Goal: Contribute content: Contribute content

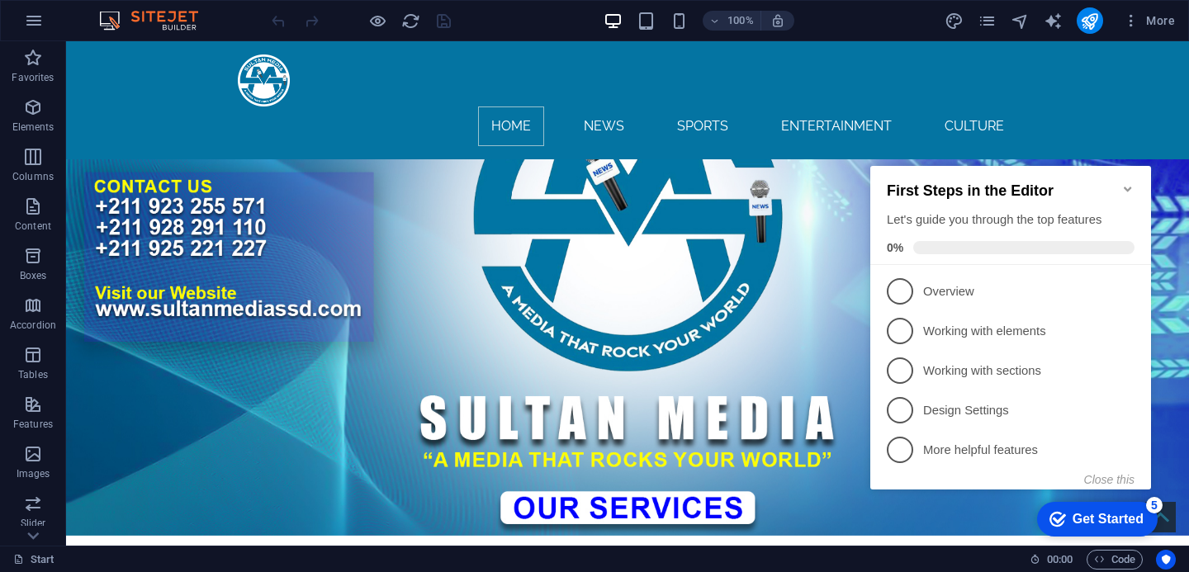
scroll to position [471, 0]
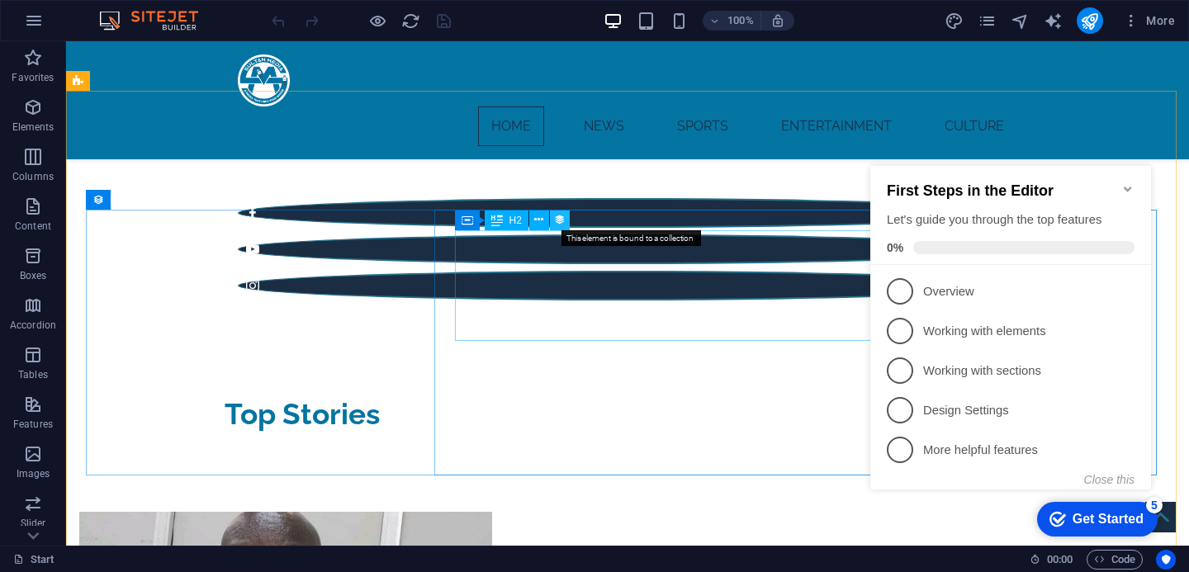
click at [562, 225] on icon at bounding box center [560, 219] width 12 height 17
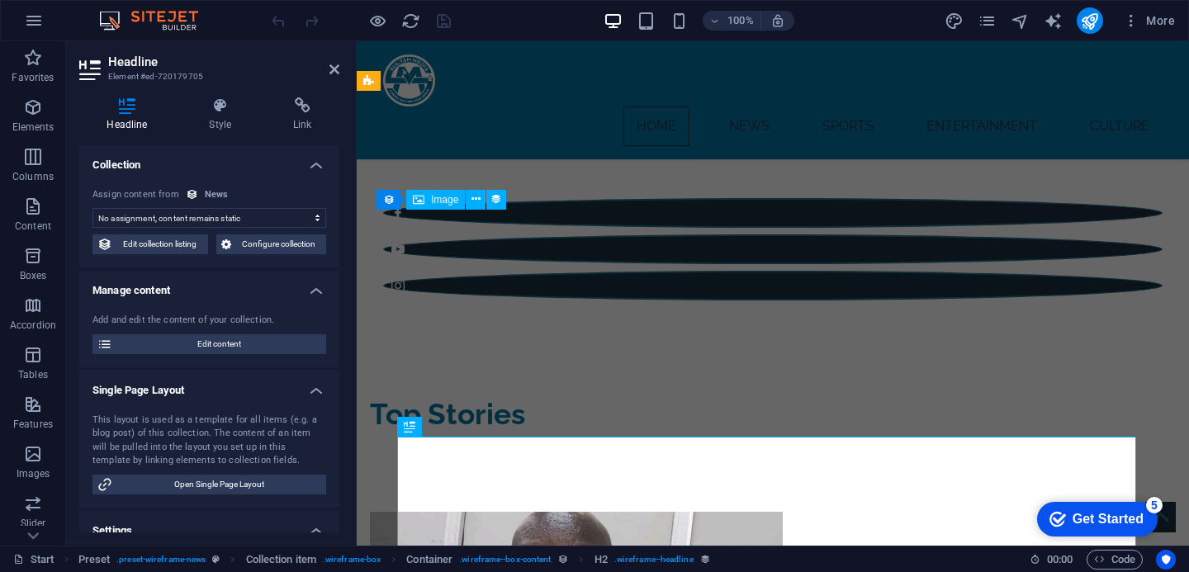
select select "name"
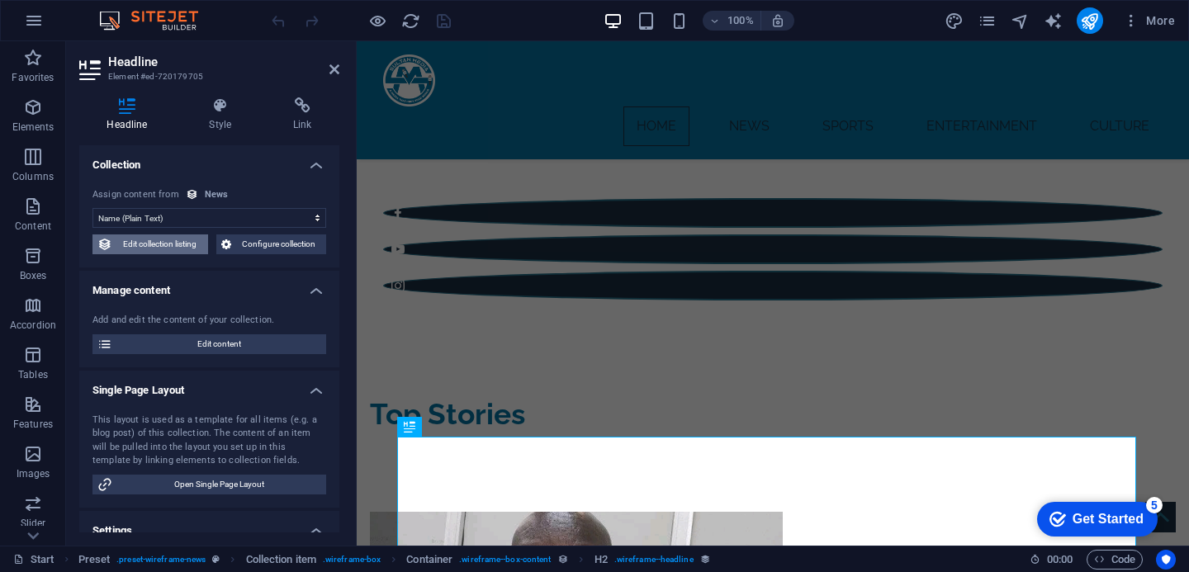
click at [169, 240] on span "Edit collection listing" at bounding box center [160, 244] width 86 height 20
select select "createdAt_DESC"
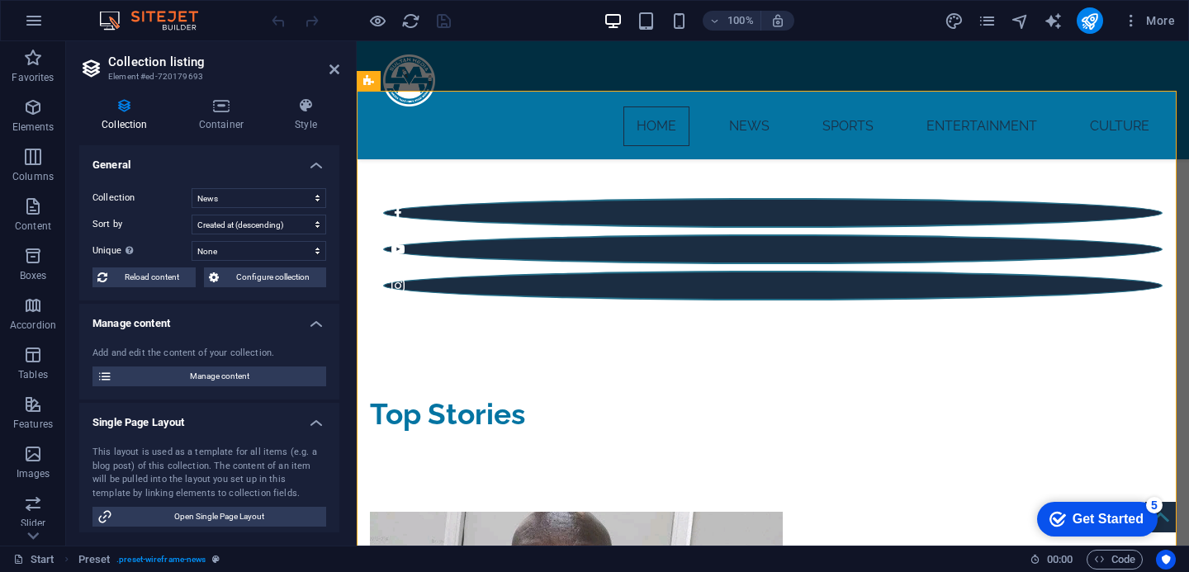
click at [137, 111] on icon at bounding box center [124, 105] width 91 height 17
click at [333, 67] on icon at bounding box center [334, 69] width 10 height 13
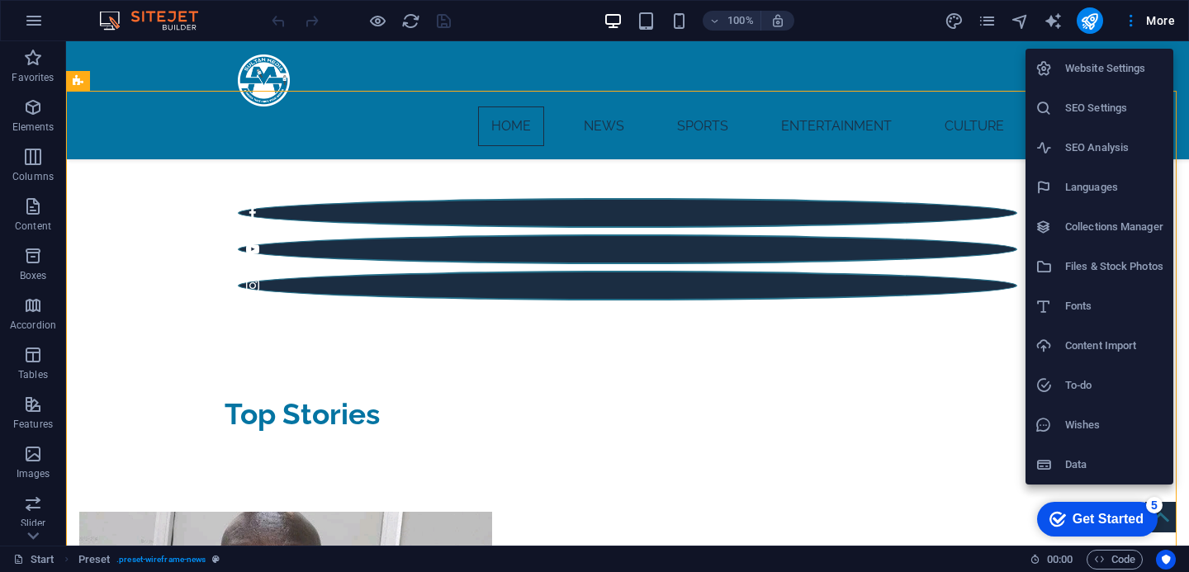
click at [977, 56] on div at bounding box center [594, 286] width 1189 height 572
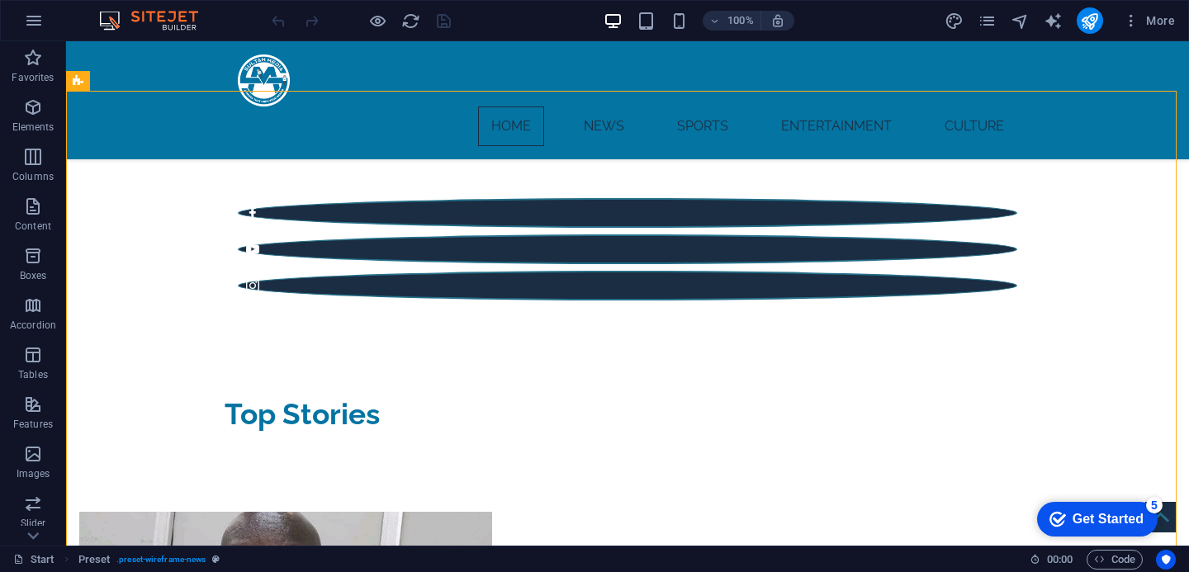
click at [1113, 521] on div "Get Started" at bounding box center [1107, 519] width 71 height 15
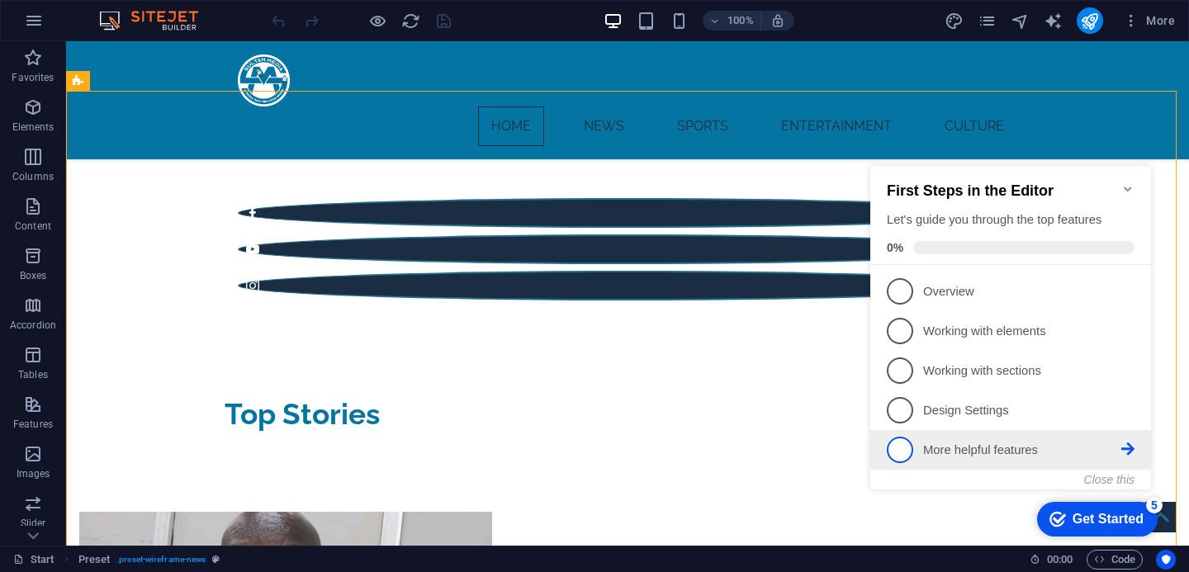
click at [1121, 442] on icon at bounding box center [1127, 448] width 13 height 13
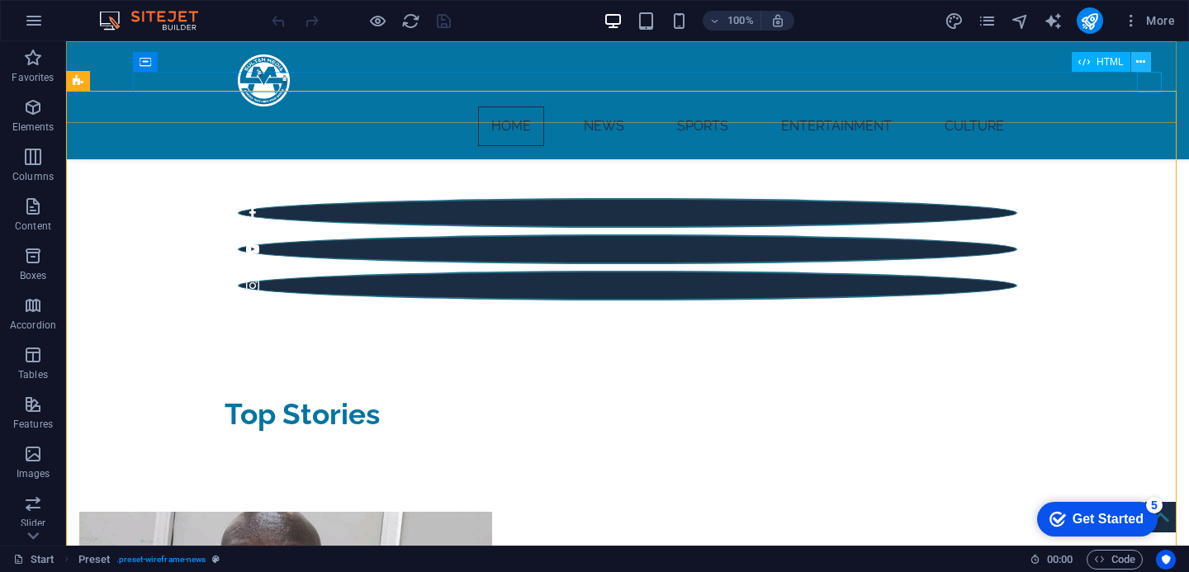
click at [1142, 62] on icon at bounding box center [1140, 62] width 9 height 17
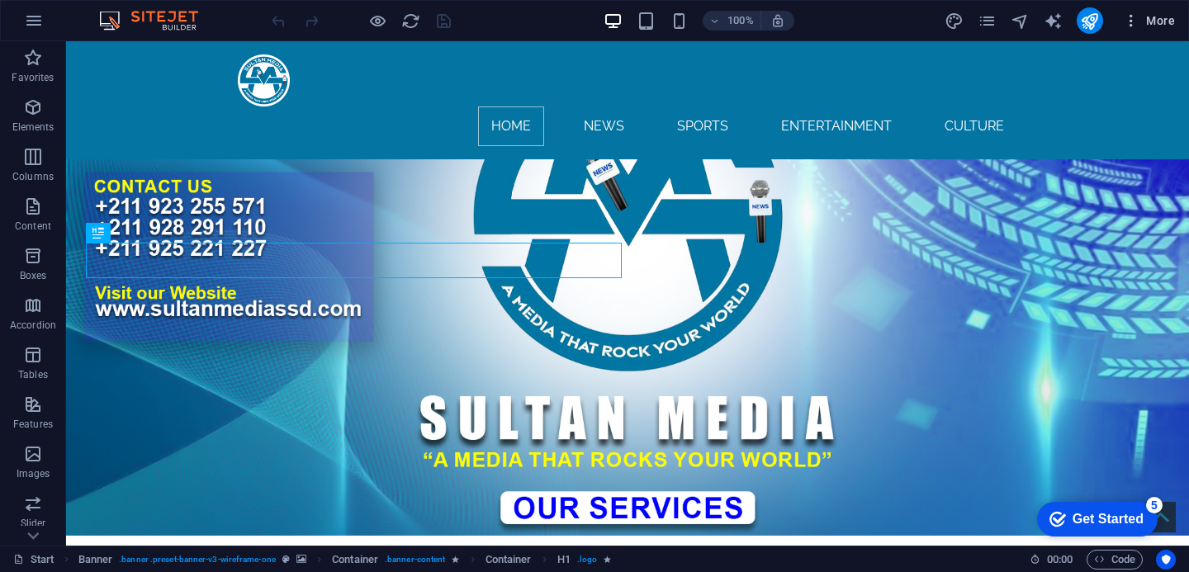
click at [1132, 25] on icon "button" at bounding box center [1130, 20] width 17 height 17
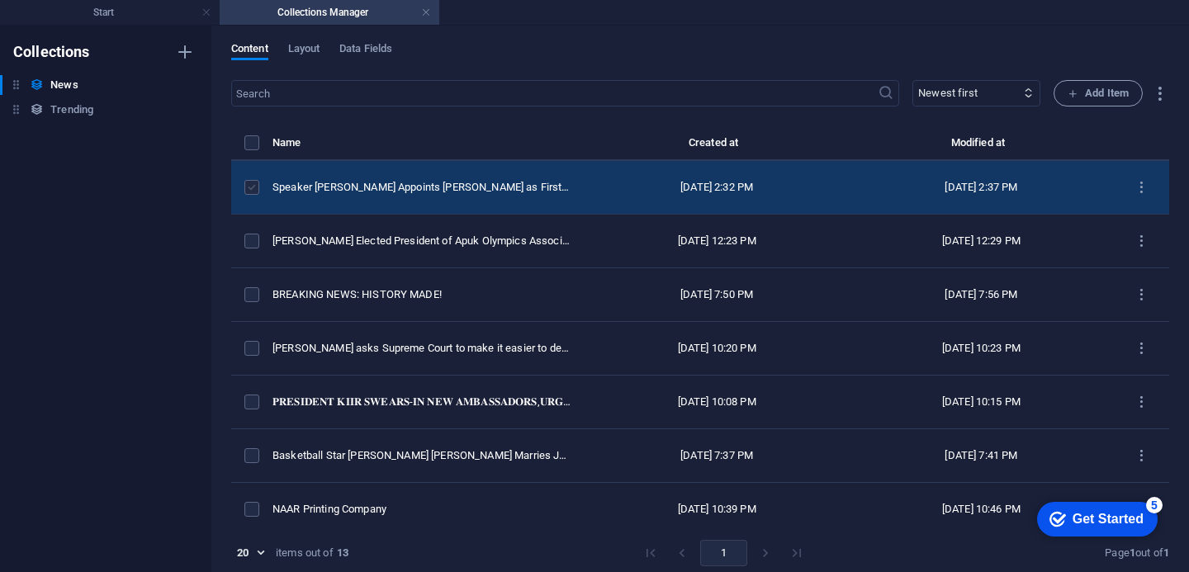
click at [0, 0] on label "items list" at bounding box center [0, 0] width 0 height 0
click at [0, 0] on input "items list" at bounding box center [0, 0] width 0 height 0
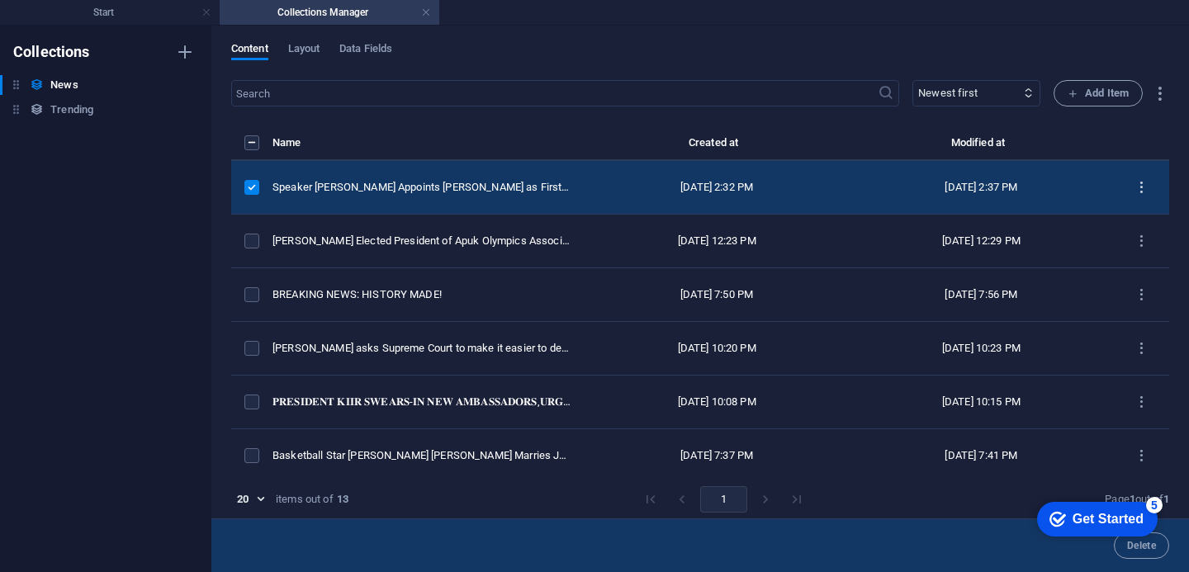
click at [0, 0] on icon "items list" at bounding box center [0, 0] width 0 height 0
click at [1105, 324] on icon at bounding box center [1097, 319] width 17 height 17
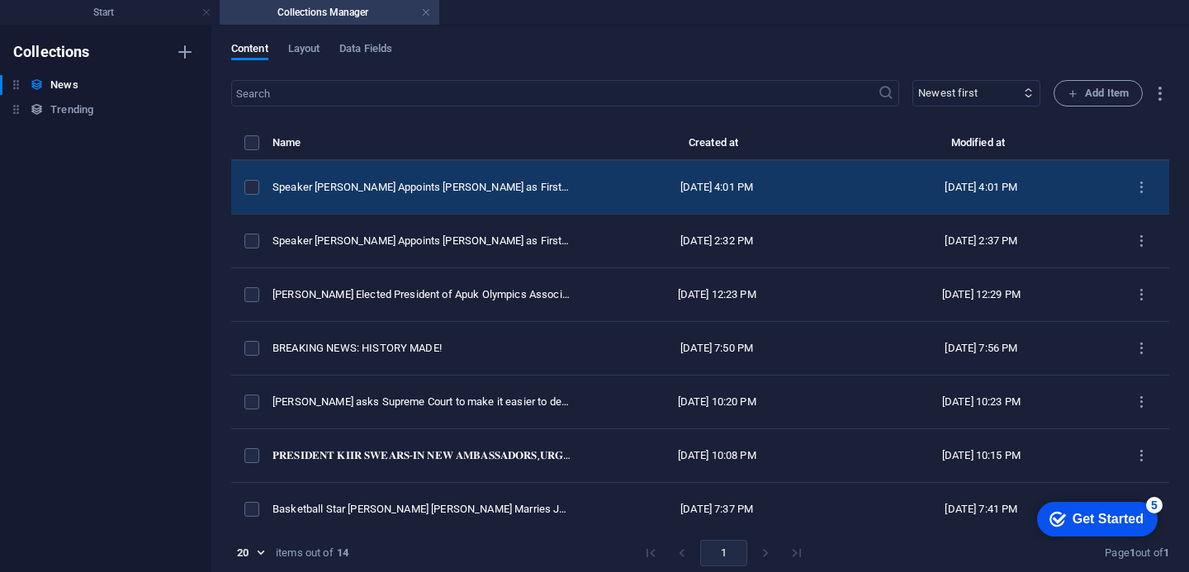
click at [272, 206] on td "items list" at bounding box center [251, 188] width 41 height 54
click at [340, 195] on div "Speaker Kumba Appoints Ambrose Pitia as First Deputy Speaker, Replacing Exiled …" at bounding box center [421, 187] width 299 height 15
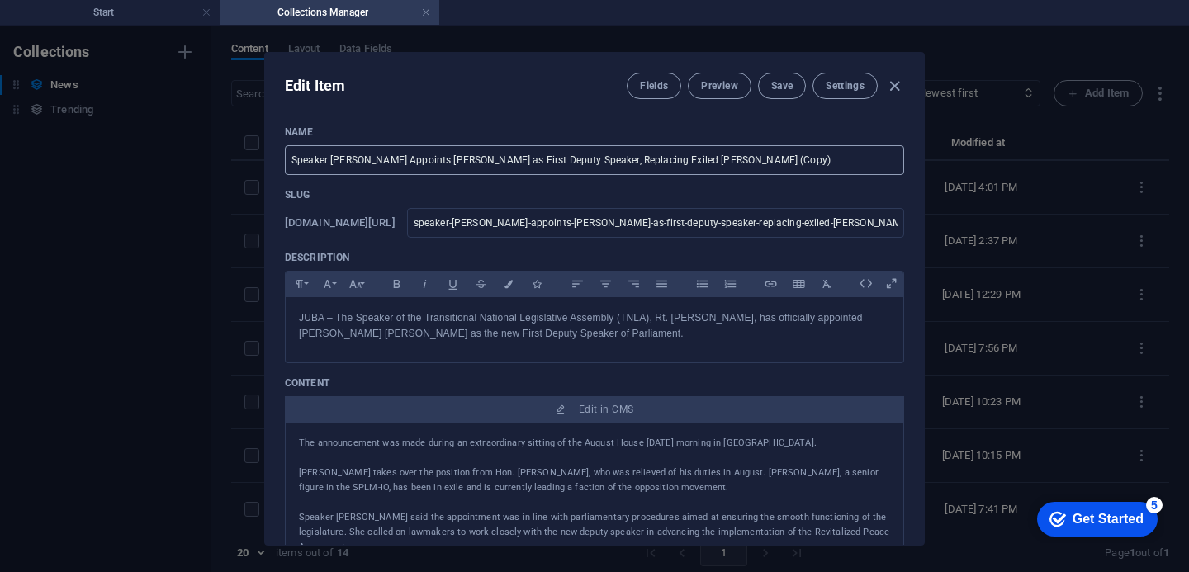
click at [759, 158] on input "Speaker Kumba Appoints Ambrose Pitia as First Deputy Speaker, Replacing Exiled …" at bounding box center [594, 160] width 619 height 30
type input "Speaker Kumba Appoints Ambrose Pitia as First Deputy Speaker, Replacing Exiled …"
type input "speaker-kumba-appoints-ambrose-pitia-as-first-deputy-speaker-replacing-exiled-o…"
type input "Speaker Kumba Appoints Ambrose Pitia as First Deputy Speaker, Replacing Exiled …"
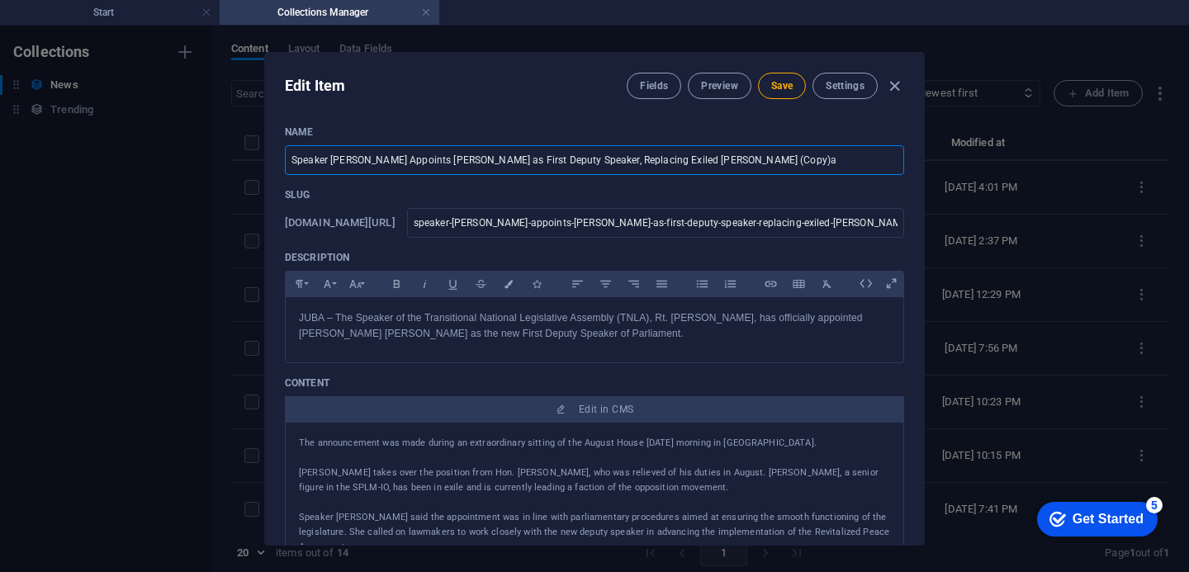
type input "speaker-kumba-appoints-ambrose-pitia-as-first-deputy-speaker-replacing-exiled-o…"
paste input "TNLA Elects [PERSON_NAME] [PERSON_NAME] as New Clerk"
type input "TNLA Elects [PERSON_NAME] [PERSON_NAME] as New Clerk"
type input "tnla-elects-santino-majak-deng-as-new-clerk"
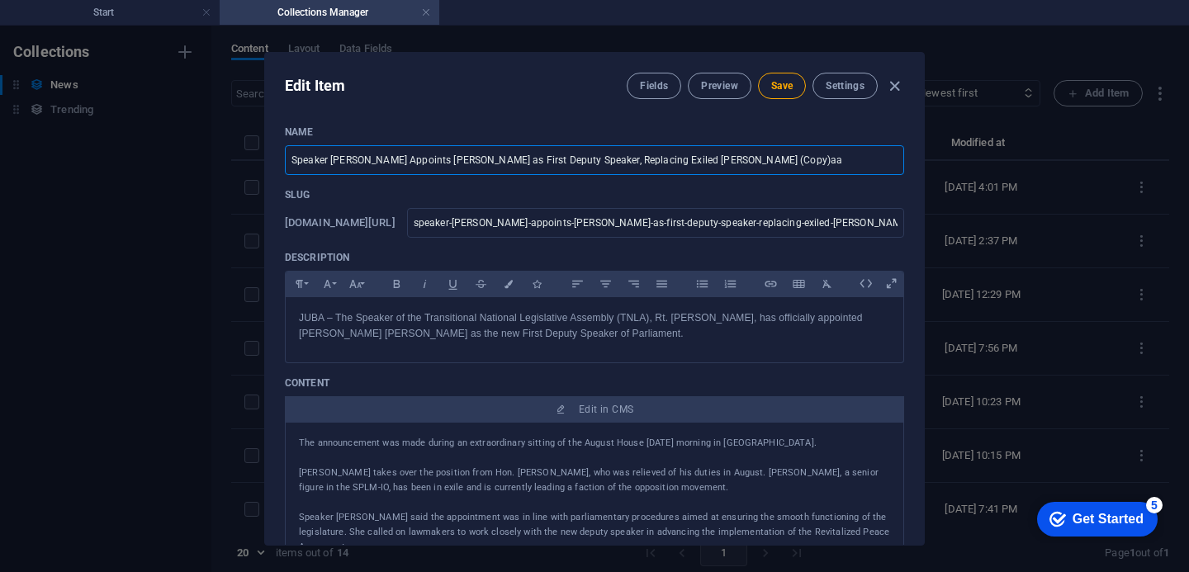
type input "tnla-elects-santino-majak-deng-as-new-clerk"
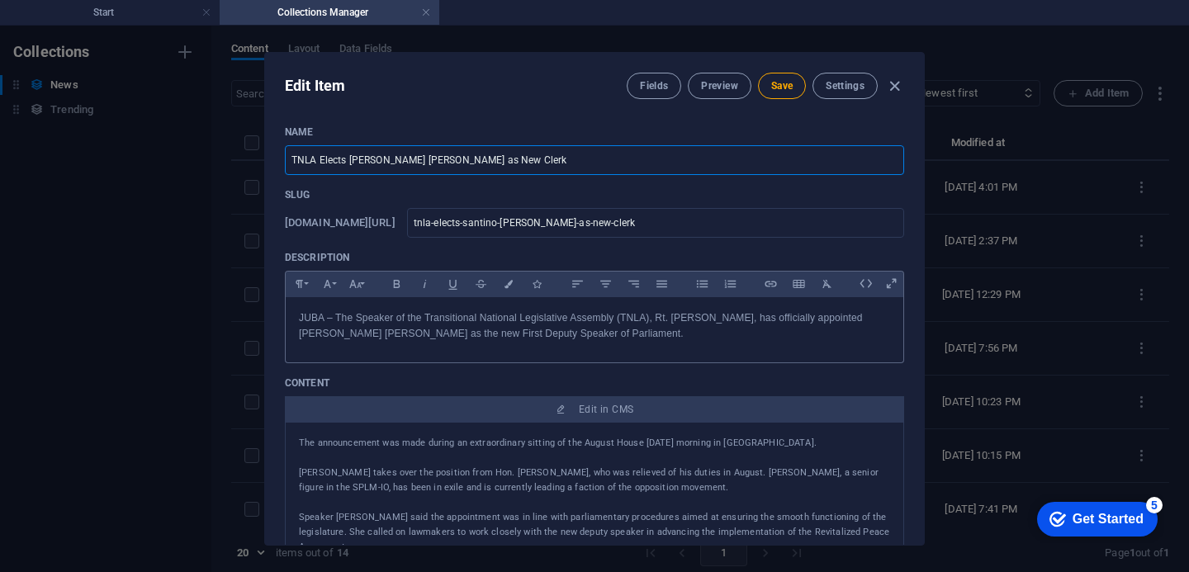
type input "TNLA Elects [PERSON_NAME] [PERSON_NAME] as New Clerk"
click at [682, 336] on p "JUBA – The Speaker of the Transitional National Legislative Assembly (TNLA), Rt…" at bounding box center [594, 325] width 591 height 31
drag, startPoint x: 676, startPoint y: 335, endPoint x: 287, endPoint y: 327, distance: 388.8
click at [287, 327] on div "JUBA – The Speaker of the Transitional National Legislative Assembly (TNLA), Rt…" at bounding box center [594, 326] width 617 height 58
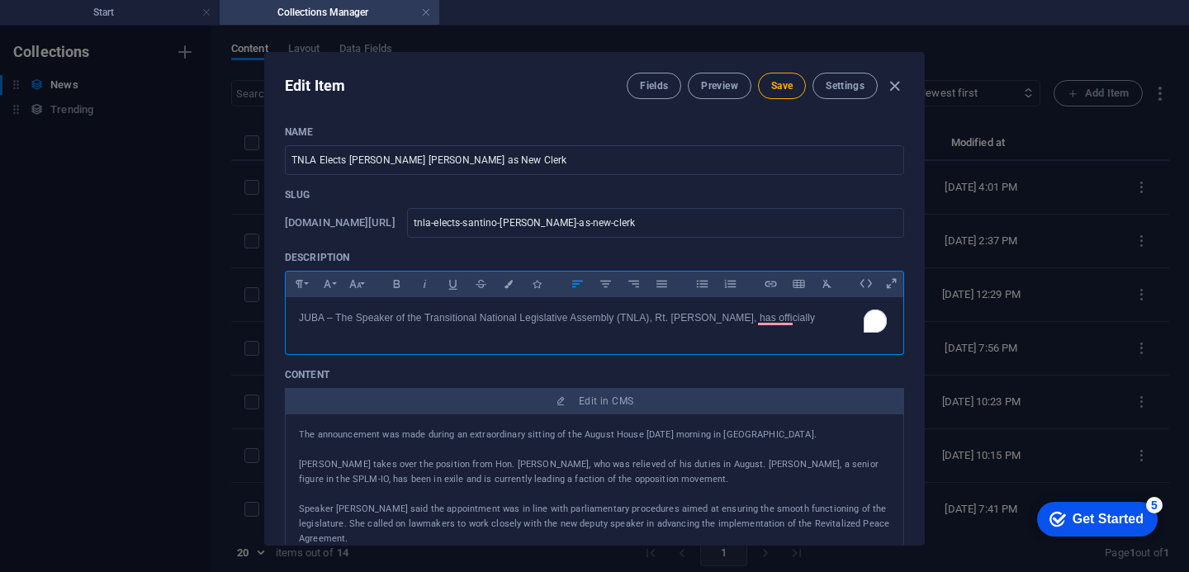
drag, startPoint x: 853, startPoint y: 316, endPoint x: 300, endPoint y: 315, distance: 553.0
click at [300, 315] on p "JUBA – The Speaker of the Transitional National Legislative Assembly (TNLA), Rt…" at bounding box center [594, 318] width 591 height 16
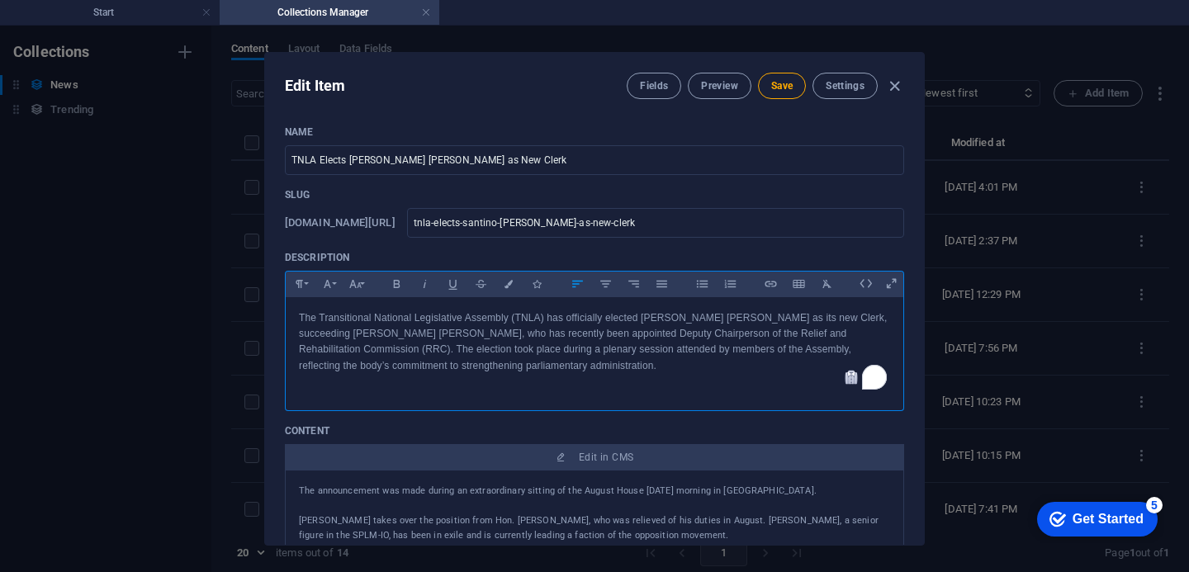
scroll to position [379, 0]
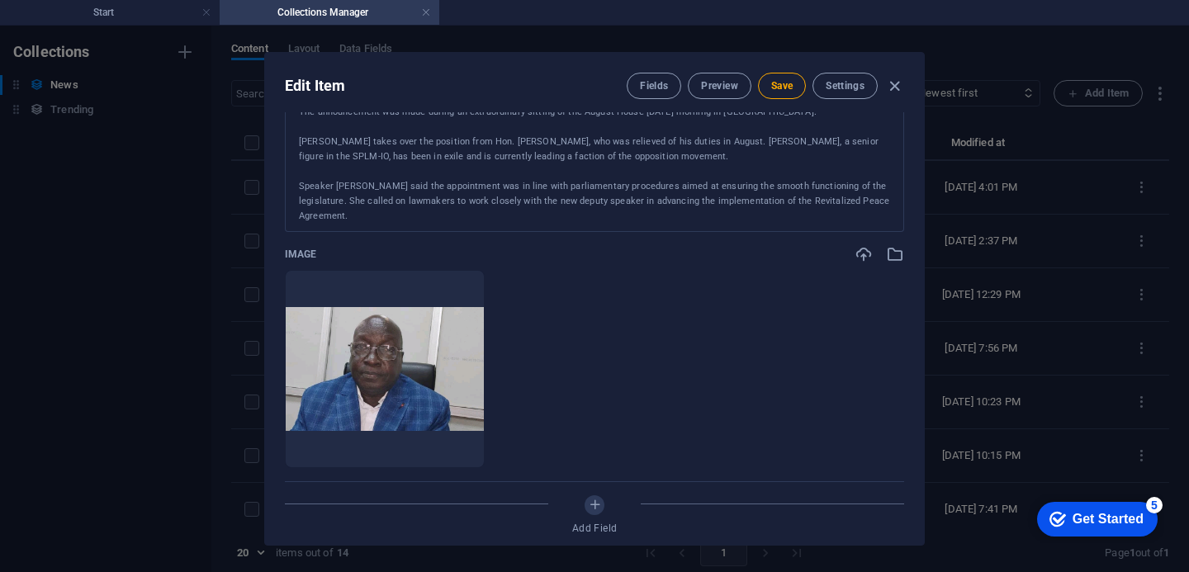
click at [849, 239] on p "Hon. Pitia, who has previously served in various parliamentary committees, pled…" at bounding box center [594, 254] width 591 height 30
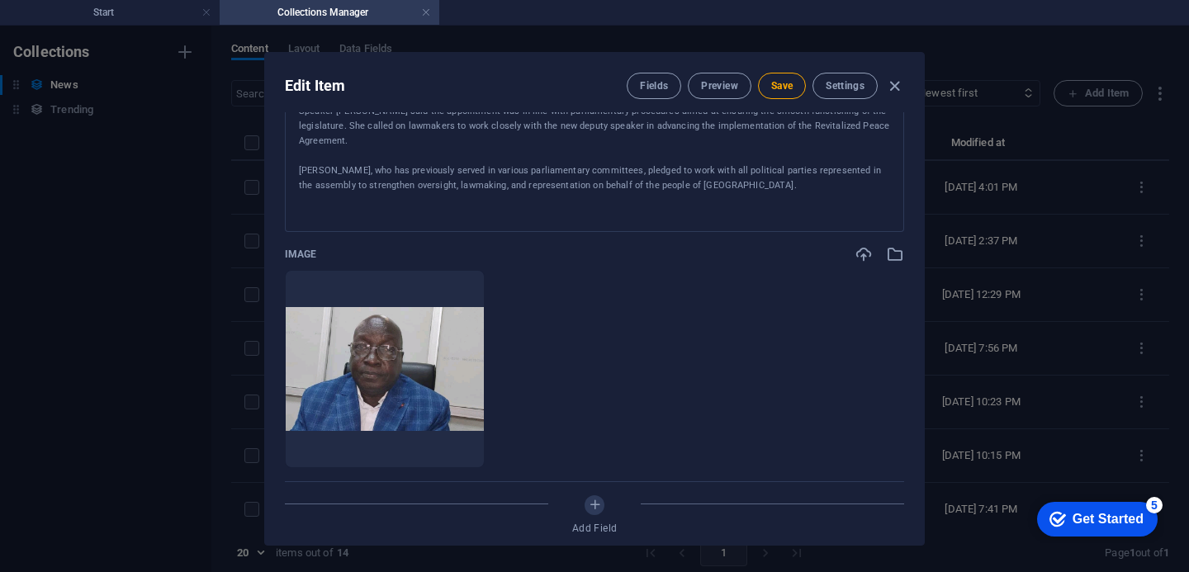
scroll to position [77, 0]
drag, startPoint x: 849, startPoint y: 224, endPoint x: 803, endPoint y: 218, distance: 46.7
click at [803, 218] on div "The announcement was made during an extraordinary sitting of the August House o…" at bounding box center [594, 162] width 619 height 140
click at [899, 135] on div "Name TNLA Elects Santino Majak Deng as New Clerk ​ Slug www.example.com/news/ t…" at bounding box center [594, 328] width 659 height 432
drag, startPoint x: 897, startPoint y: 128, endPoint x: 852, endPoint y: 151, distance: 50.9
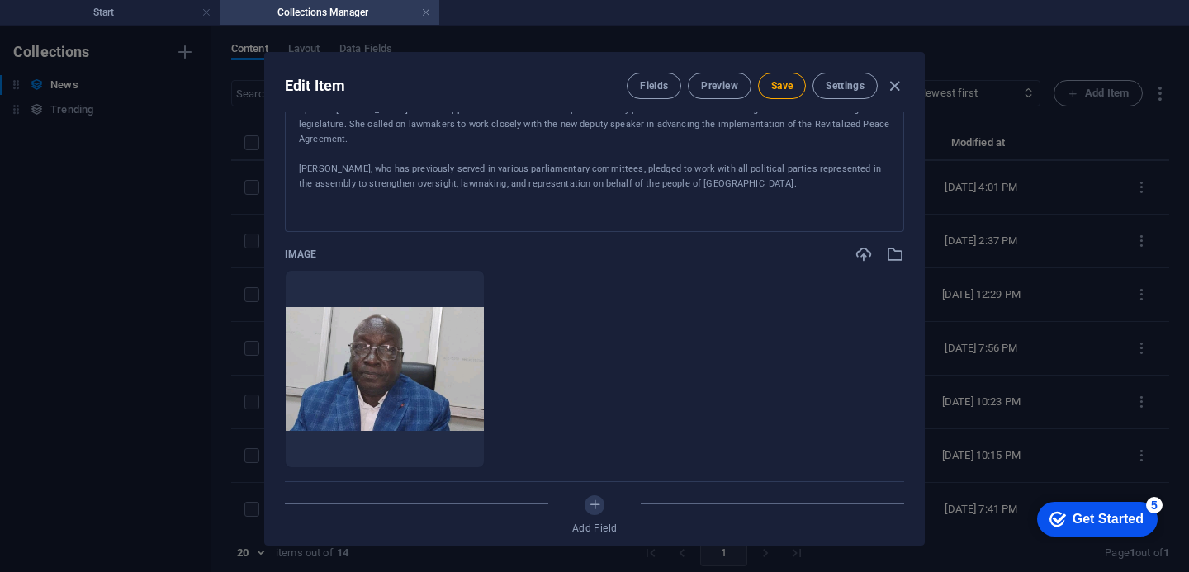
click at [852, 151] on div "The announcement was made during an extraordinary sitting of the August House o…" at bounding box center [594, 162] width 619 height 140
click at [744, 191] on div at bounding box center [594, 211] width 591 height 41
drag, startPoint x: 898, startPoint y: 116, endPoint x: 896, endPoint y: 135, distance: 19.1
click at [896, 135] on div "The announcement was made during an extraordinary sitting of the August House o…" at bounding box center [594, 162] width 619 height 140
click at [898, 121] on div "The announcement was made during an extraordinary sitting of the August House o…" at bounding box center [594, 162] width 619 height 140
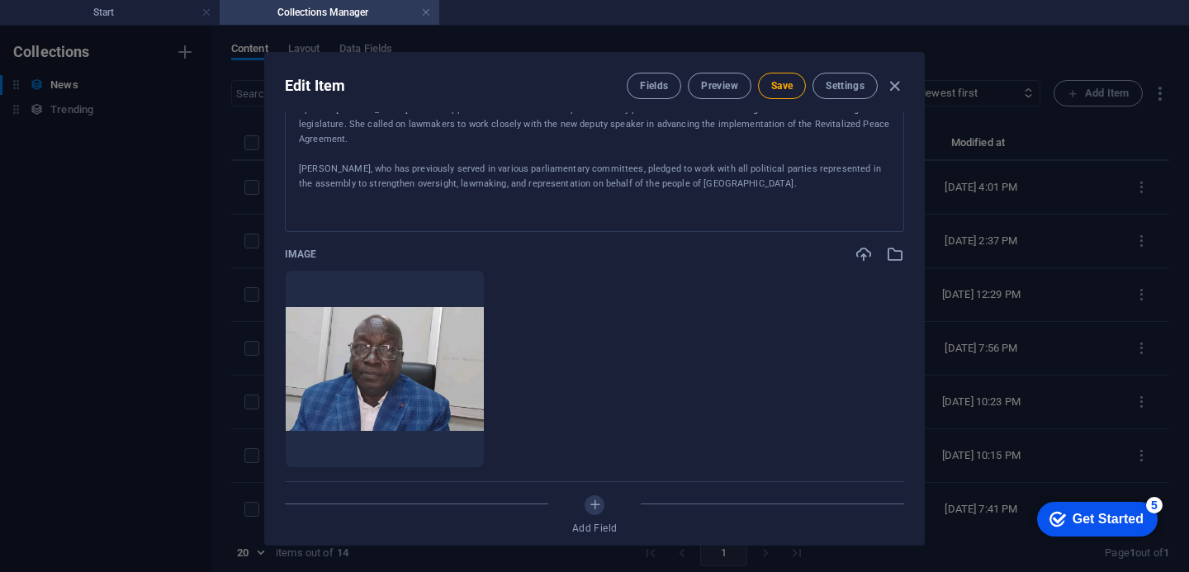
drag, startPoint x: 818, startPoint y: 154, endPoint x: 818, endPoint y: 140, distance: 13.2
click at [818, 140] on div "The announcement was made during an extraordinary sitting of the August House o…" at bounding box center [594, 109] width 591 height 163
click at [891, 88] on icon "button" at bounding box center [894, 86] width 19 height 19
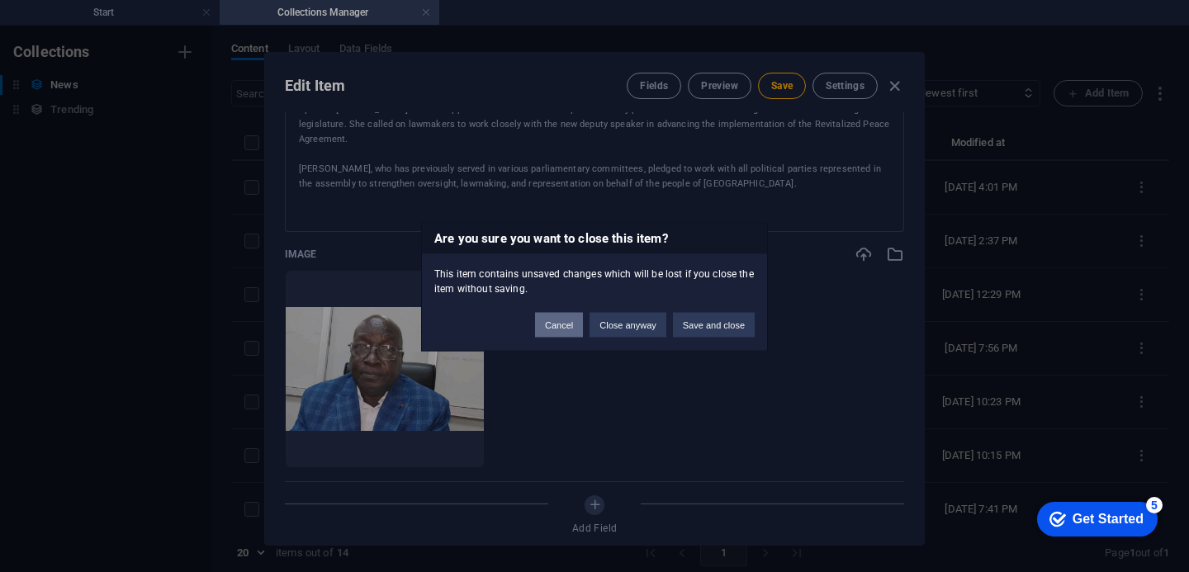
click at [565, 335] on button "Cancel" at bounding box center [559, 324] width 48 height 25
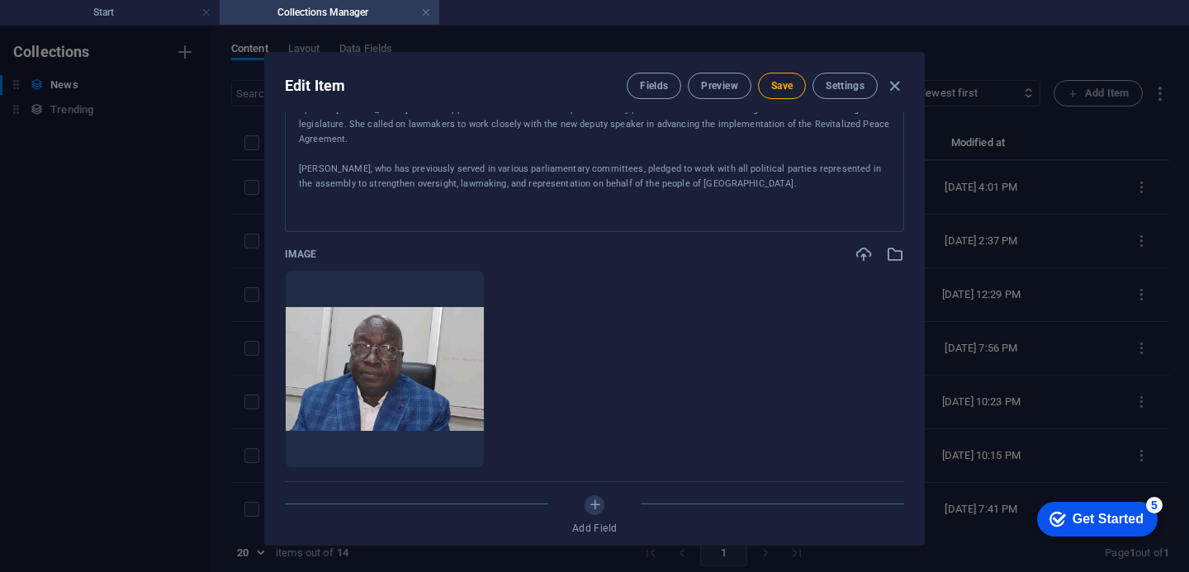
click at [730, 173] on p "Hon. Pitia, who has previously served in various parliamentary committees, pled…" at bounding box center [594, 177] width 591 height 30
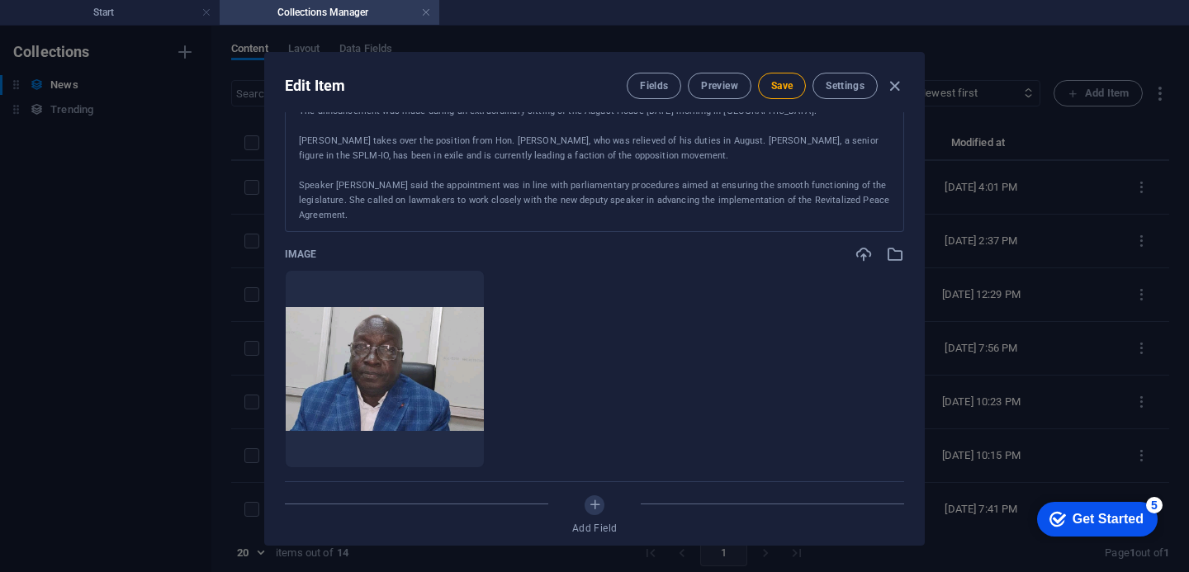
scroll to position [0, 0]
click at [822, 201] on p "Speaker Kumba said the appointment was in line with parliamentary procedures ai…" at bounding box center [594, 201] width 591 height 45
drag, startPoint x: 923, startPoint y: 196, endPoint x: 891, endPoint y: 226, distance: 43.2
click at [891, 226] on div "Edit Item Fields Preview Save Settings Name TNLA Elects Santino Majak Deng as N…" at bounding box center [594, 299] width 1189 height 546
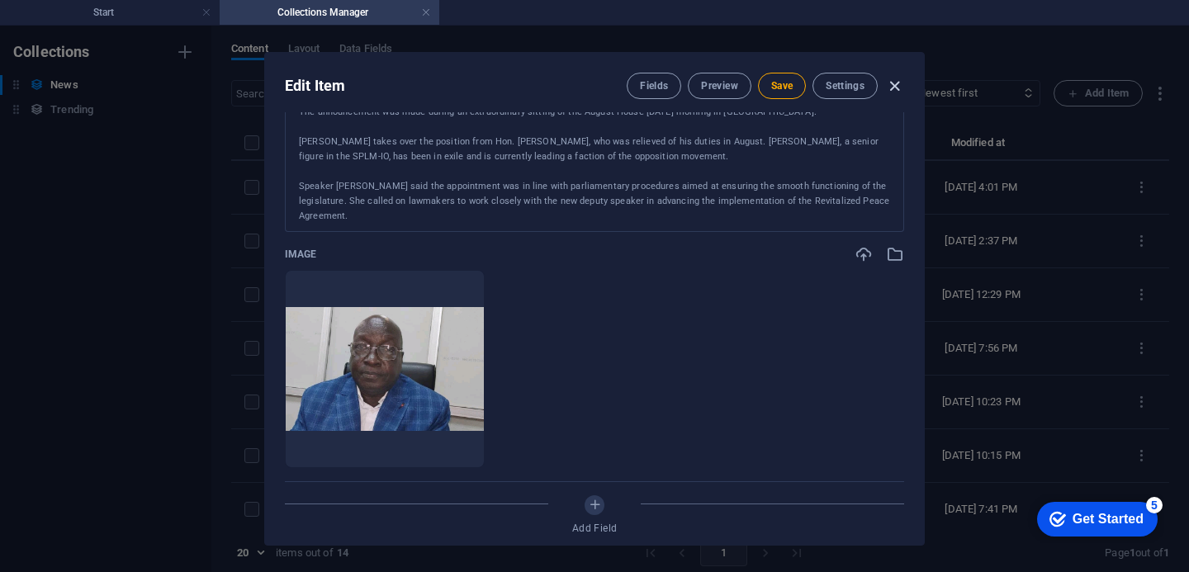
click at [891, 87] on icon "button" at bounding box center [894, 86] width 19 height 19
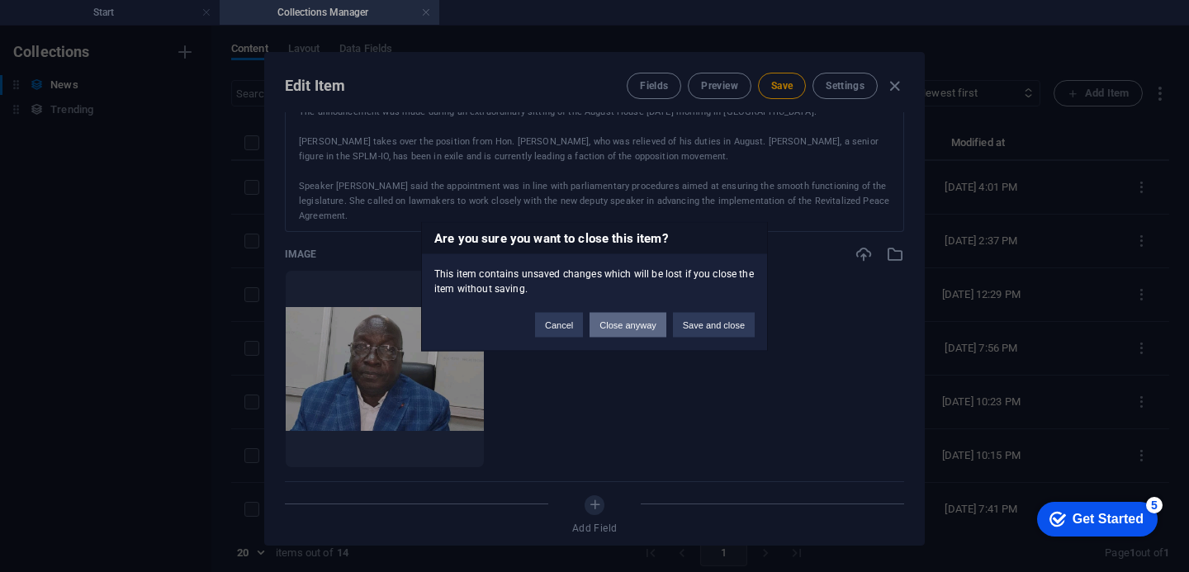
click at [640, 324] on button "Close anyway" at bounding box center [627, 324] width 76 height 25
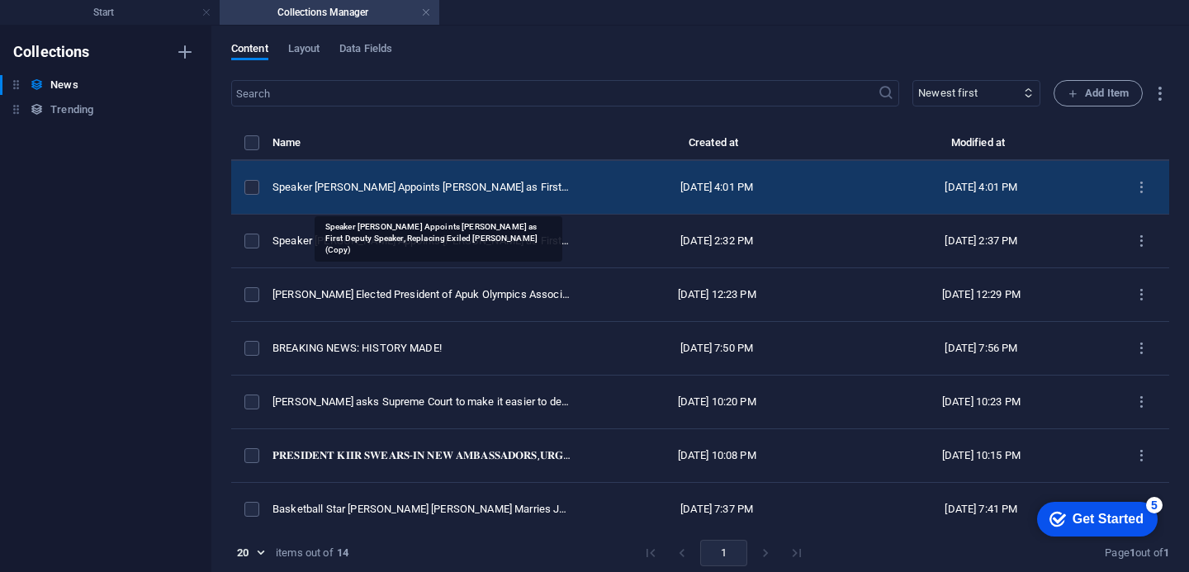
click at [351, 195] on div "Speaker Kumba Appoints Ambrose Pitia as First Deputy Speaker, Replacing Exiled …" at bounding box center [421, 187] width 299 height 15
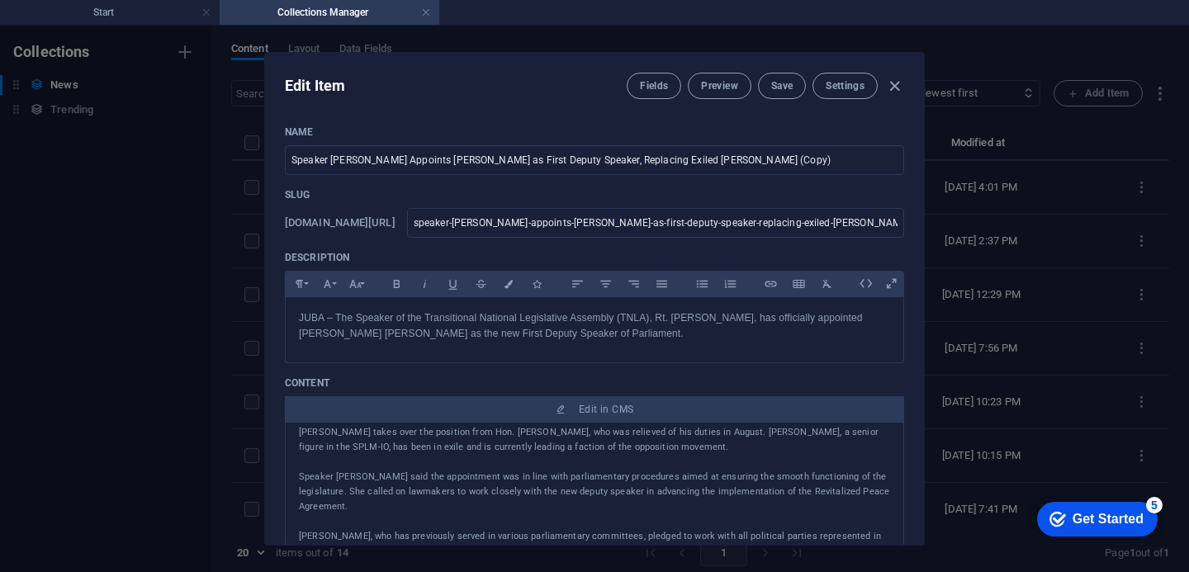
scroll to position [77, 0]
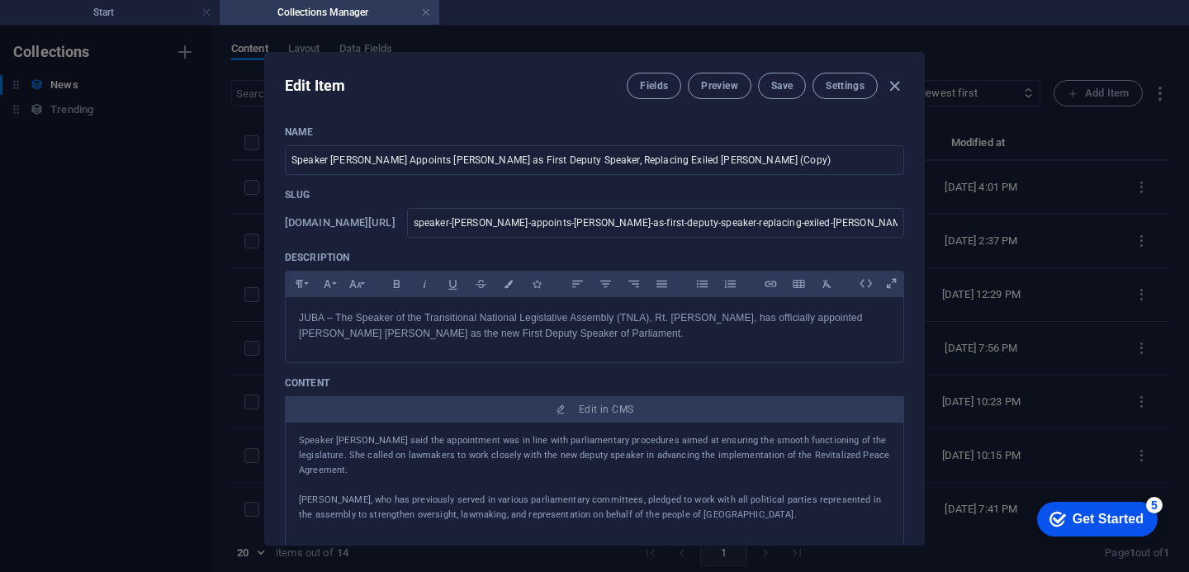
drag, startPoint x: 900, startPoint y: 453, endPoint x: 896, endPoint y: 424, distance: 29.1
click at [896, 424] on div "Name Speaker Kumba Appoints Ambrose Pitia as First Deputy Speaker, Replacing Ex…" at bounding box center [594, 328] width 659 height 432
click at [881, 456] on p "Speaker Kumba said the appointment was in line with parliamentary procedures ai…" at bounding box center [594, 455] width 591 height 45
click at [767, 163] on input "Speaker Kumba Appoints Ambrose Pitia as First Deputy Speaker, Replacing Exiled …" at bounding box center [594, 160] width 619 height 30
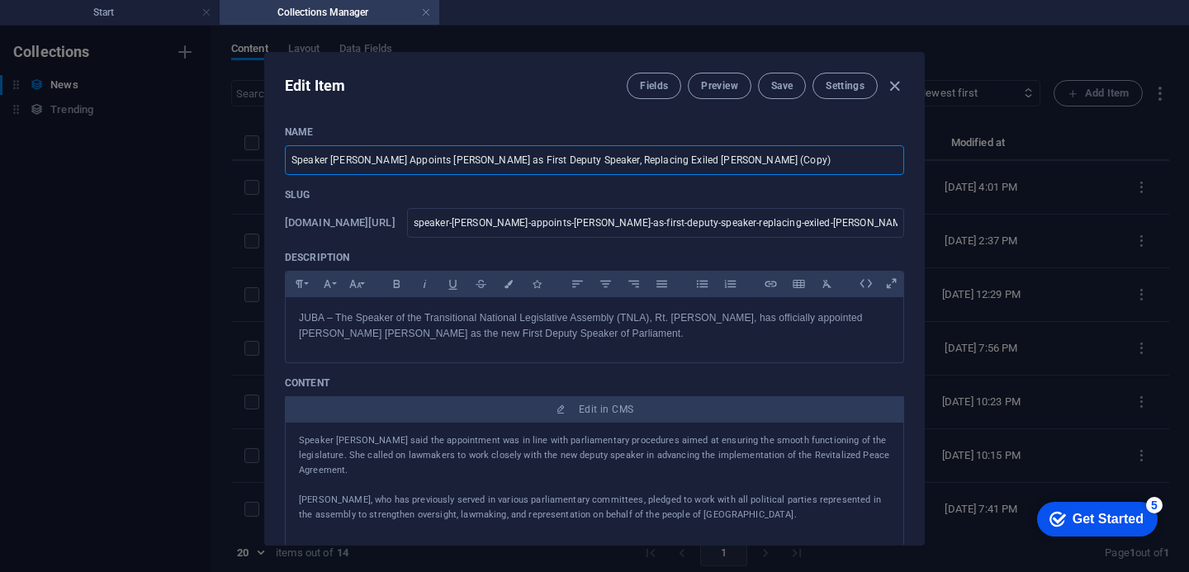
paste input "text"
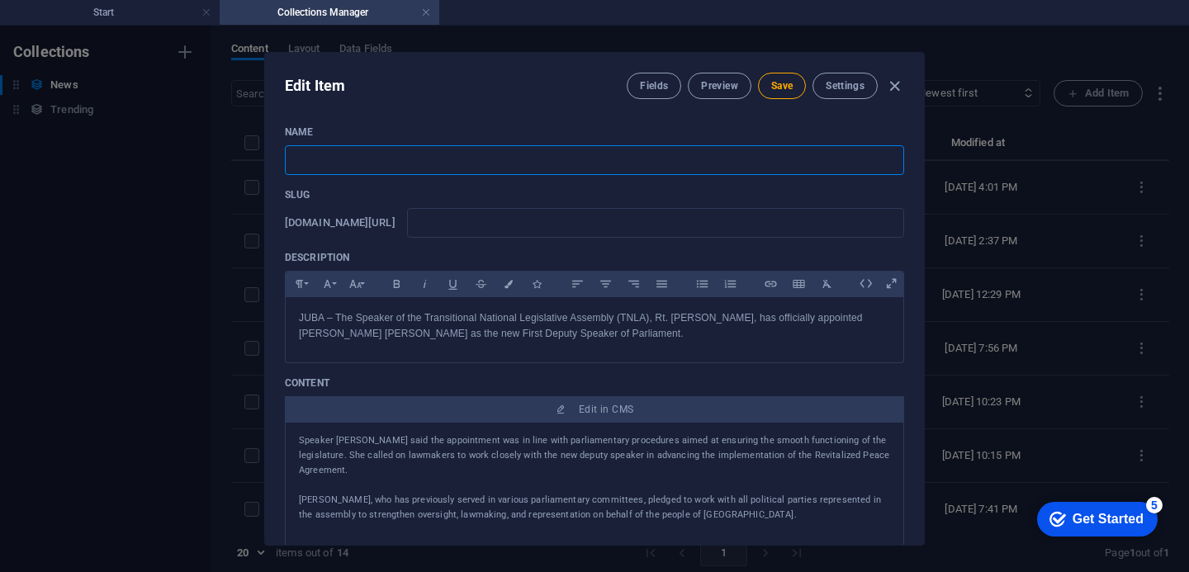
paste input "TNLA Elects [PERSON_NAME] [PERSON_NAME] as New Clerk"
type input "TNLA Elects [PERSON_NAME] [PERSON_NAME] as New Clerk"
type input "tnla-elects-santino-majak-deng-as-new-clerk"
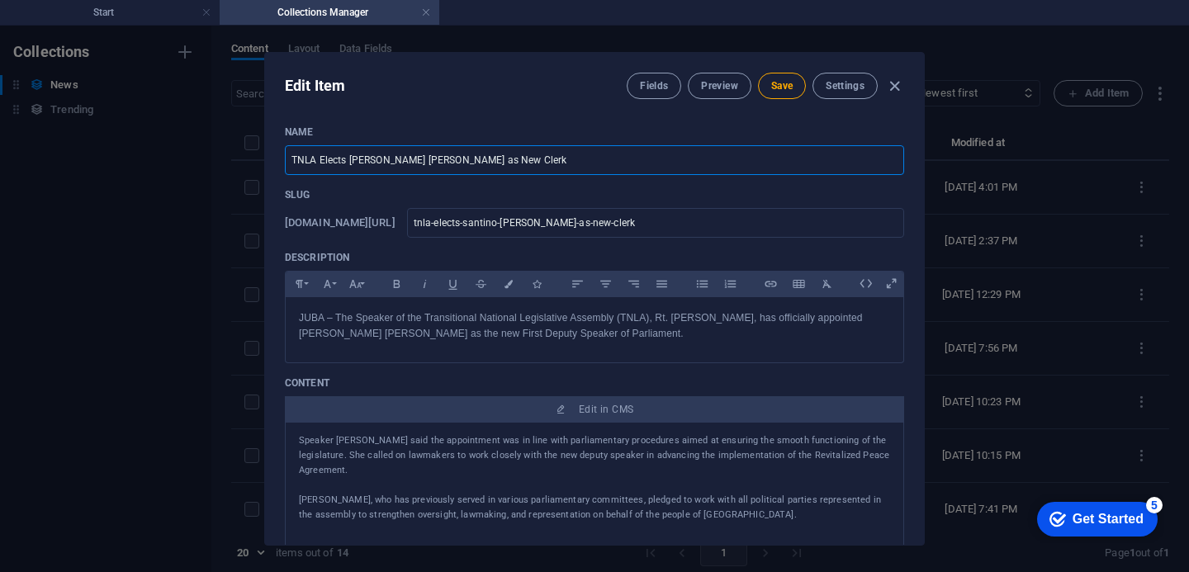
type input "tnla-elects-santino-majak-deng-as-new-clerk"
type input "TNLA Elects [PERSON_NAME] [PERSON_NAME] as New Clerk"
click at [682, 336] on p "JUBA – The Speaker of the Transitional National Legislative Assembly (TNLA), Rt…" at bounding box center [594, 325] width 591 height 31
click at [683, 333] on p "JUBA – The Speaker of the Transitional National Legislative Assembly (TNLA), Rt…" at bounding box center [594, 325] width 591 height 31
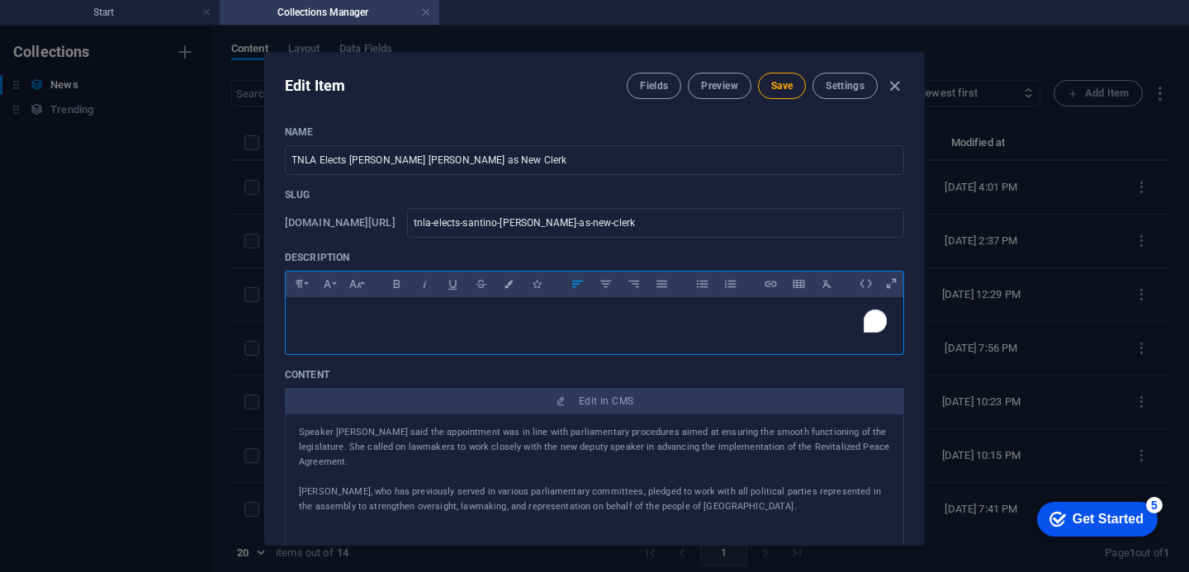
click at [308, 329] on div "To enrich screen reader interactions, please activate Accessibility in Grammarl…" at bounding box center [594, 322] width 617 height 50
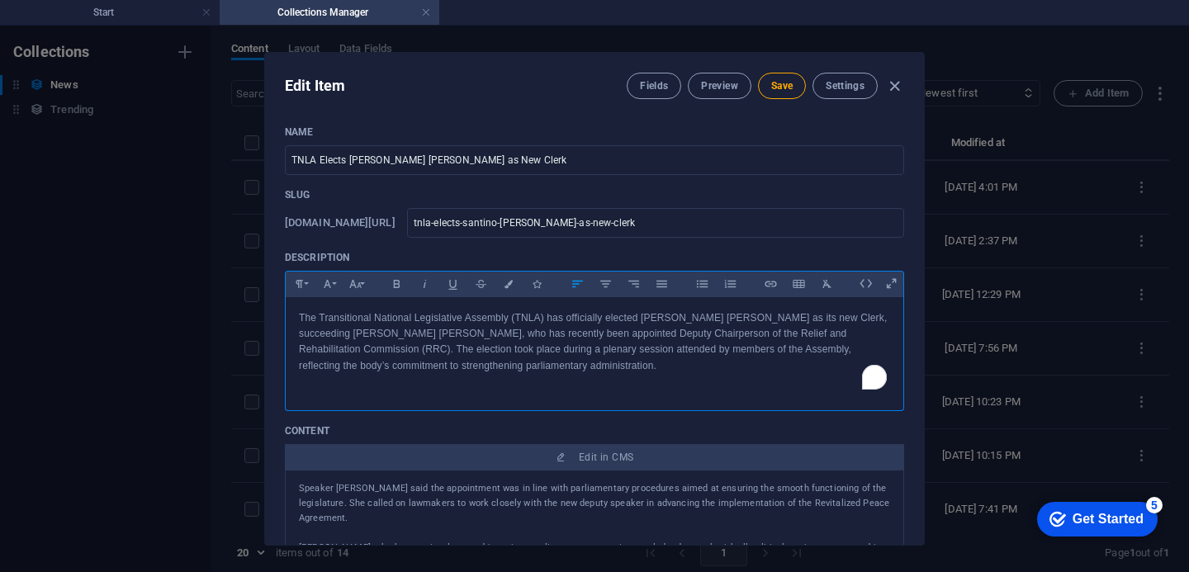
scroll to position [4820, 0]
click at [776, 84] on span "Save" at bounding box center [781, 85] width 21 height 13
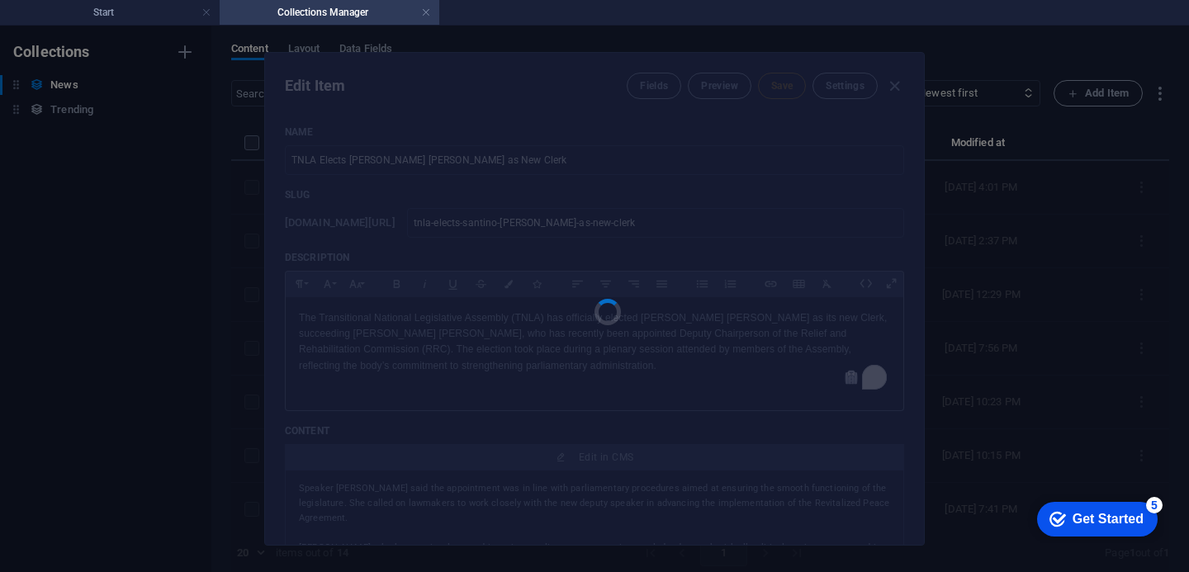
type input "tnla-elects-santino-majak-deng-as-new-clerk"
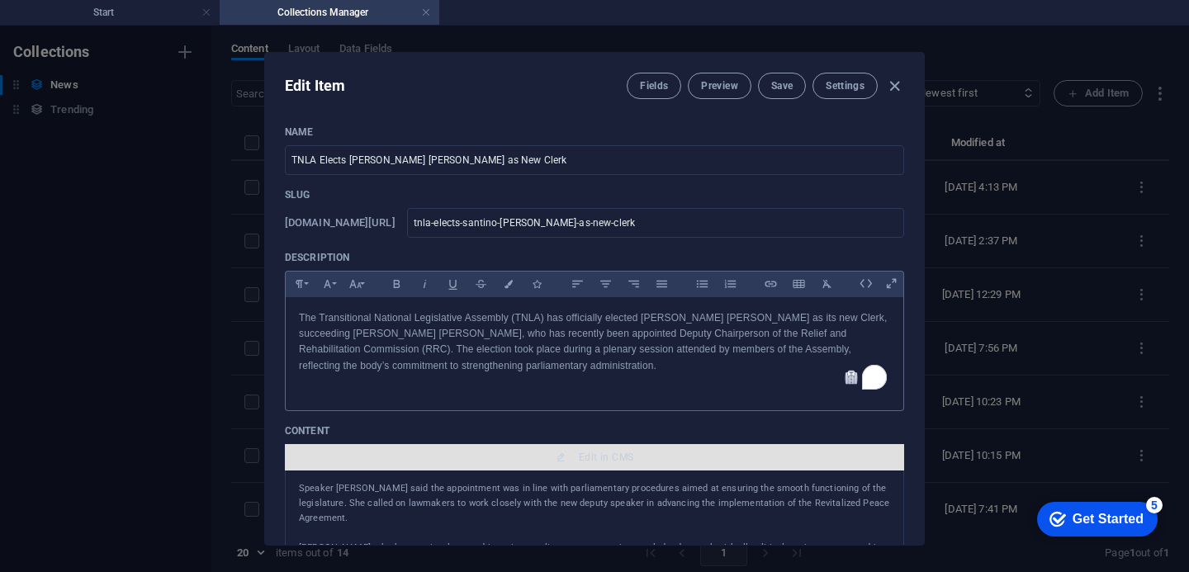
click at [573, 456] on span "Edit in CMS" at bounding box center [594, 457] width 606 height 13
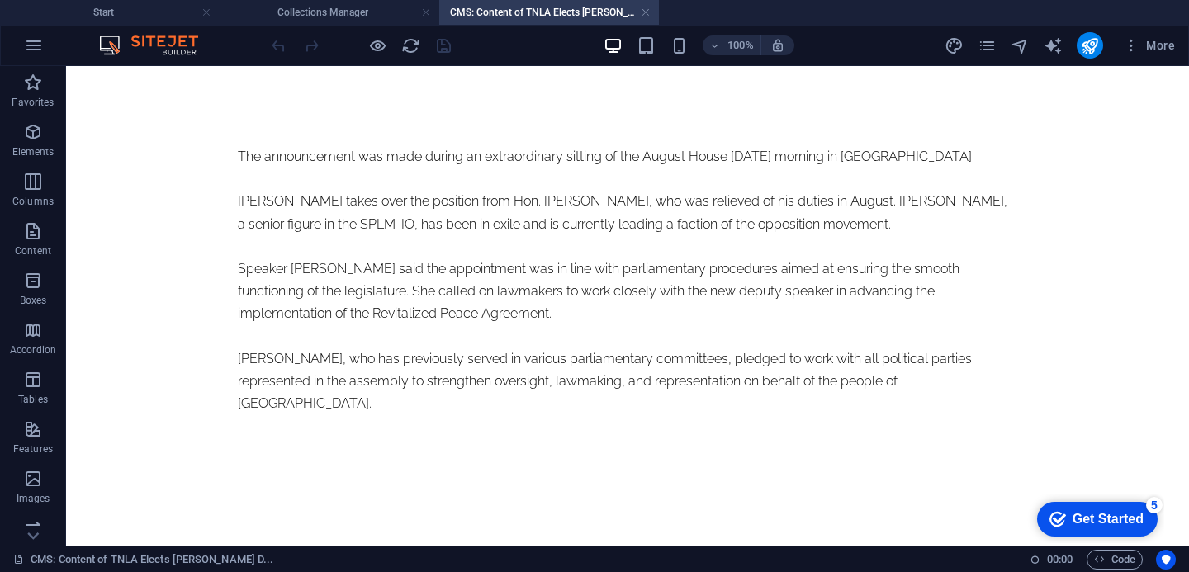
scroll to position [0, 0]
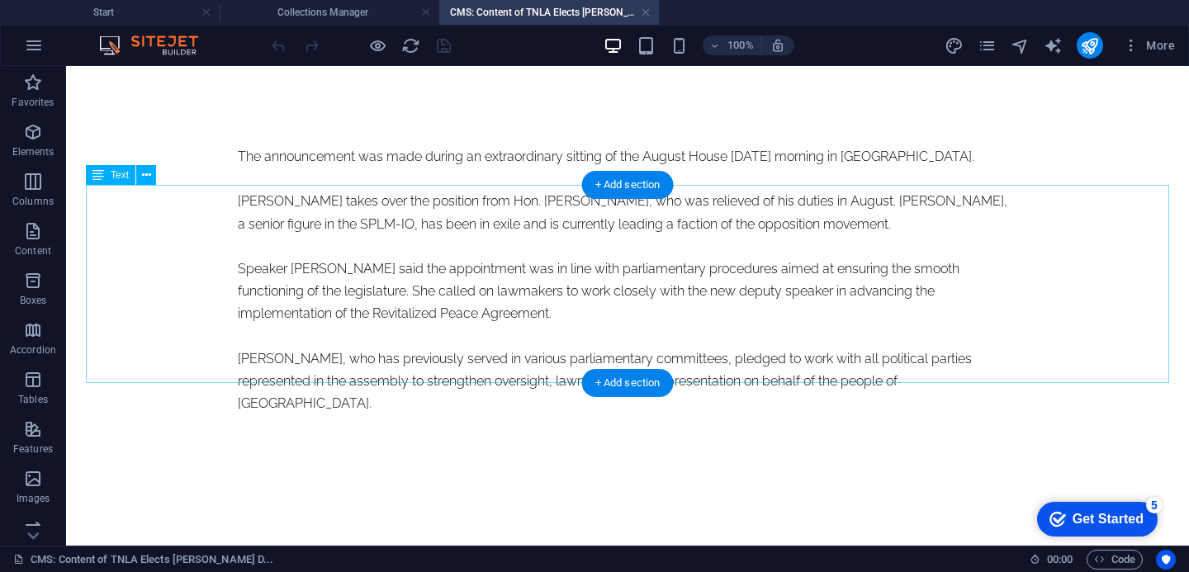
click at [443, 376] on div "The announcement was made during an extraordinary sitting of the August House o…" at bounding box center [627, 279] width 779 height 269
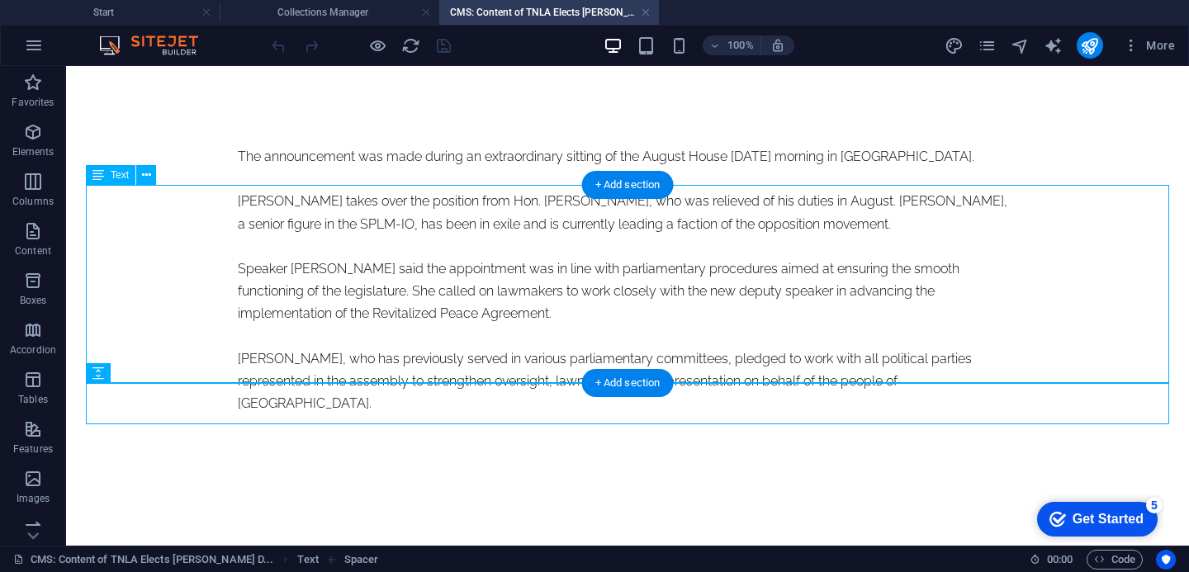
click at [443, 373] on div "The announcement was made during an extraordinary sitting of the August House o…" at bounding box center [627, 279] width 779 height 269
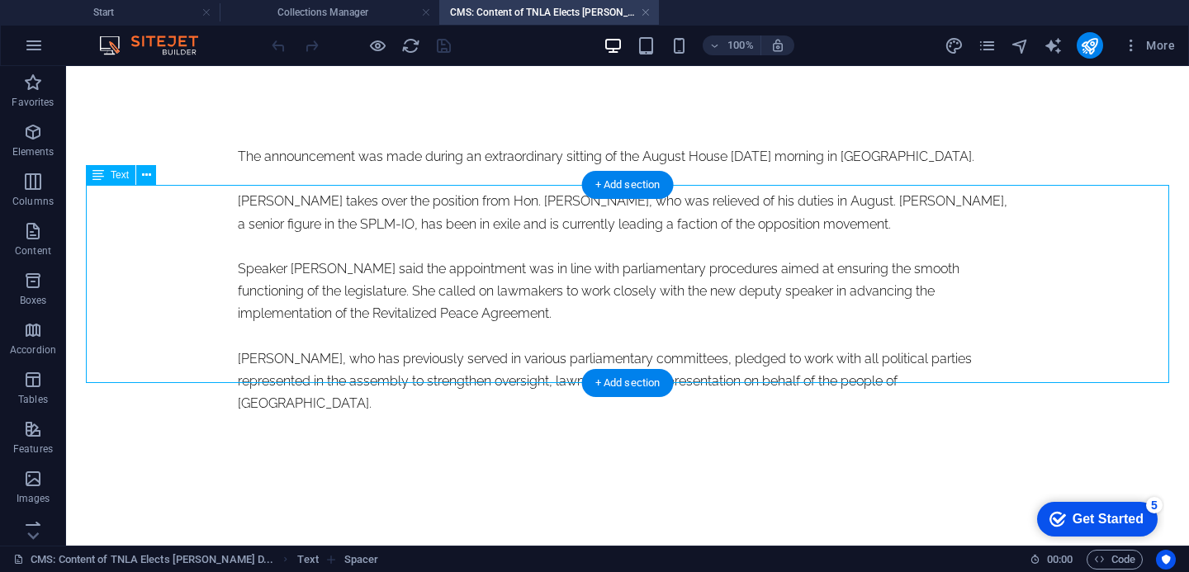
click at [443, 373] on div "The announcement was made during an extraordinary sitting of the August House o…" at bounding box center [627, 279] width 779 height 269
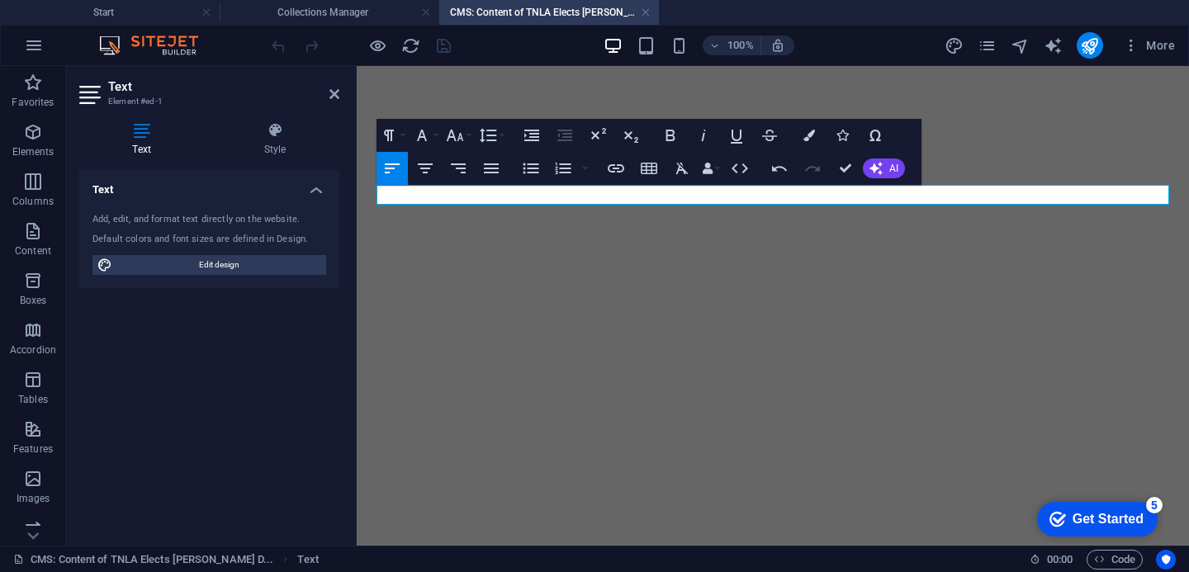
click at [464, 168] on p "​" at bounding box center [772, 156] width 779 height 22
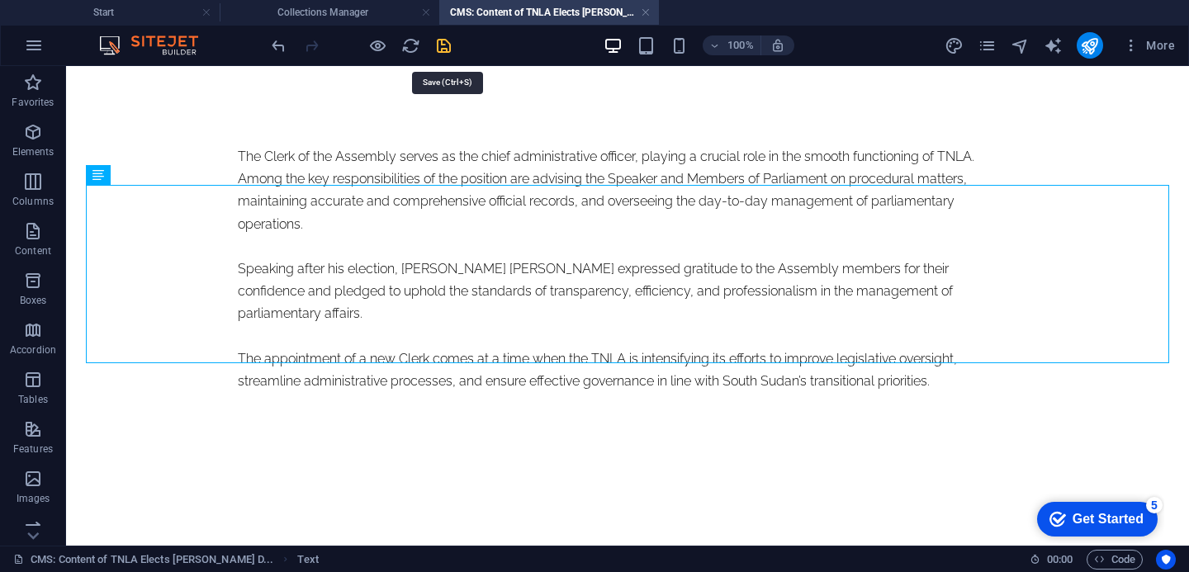
click at [449, 52] on icon "save" at bounding box center [443, 45] width 19 height 19
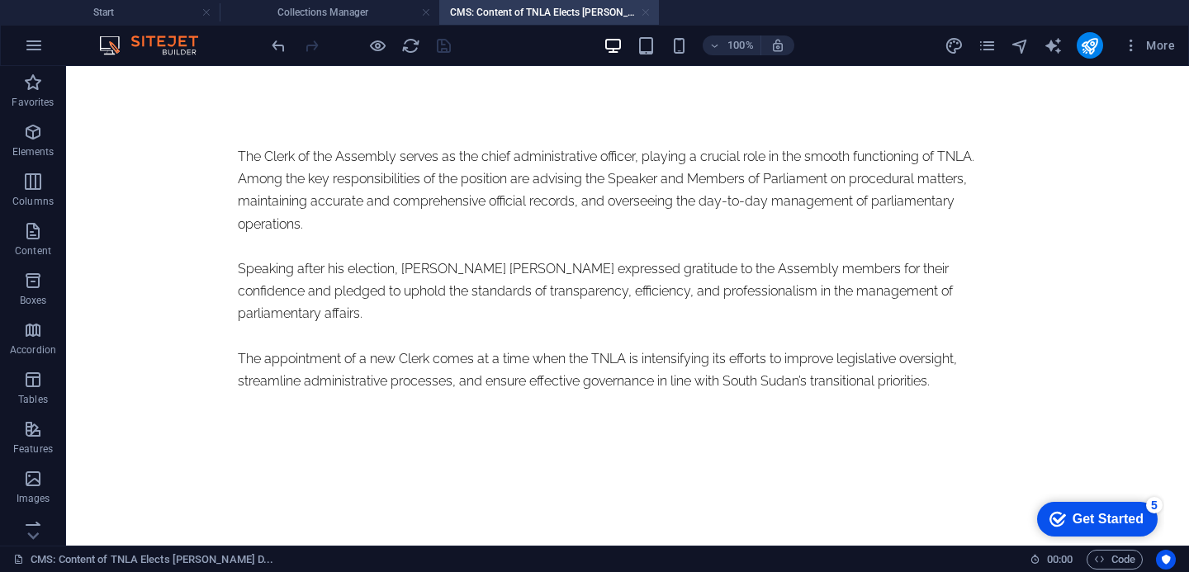
click at [649, 13] on link at bounding box center [645, 13] width 10 height 16
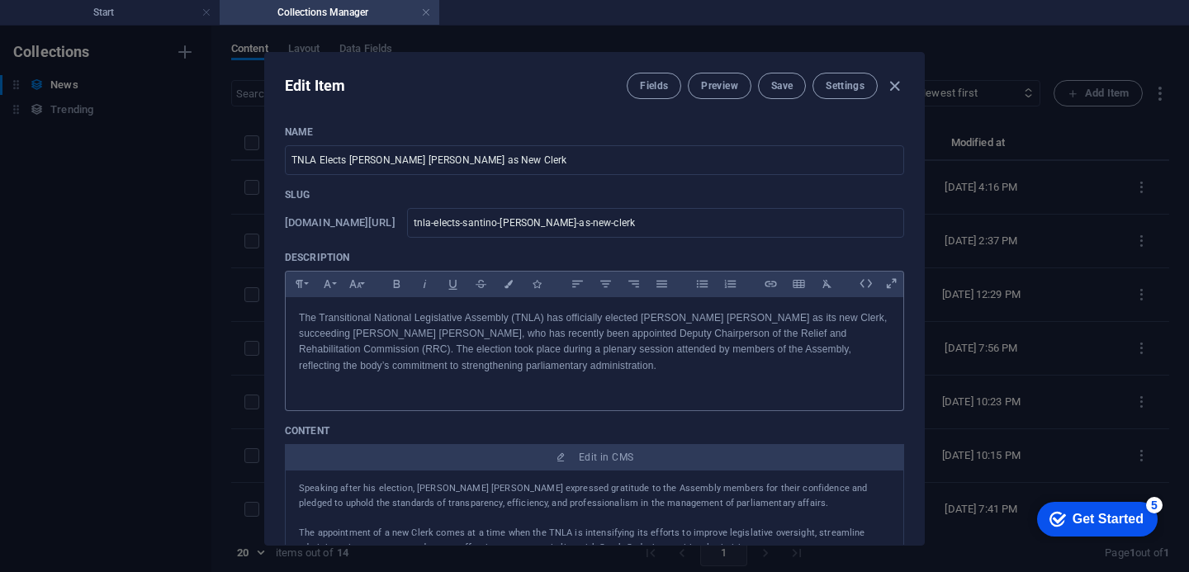
scroll to position [62, 0]
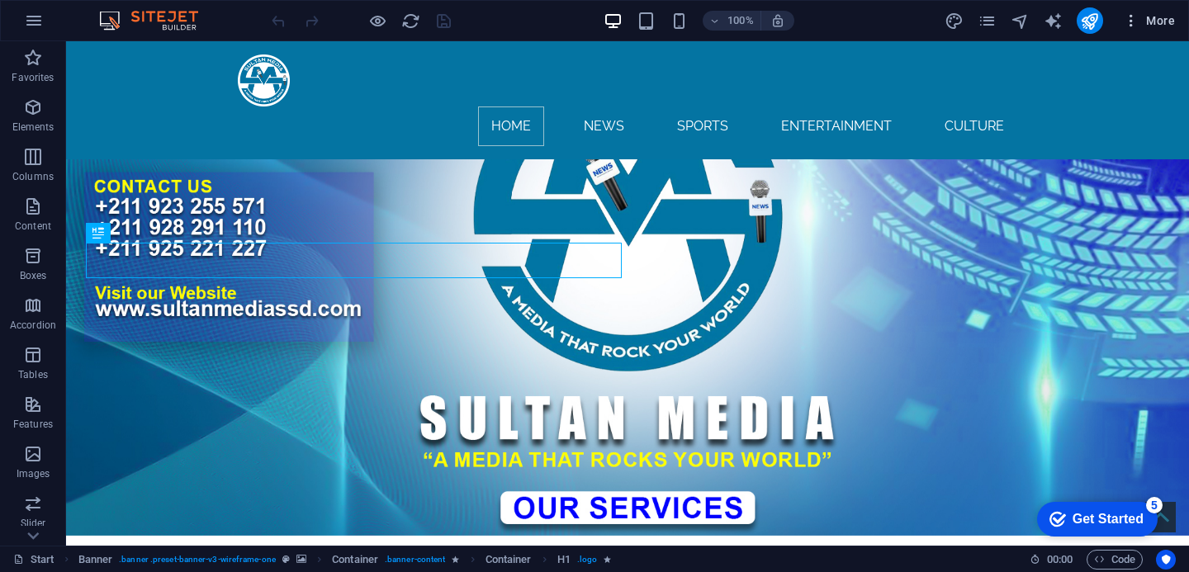
click at [1131, 24] on icon "button" at bounding box center [1130, 20] width 17 height 17
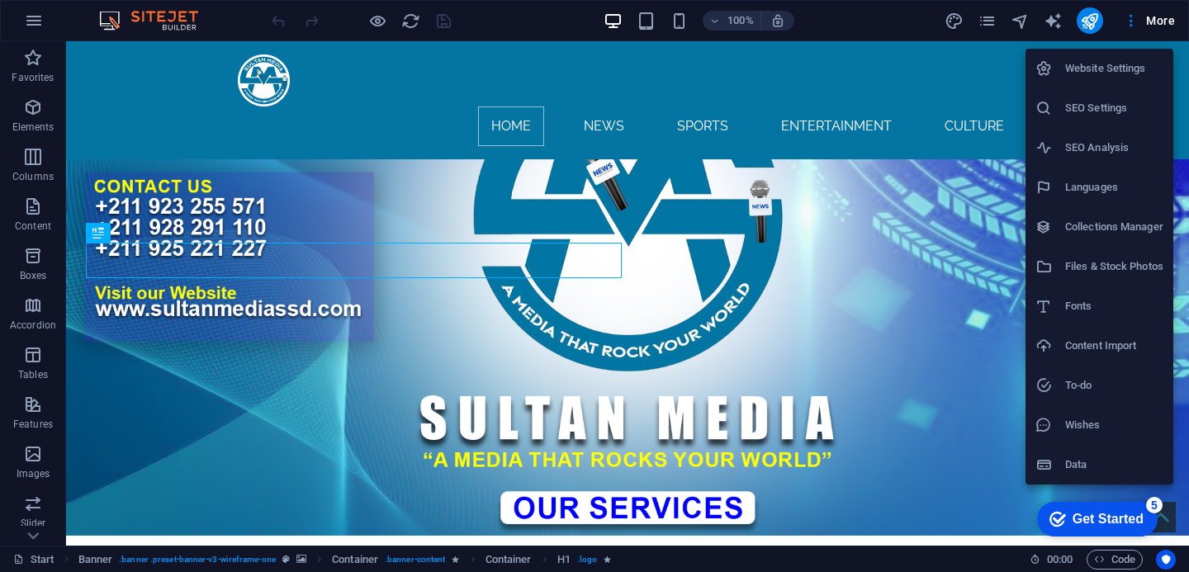
click at [1104, 225] on h6 "Collections Manager" at bounding box center [1114, 227] width 98 height 20
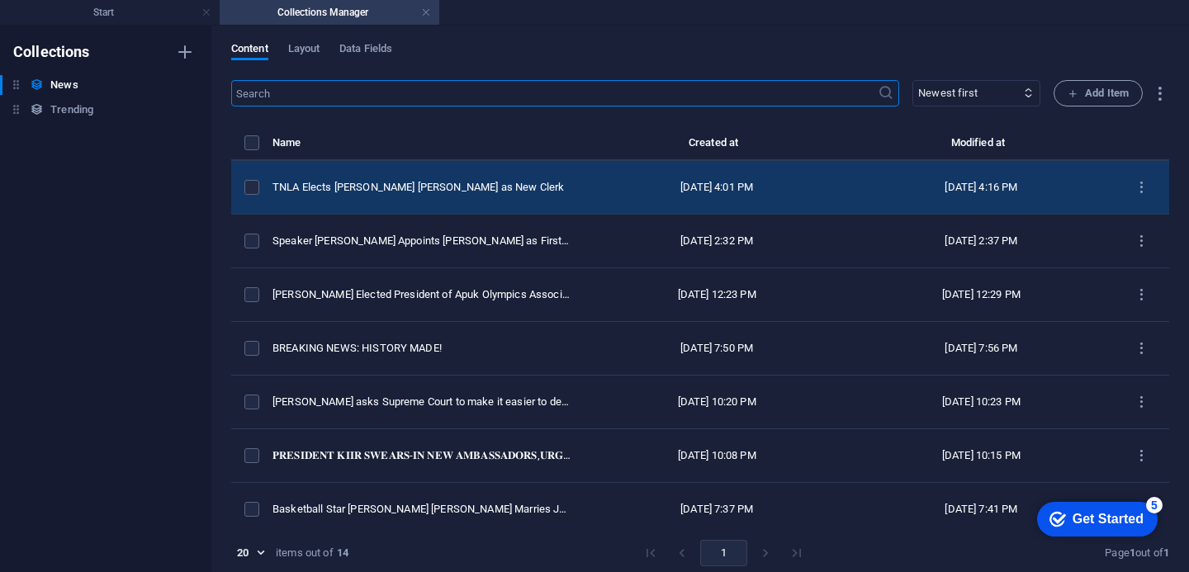
click at [584, 201] on td "[DATE] 4:01 PM" at bounding box center [716, 188] width 264 height 54
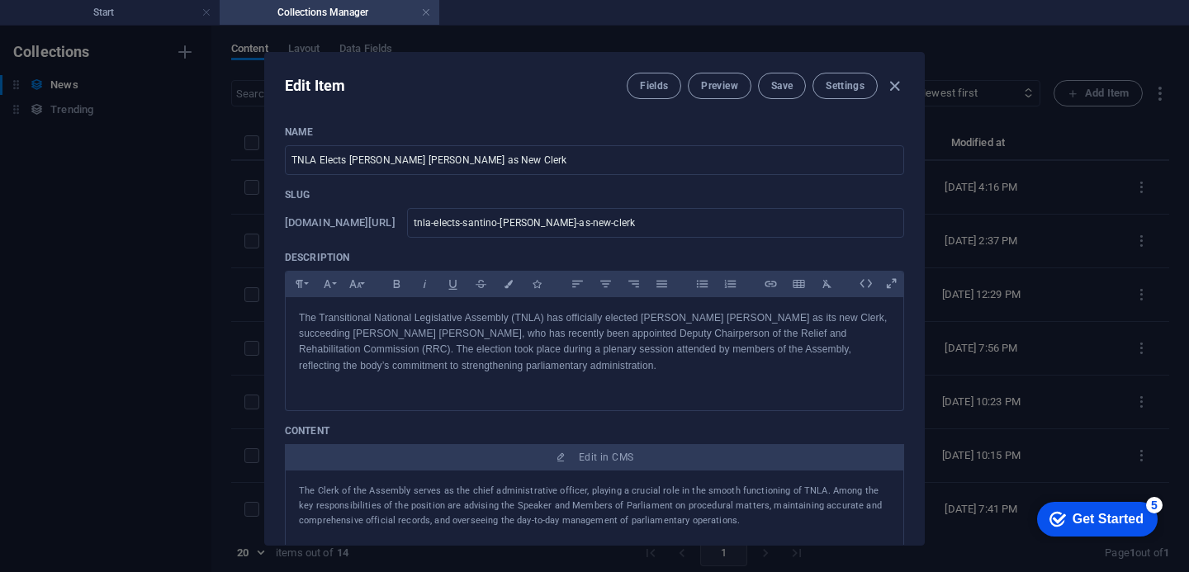
scroll to position [379, 0]
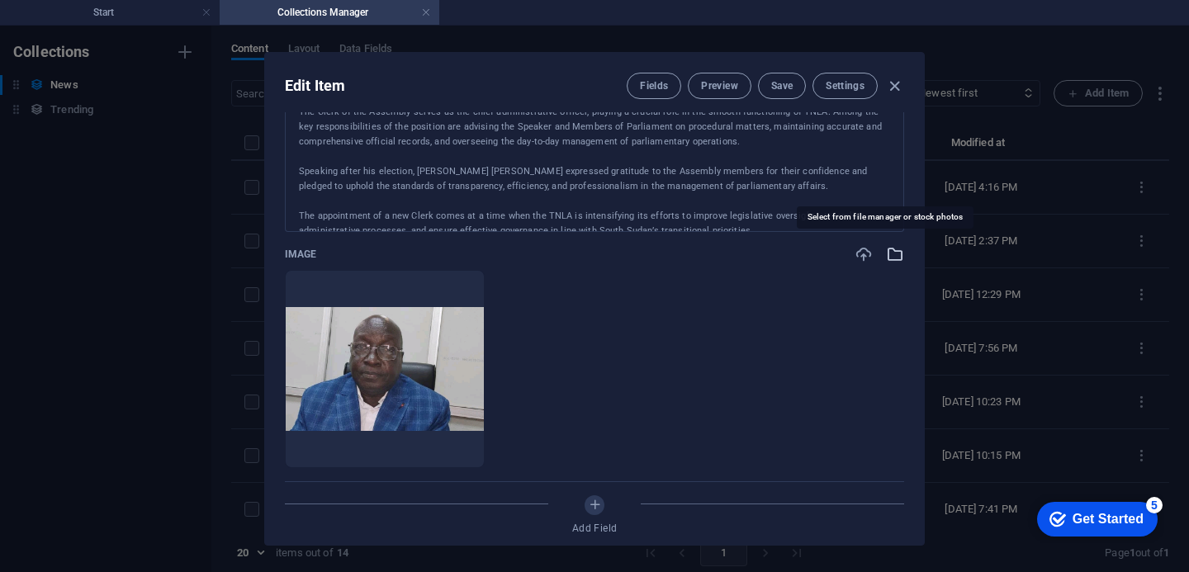
click at [895, 255] on icon "button" at bounding box center [895, 254] width 18 height 18
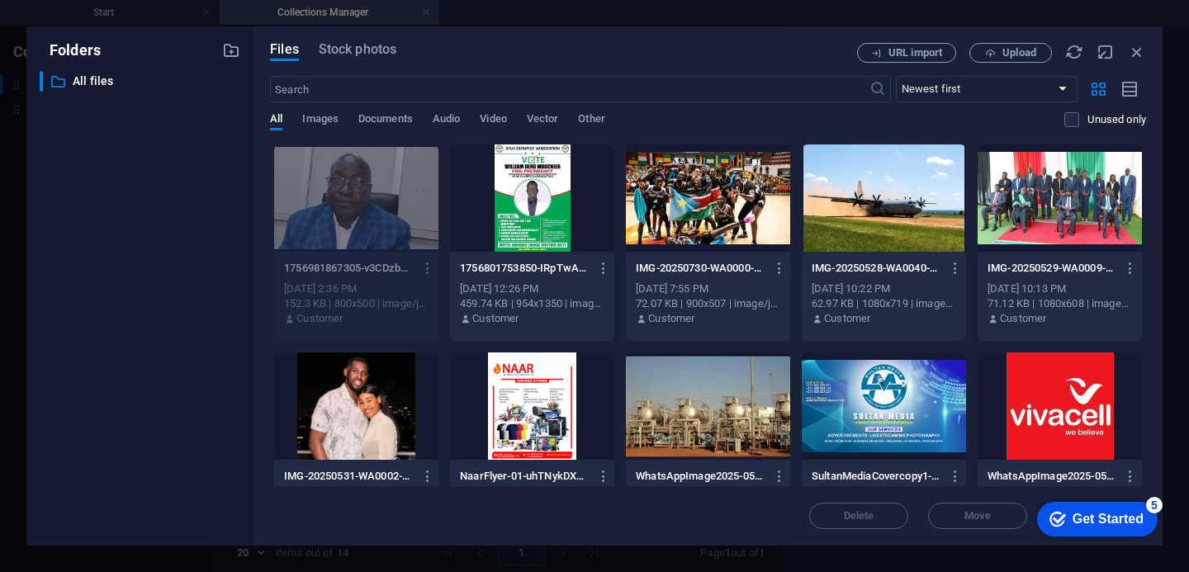
drag, startPoint x: 1141, startPoint y: 267, endPoint x: 1144, endPoint y: 285, distance: 18.3
click at [1144, 285] on div "Drop files here to upload them instantly 1756981867305-v3CDzbpMoLaRBBBKCiBn6w.j…" at bounding box center [708, 315] width 876 height 343
drag, startPoint x: 1146, startPoint y: 267, endPoint x: 1148, endPoint y: 305, distance: 38.0
click at [1148, 305] on div "Files Stock photos URL import Upload ​ Newest first Oldest first Name (A-Z) Nam…" at bounding box center [707, 285] width 909 height 519
drag, startPoint x: 1147, startPoint y: 258, endPoint x: 1146, endPoint y: 281, distance: 23.1
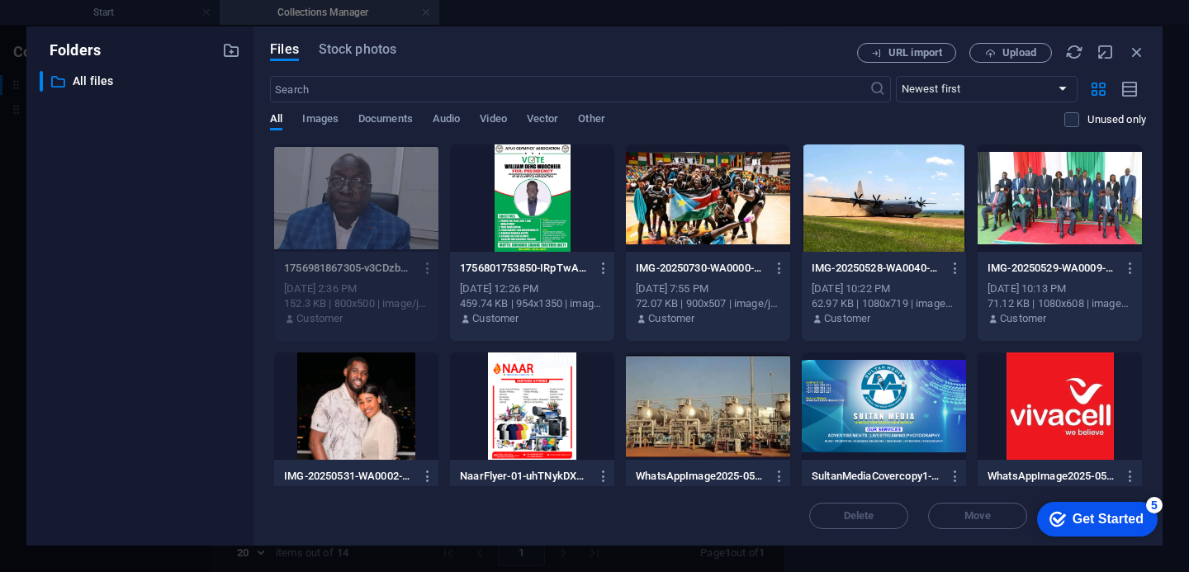
click at [1146, 281] on div "Files Stock photos URL import Upload ​ Newest first Oldest first Name (A-Z) Nam…" at bounding box center [707, 285] width 909 height 519
click at [398, 236] on div at bounding box center [356, 197] width 164 height 107
click at [397, 236] on div at bounding box center [356, 197] width 164 height 107
click at [363, 219] on div at bounding box center [356, 197] width 164 height 107
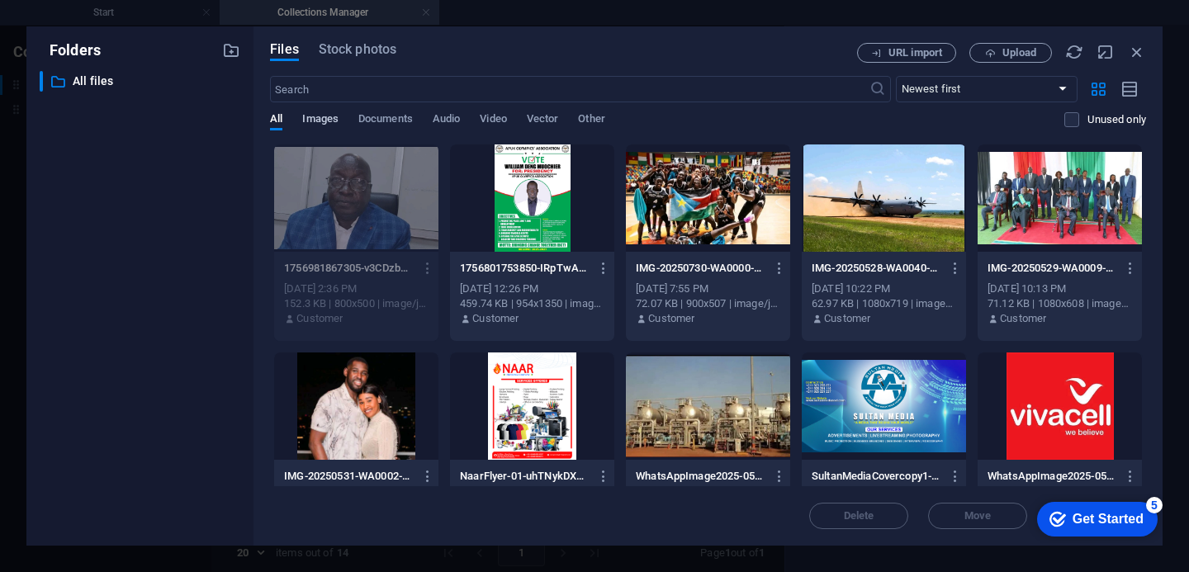
click at [325, 121] on span "Images" at bounding box center [320, 120] width 36 height 23
click at [269, 118] on div "Files Stock photos URL import Upload ​ Newest first Oldest first Name (A-Z) Nam…" at bounding box center [707, 285] width 909 height 519
click at [1024, 49] on span "Upload" at bounding box center [1019, 53] width 34 height 10
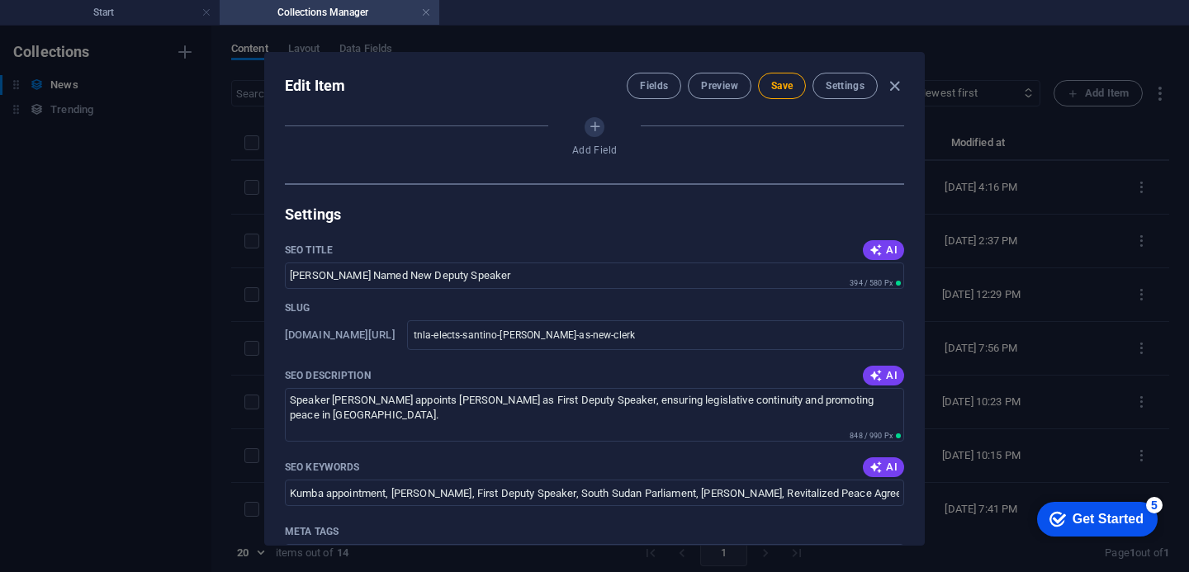
scroll to position [1136, 0]
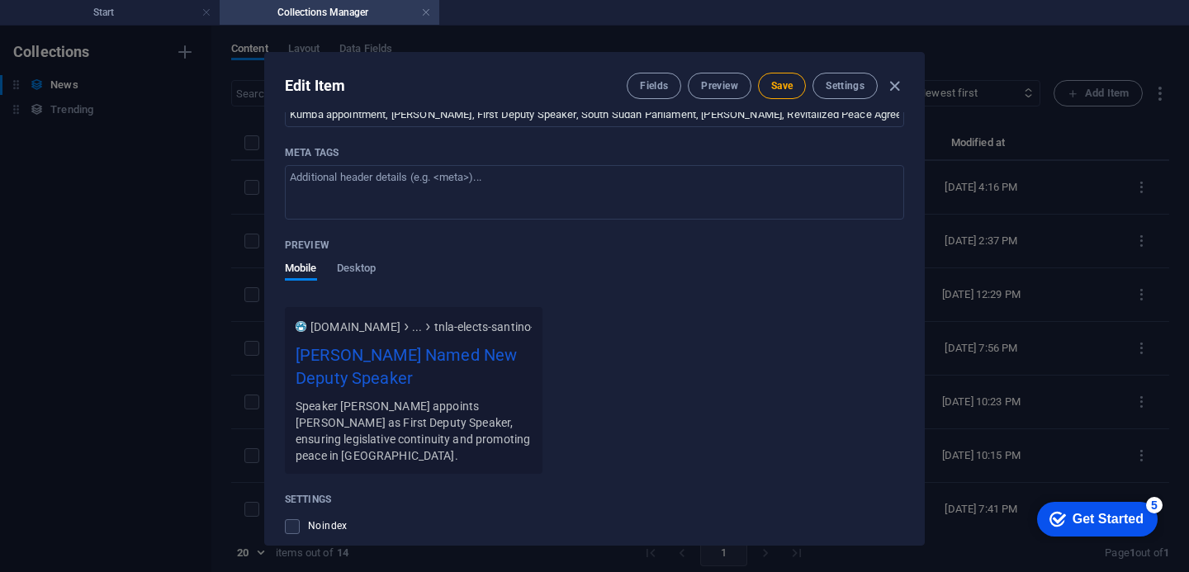
click at [914, 195] on div "Name TNLA Elects Santino Majak Deng as New Clerk ​ Slug www.example.com/news/ t…" at bounding box center [594, 328] width 659 height 432
drag, startPoint x: 914, startPoint y: 195, endPoint x: 915, endPoint y: 181, distance: 14.1
click at [915, 181] on div "Name TNLA Elects Santino Majak Deng as New Clerk ​ Slug www.example.com/news/ t…" at bounding box center [594, 328] width 659 height 432
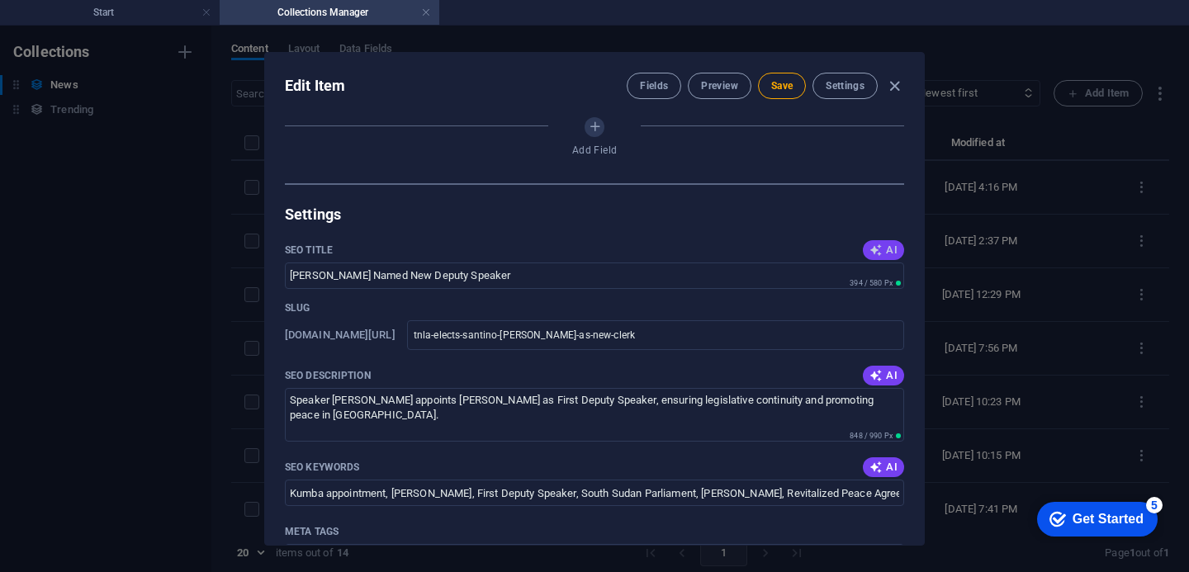
click at [876, 249] on icon "button" at bounding box center [875, 249] width 13 height 13
type input "TNLA Elects New Clerk Deng"
click at [880, 376] on span "AI" at bounding box center [883, 375] width 28 height 13
type textarea "Discover TNLAs election of [PERSON_NAME] [PERSON_NAME] as Clerk, enhancing gove…"
click at [877, 470] on icon "button" at bounding box center [875, 467] width 13 height 13
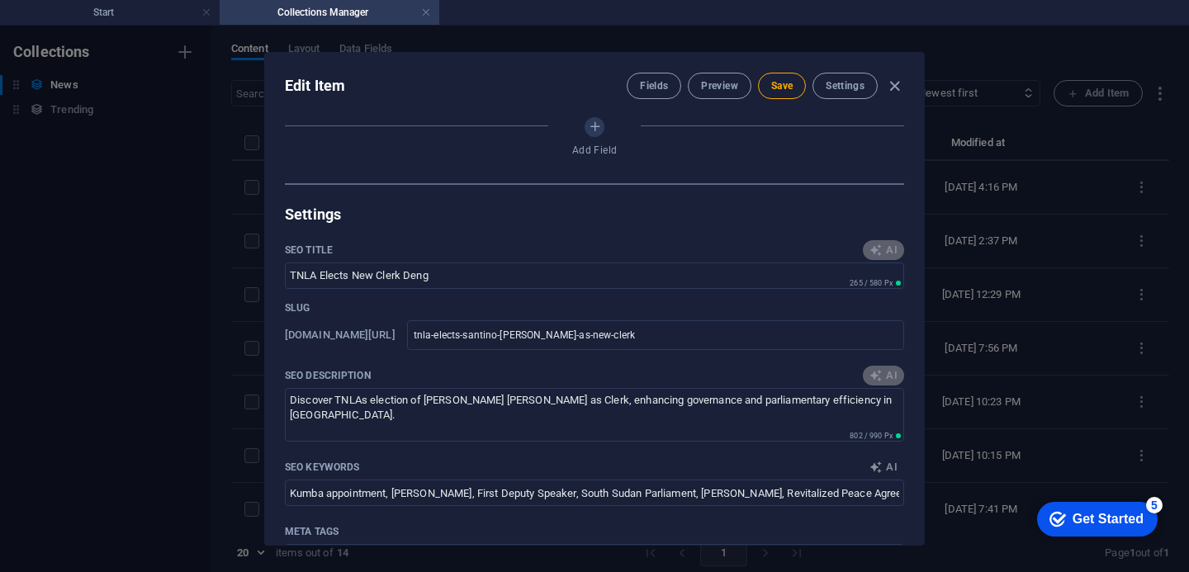
type input "TNLA, [PERSON_NAME] [PERSON_NAME], Clerk election, parliamentary administration…"
drag, startPoint x: 918, startPoint y: 398, endPoint x: 922, endPoint y: 416, distance: 18.6
click at [922, 416] on div "Edit Item Fields Preview Save Settings Name TNLA Elects Santino Majak Deng as N…" at bounding box center [594, 299] width 660 height 494
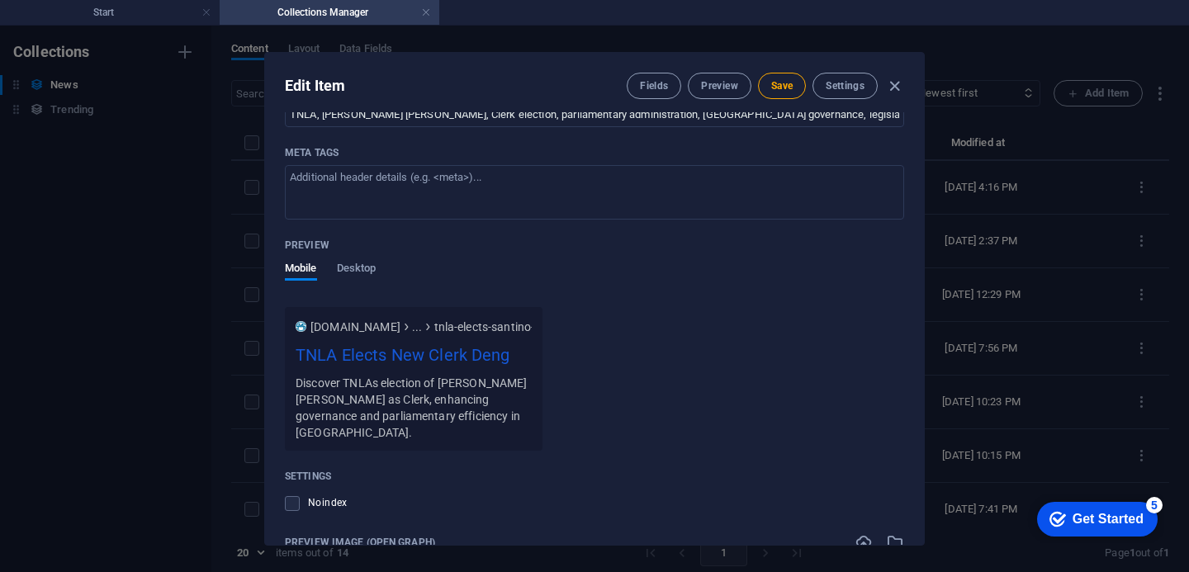
scroll to position [1440, 0]
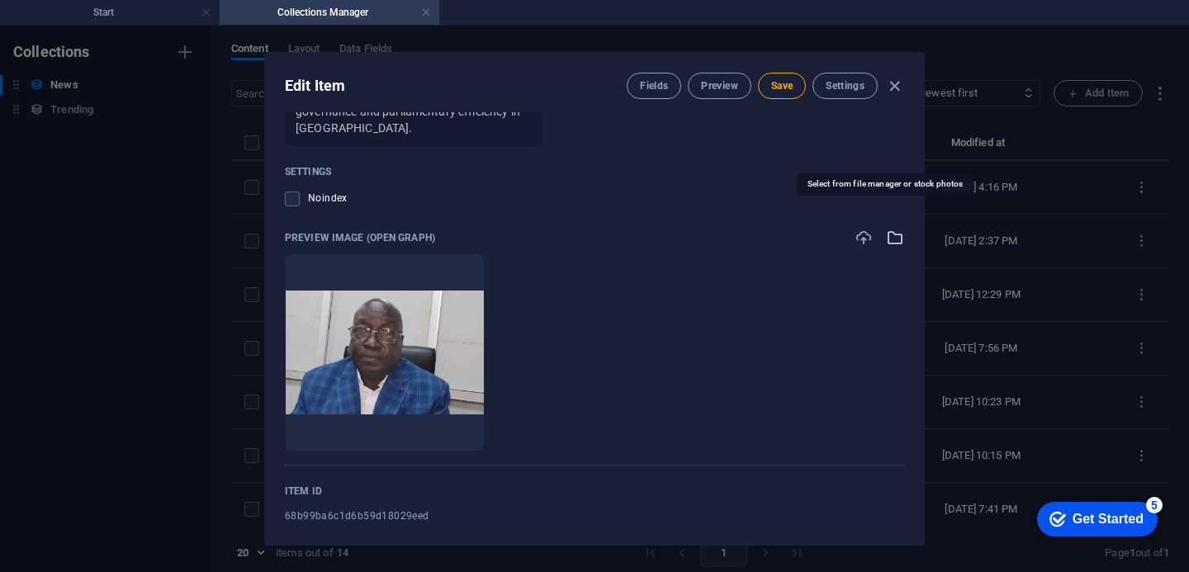
click at [891, 229] on icon "button" at bounding box center [895, 238] width 18 height 18
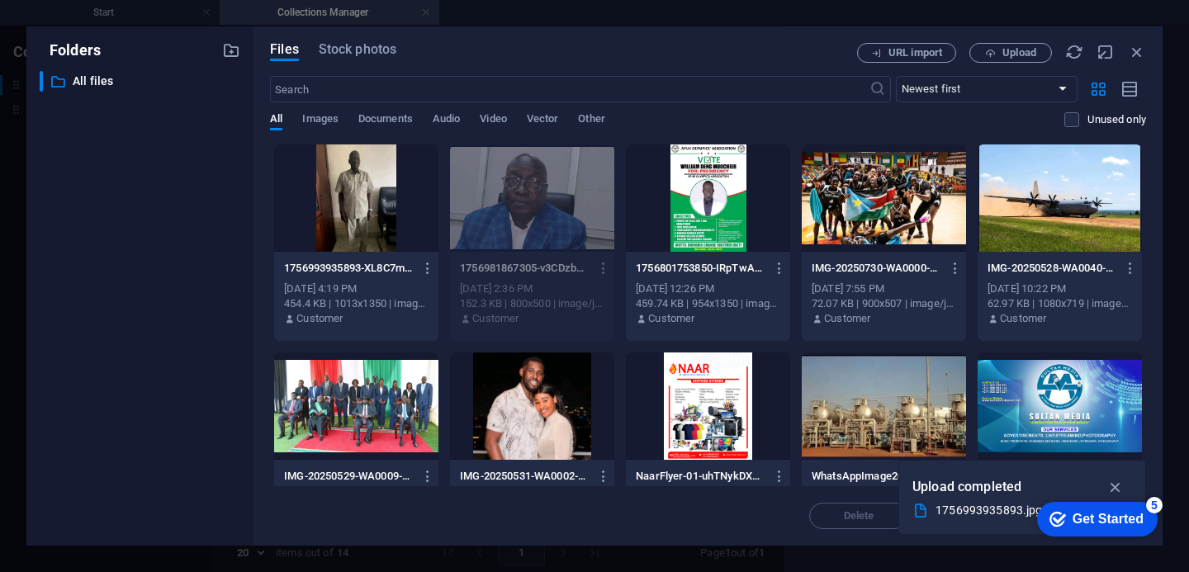
click at [356, 178] on div at bounding box center [356, 197] width 164 height 107
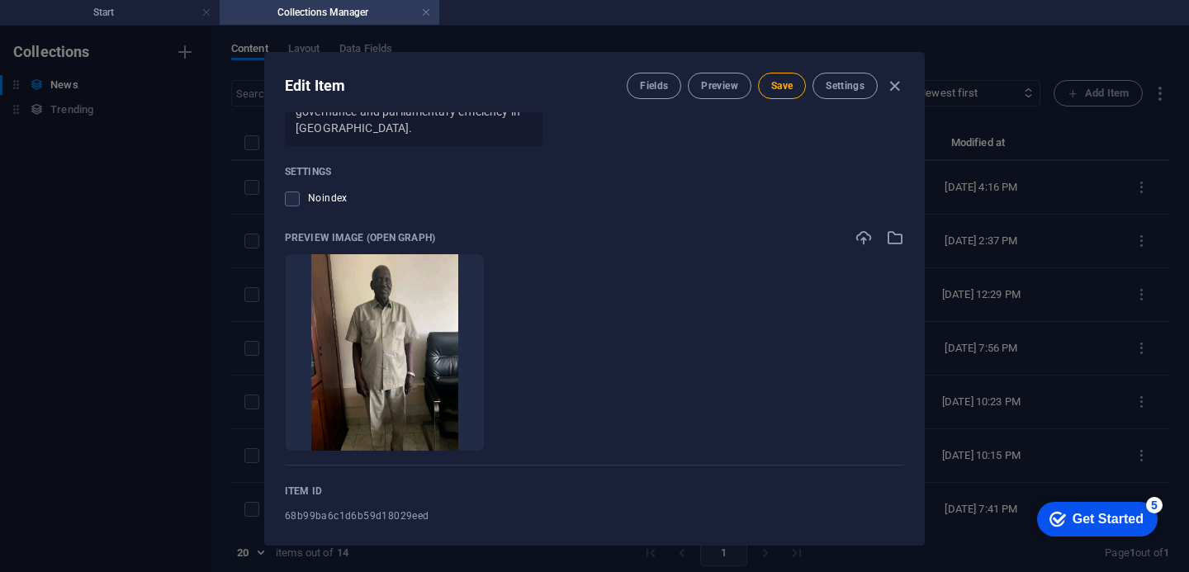
drag, startPoint x: 921, startPoint y: 439, endPoint x: 923, endPoint y: 423, distance: 15.8
click at [923, 395] on div "Edit Item Fields Preview Save Settings Name TNLA Elects Santino Majak Deng as N…" at bounding box center [594, 299] width 1189 height 546
drag, startPoint x: 922, startPoint y: 443, endPoint x: 921, endPoint y: 425, distance: 18.2
click at [921, 425] on div "Edit Item Fields Preview Save Settings Name TNLA Elects Santino Majak Deng as N…" at bounding box center [594, 299] width 660 height 494
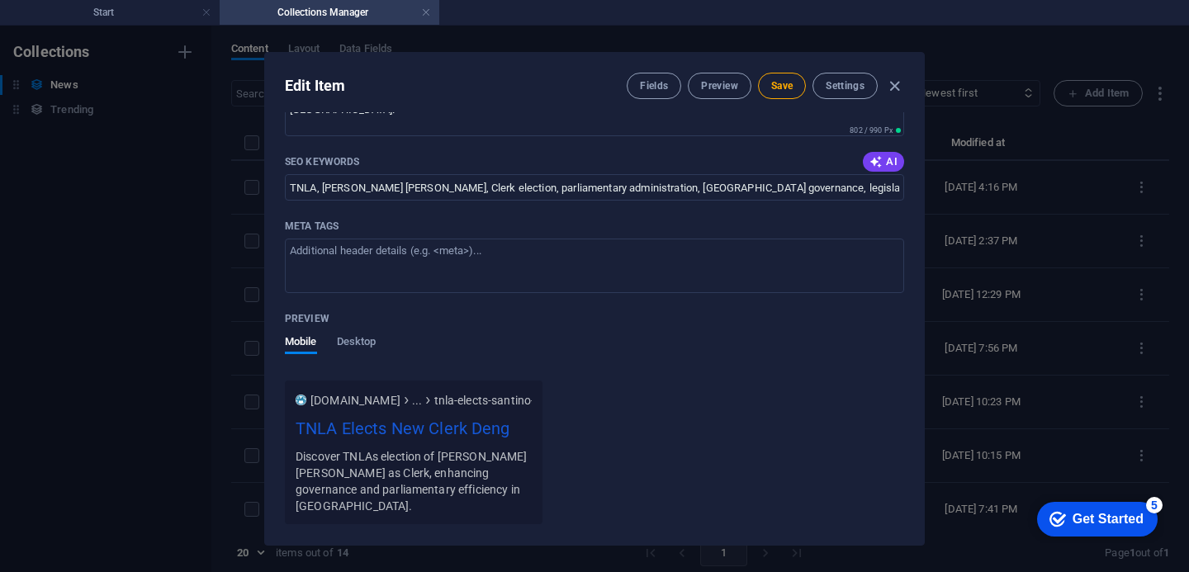
scroll to position [683, 0]
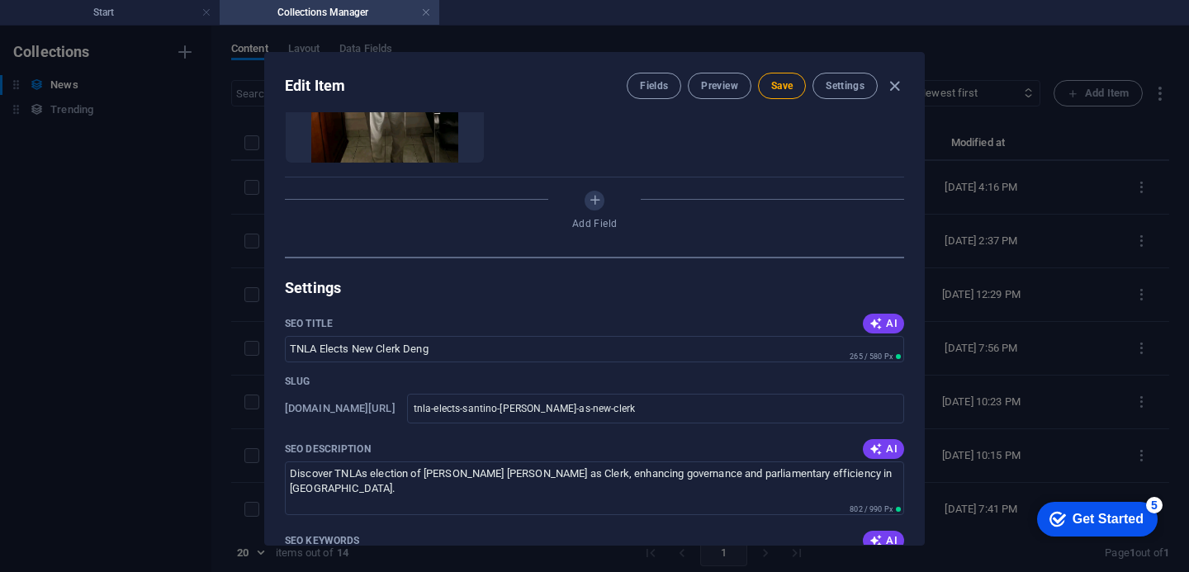
click at [915, 234] on div "Name TNLA Elects Santino Majak Deng as New Clerk ​ Slug www.example.com/news/ t…" at bounding box center [594, 328] width 659 height 432
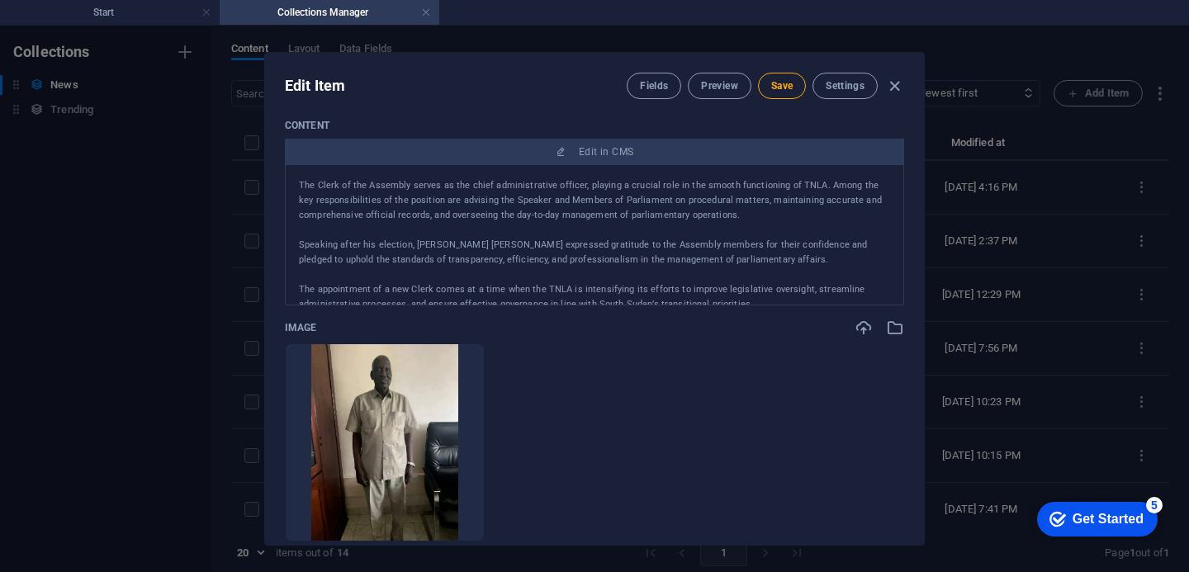
scroll to position [0, 0]
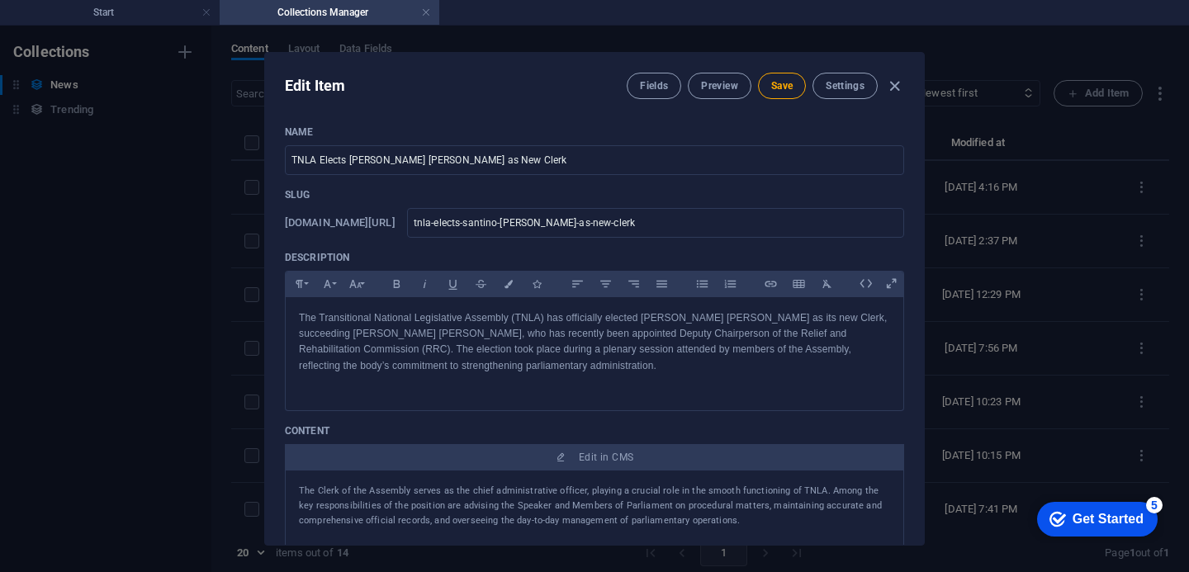
click at [913, 75] on div "Edit Item Fields Preview Save Settings" at bounding box center [594, 82] width 659 height 59
click at [923, 92] on div "Edit Item Fields Preview Save Settings Name TNLA Elects Santino Majak Deng as N…" at bounding box center [594, 299] width 1189 height 546
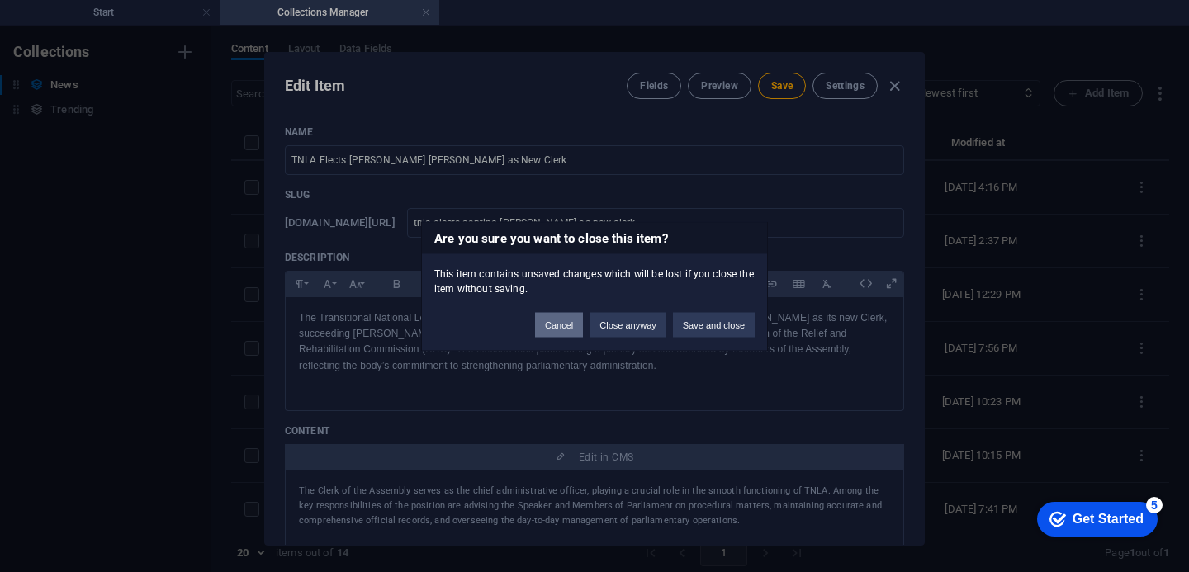
click at [551, 324] on button "Cancel" at bounding box center [559, 324] width 48 height 25
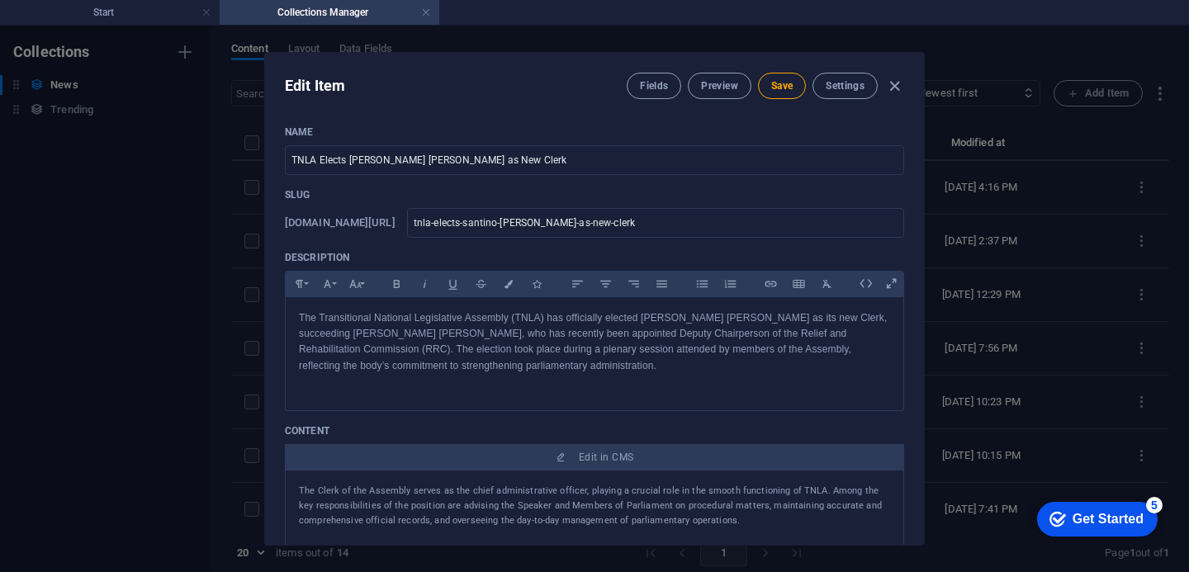
drag, startPoint x: 917, startPoint y: 319, endPoint x: 919, endPoint y: 371, distance: 52.1
click at [919, 375] on div "Name TNLA Elects Santino Majak Deng as New Clerk ​ Slug www.example.com/news/ t…" at bounding box center [594, 328] width 659 height 432
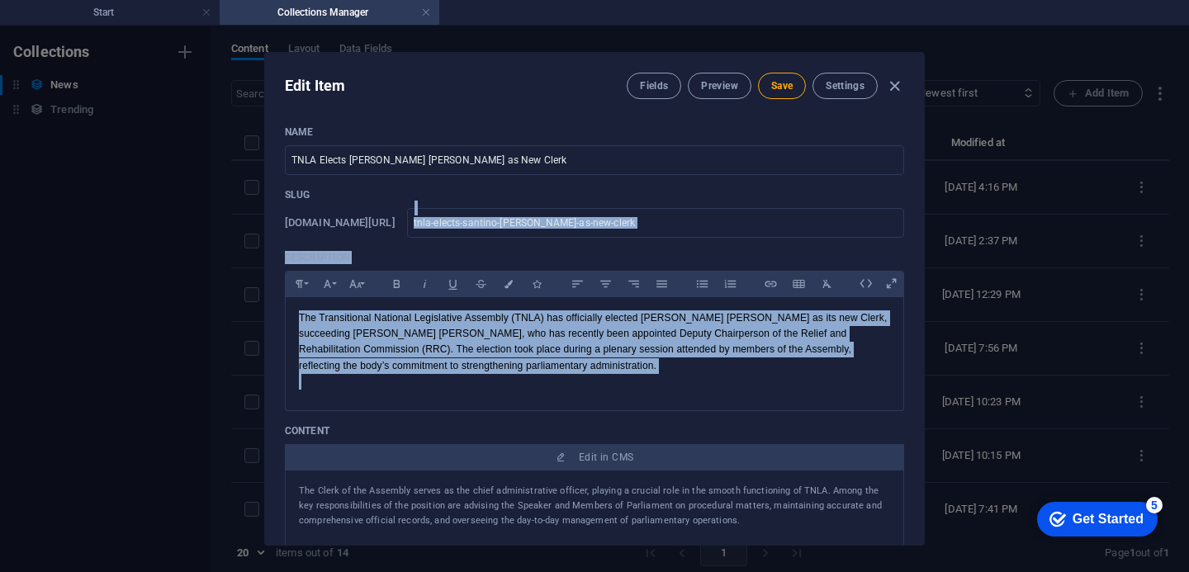
drag, startPoint x: 915, startPoint y: 234, endPoint x: 914, endPoint y: 328, distance: 94.9
click at [914, 328] on div "Name TNLA Elects Santino Majak Deng as New Clerk ​ Slug www.example.com/news/ t…" at bounding box center [594, 328] width 659 height 432
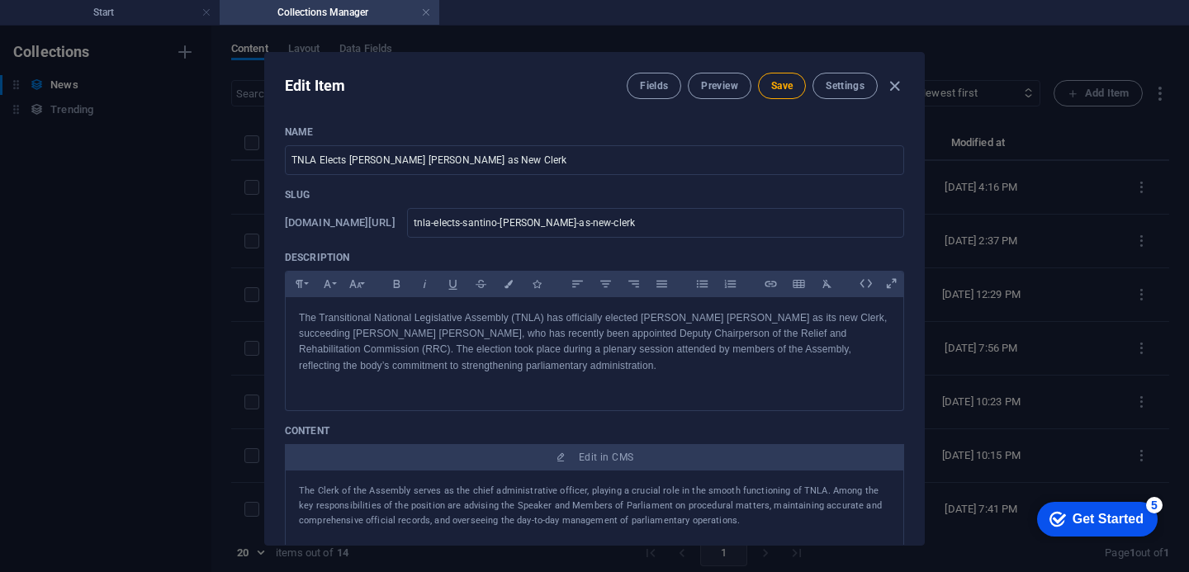
click at [914, 446] on div "Name TNLA Elects Santino Majak Deng as New Clerk ​ Slug www.example.com/news/ t…" at bounding box center [594, 328] width 659 height 432
drag, startPoint x: 918, startPoint y: 224, endPoint x: 920, endPoint y: 185, distance: 38.9
click at [920, 193] on div "Name TNLA Elects Santino Majak Deng as New Clerk ​ Slug www.example.com/news/ t…" at bounding box center [594, 328] width 659 height 432
click at [903, 280] on div "Name TNLA Elects Santino Majak Deng as New Clerk ​ Slug www.example.com/news/ t…" at bounding box center [594, 328] width 659 height 432
click at [781, 87] on span "Save" at bounding box center [781, 85] width 21 height 13
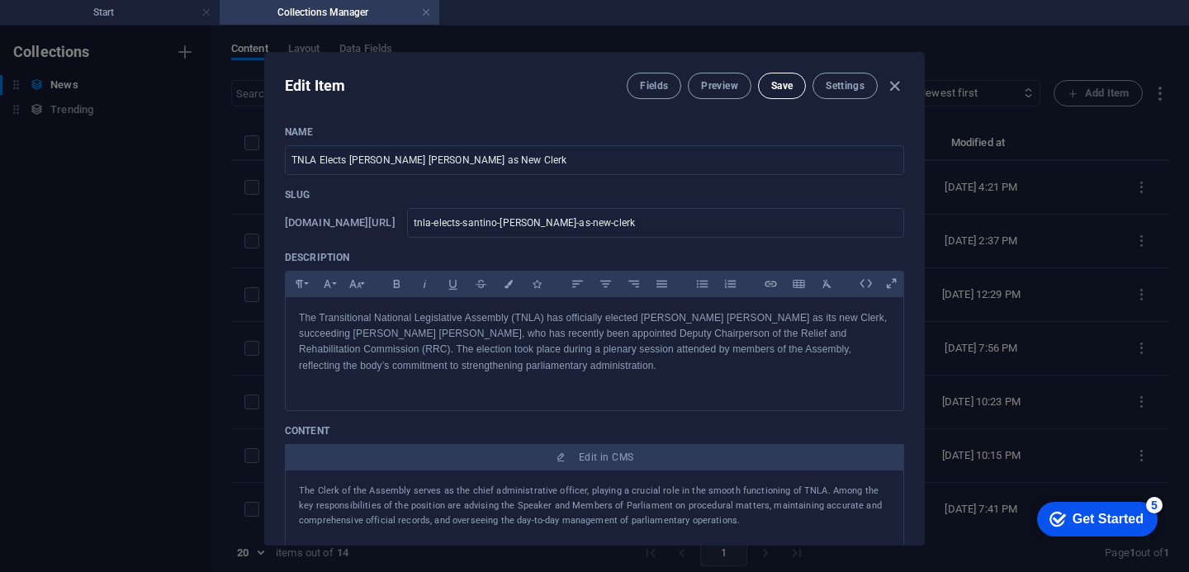
click at [781, 87] on span "Save" at bounding box center [781, 85] width 21 height 13
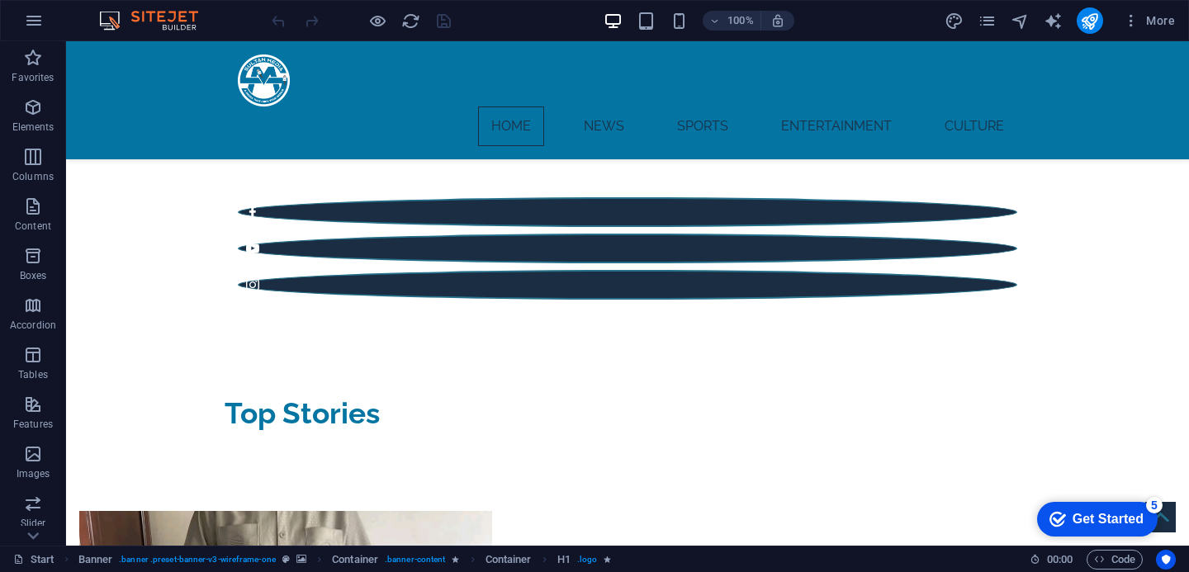
scroll to position [446, 0]
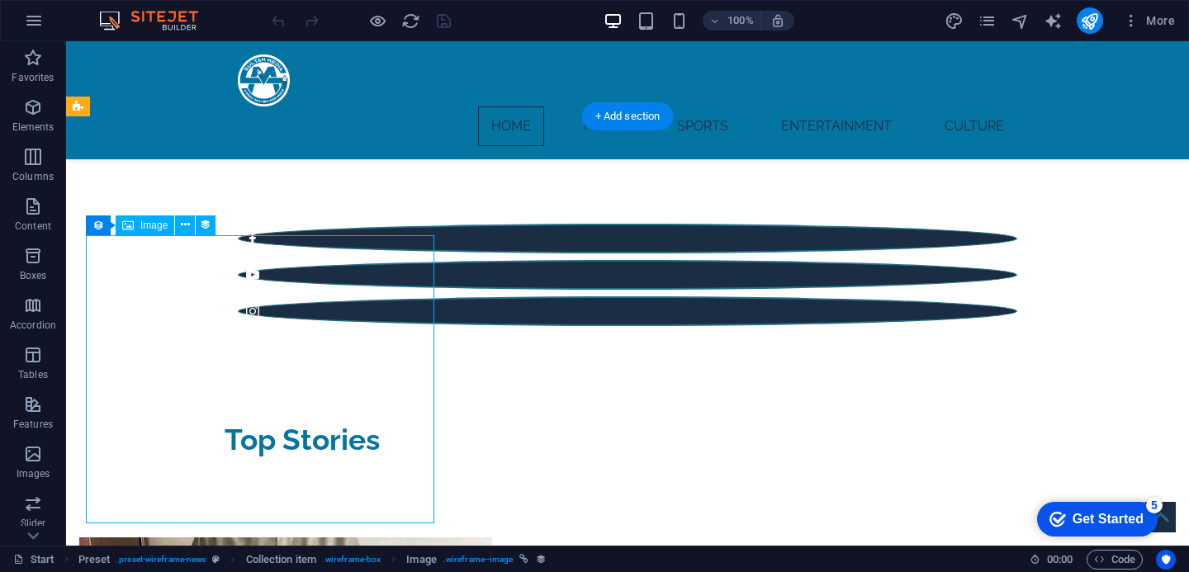
click at [184, 229] on icon at bounding box center [185, 224] width 9 height 17
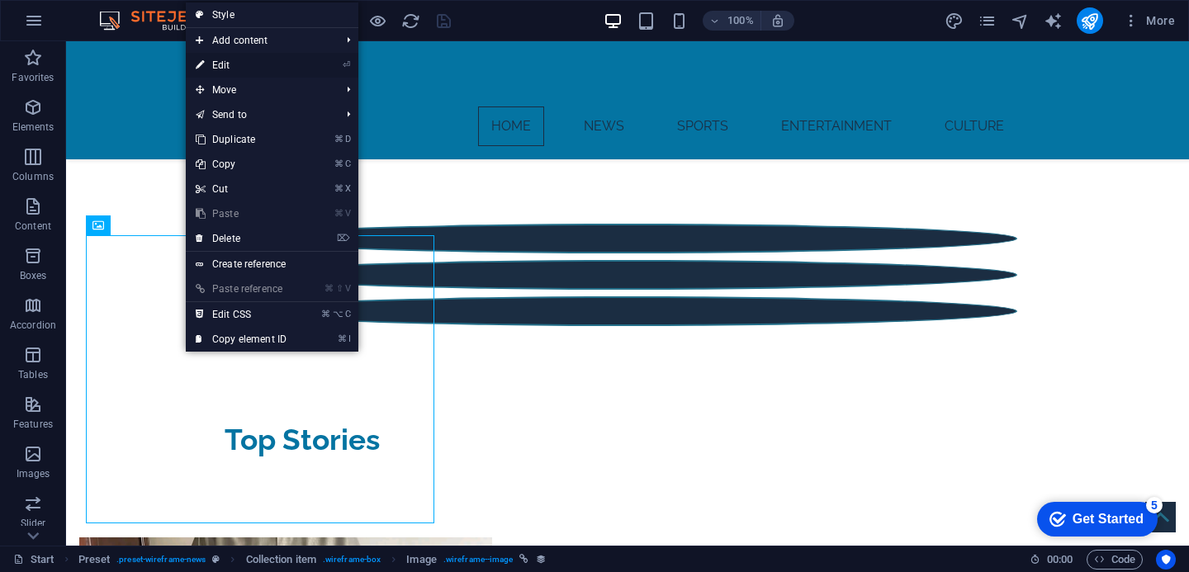
click at [262, 65] on link "⏎ Edit" at bounding box center [241, 65] width 111 height 25
select select "px"
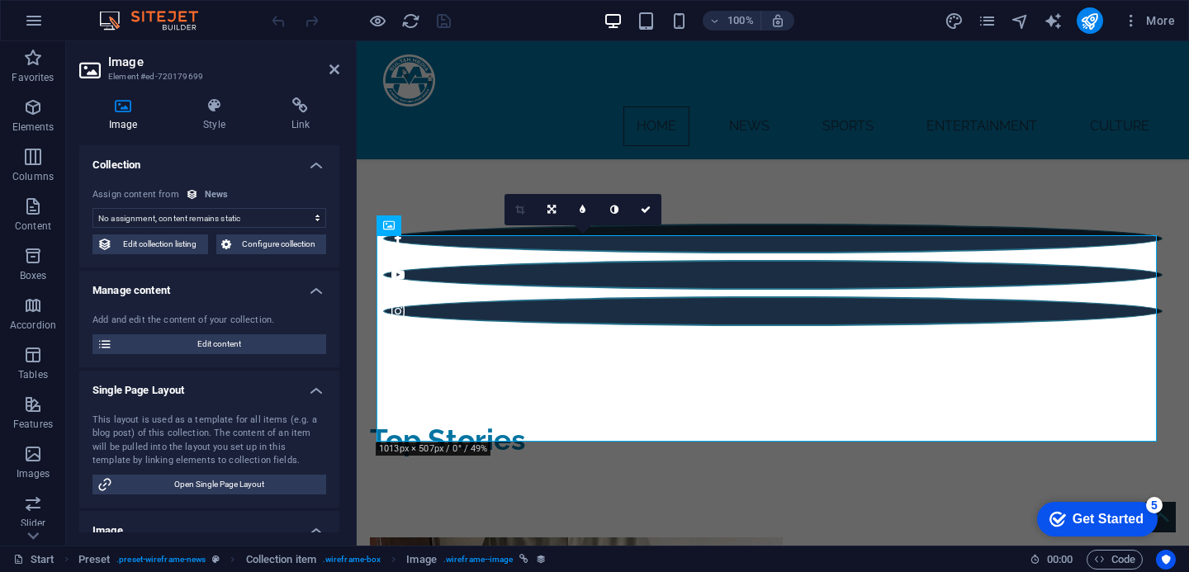
select select "image"
click at [142, 224] on select "No assignment, content remains static Created at (Date) Updated at (Date) Name …" at bounding box center [209, 218] width 234 height 20
click at [220, 488] on span "Open Single Page Layout" at bounding box center [219, 485] width 204 height 20
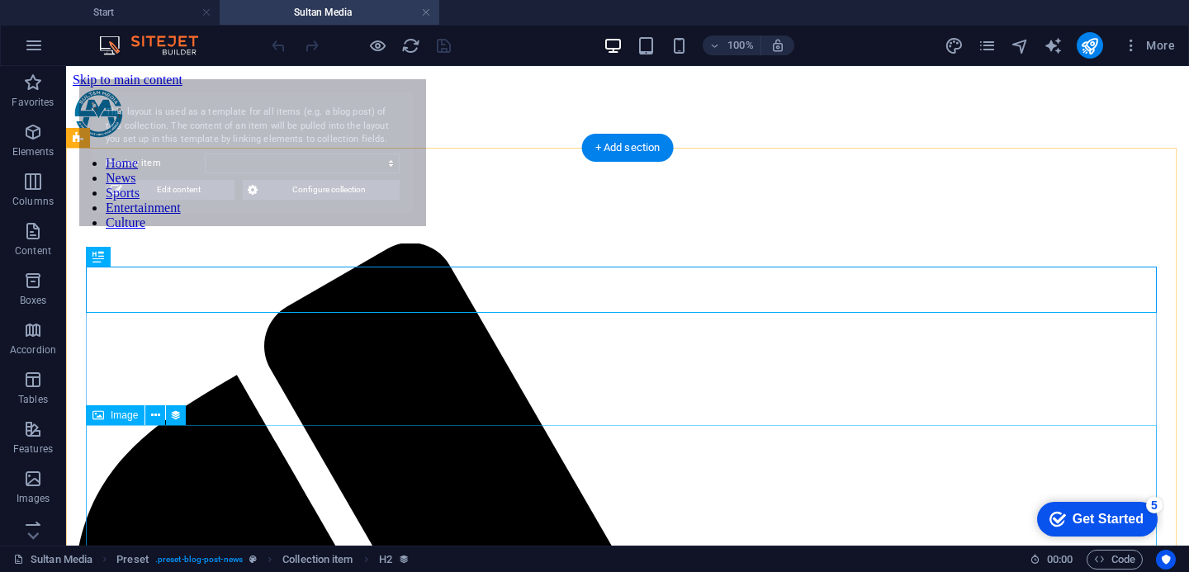
scroll to position [0, 0]
select select "68b99ba6c1d6b59d18029eed"
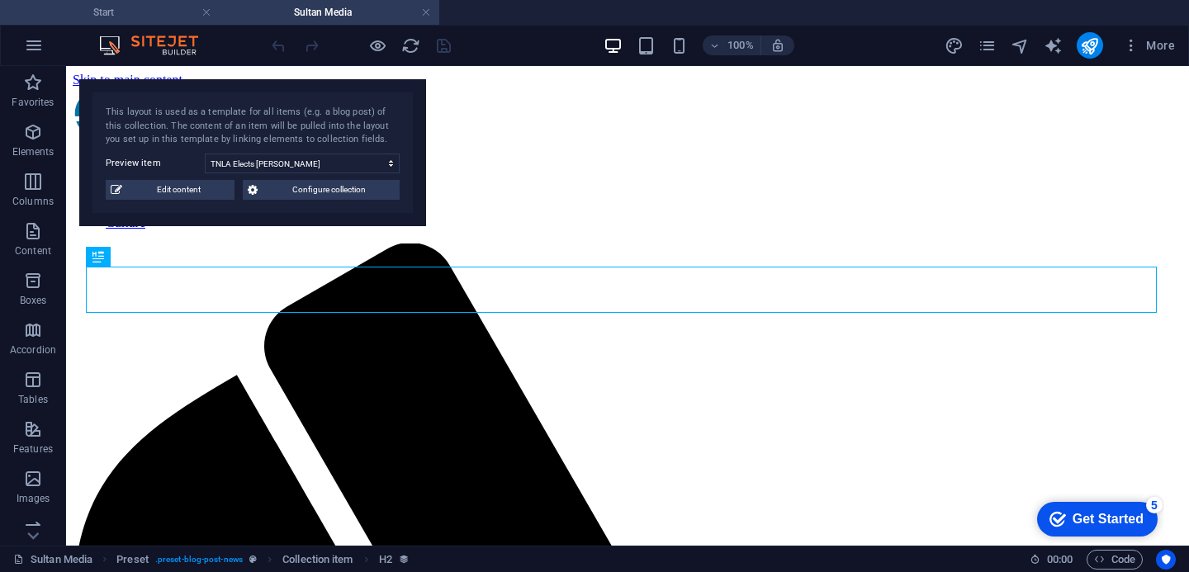
click at [106, 12] on h4 "Start" at bounding box center [110, 12] width 220 height 18
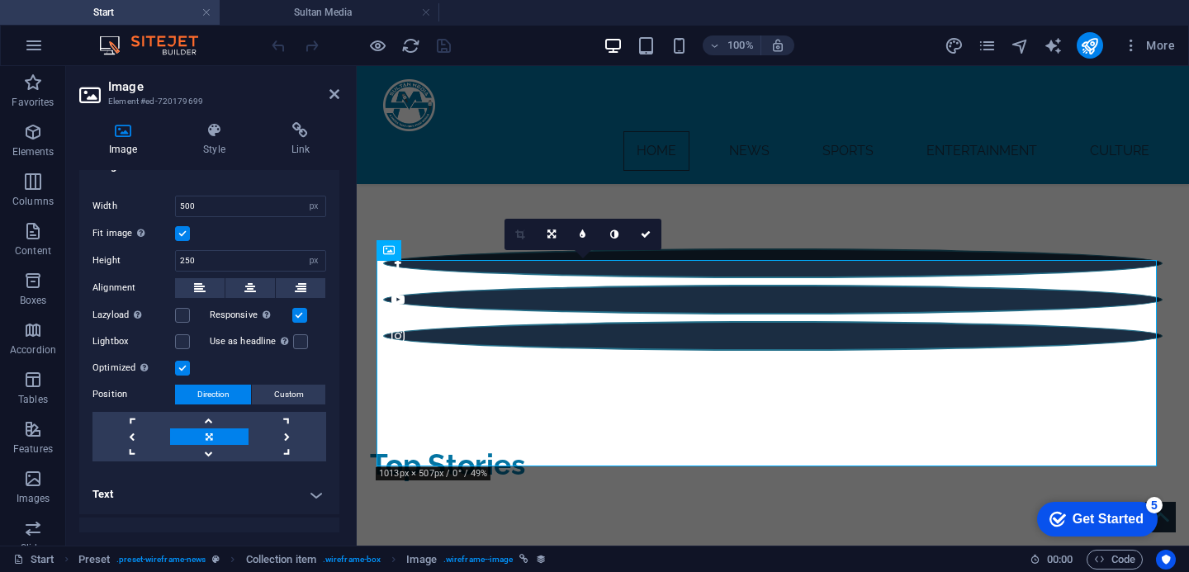
scroll to position [395, 0]
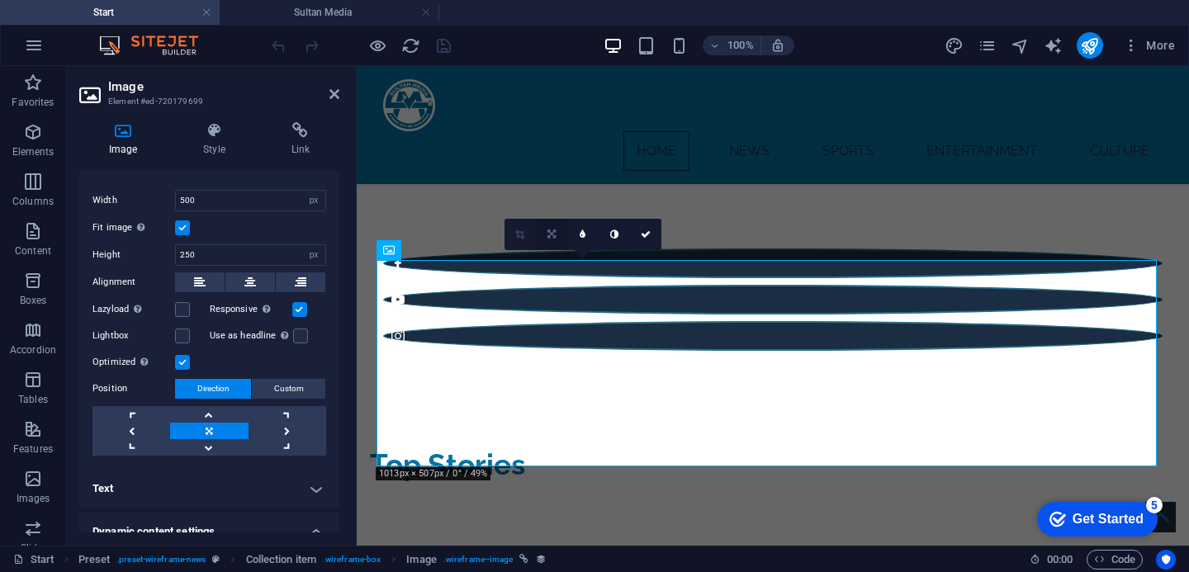
click at [551, 239] on link at bounding box center [551, 234] width 31 height 31
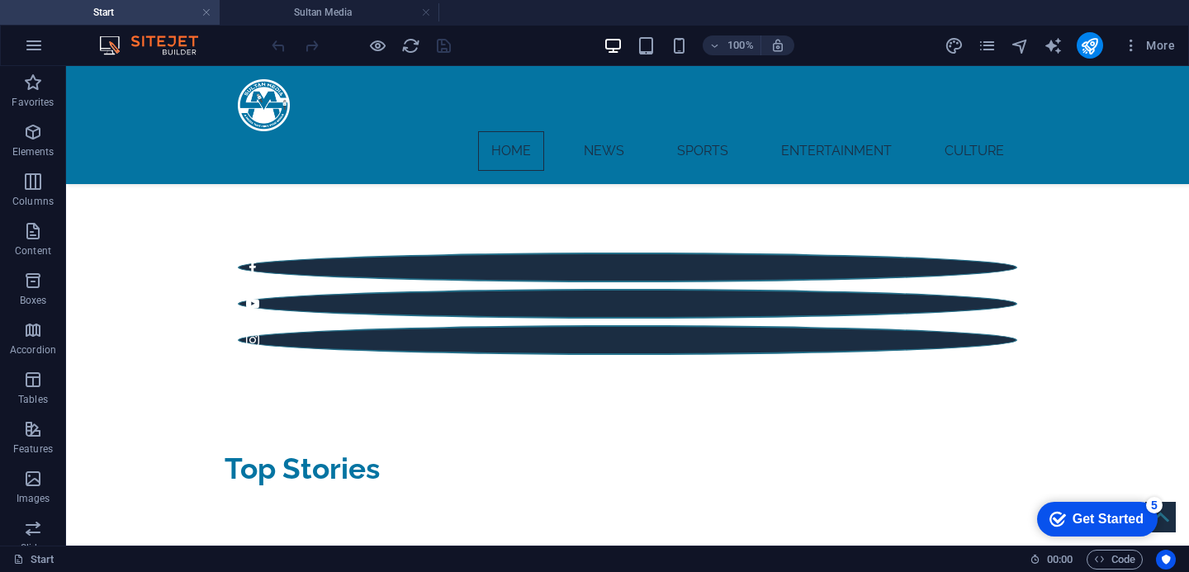
scroll to position [514, 0]
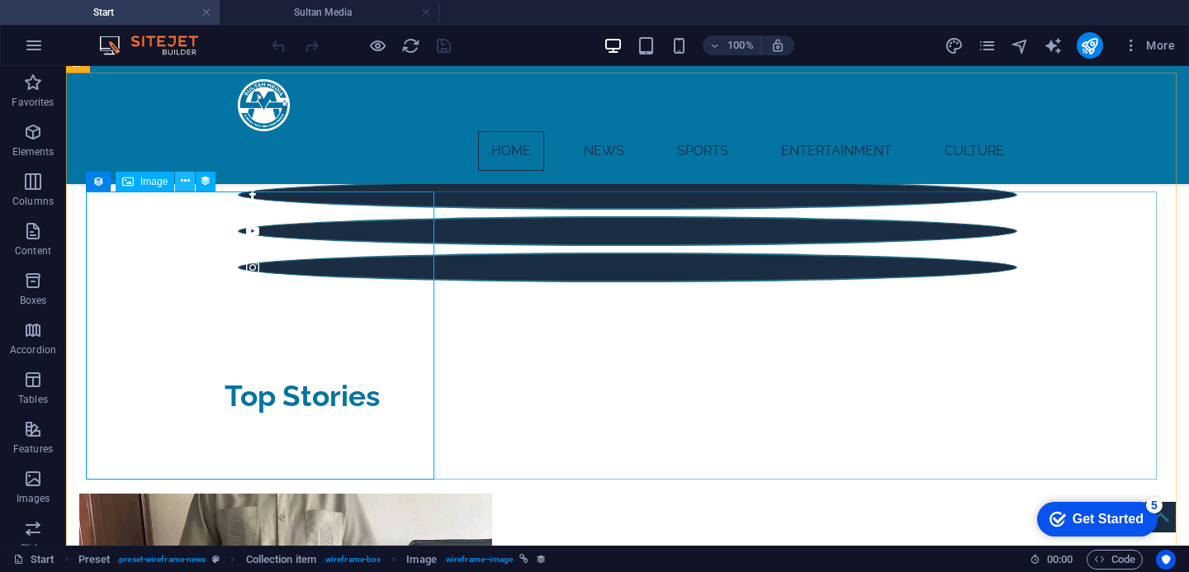
click at [185, 182] on icon at bounding box center [185, 180] width 9 height 17
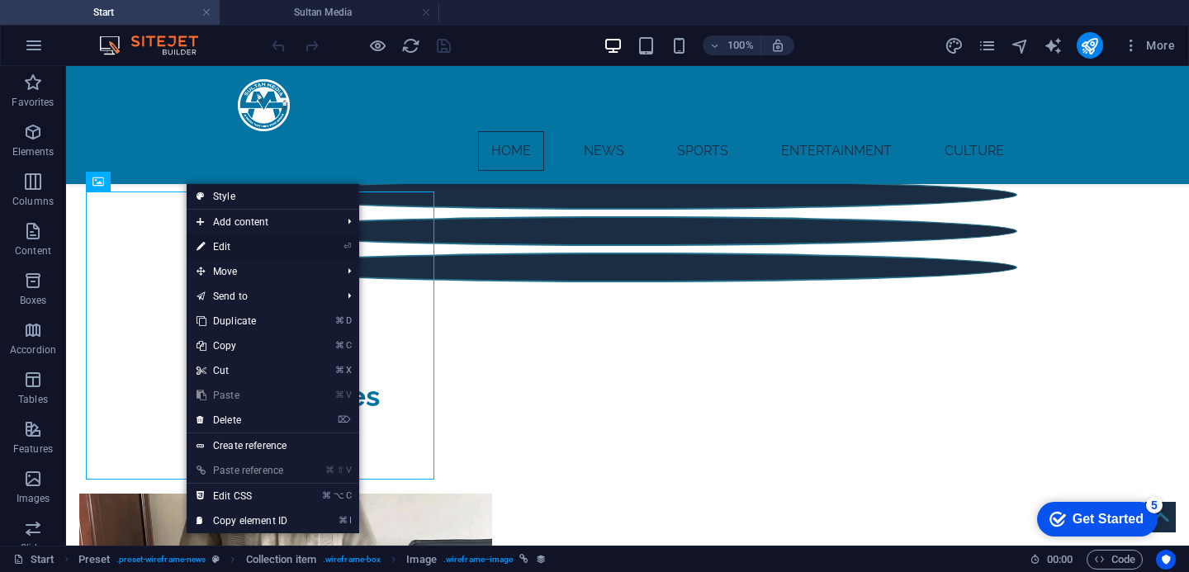
click at [239, 243] on link "⏎ Edit" at bounding box center [242, 246] width 111 height 25
select select "image"
select select "px"
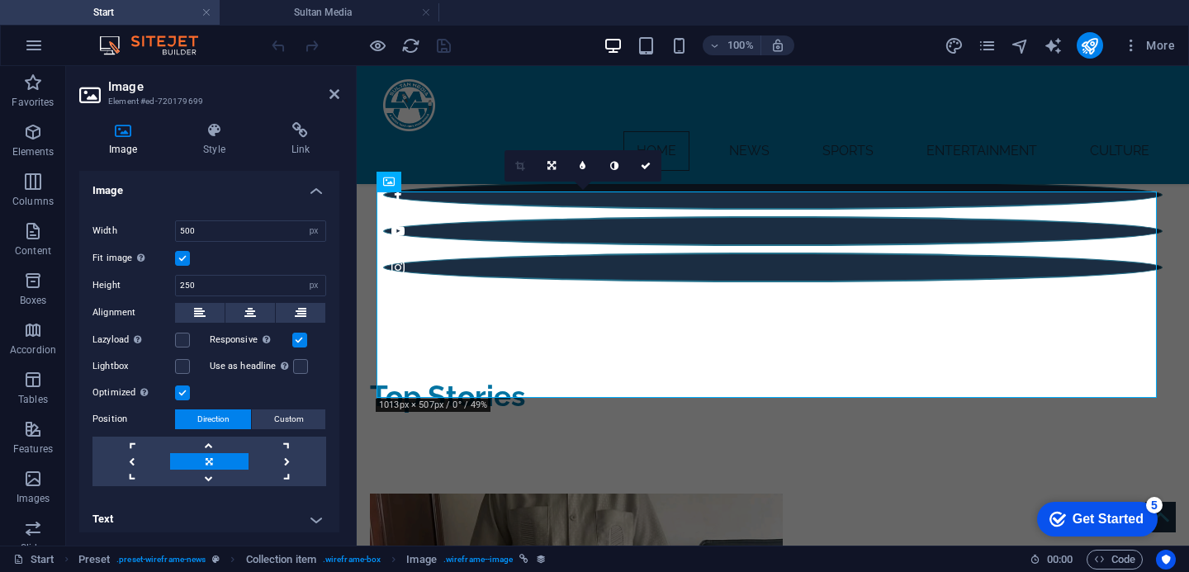
scroll to position [379, 0]
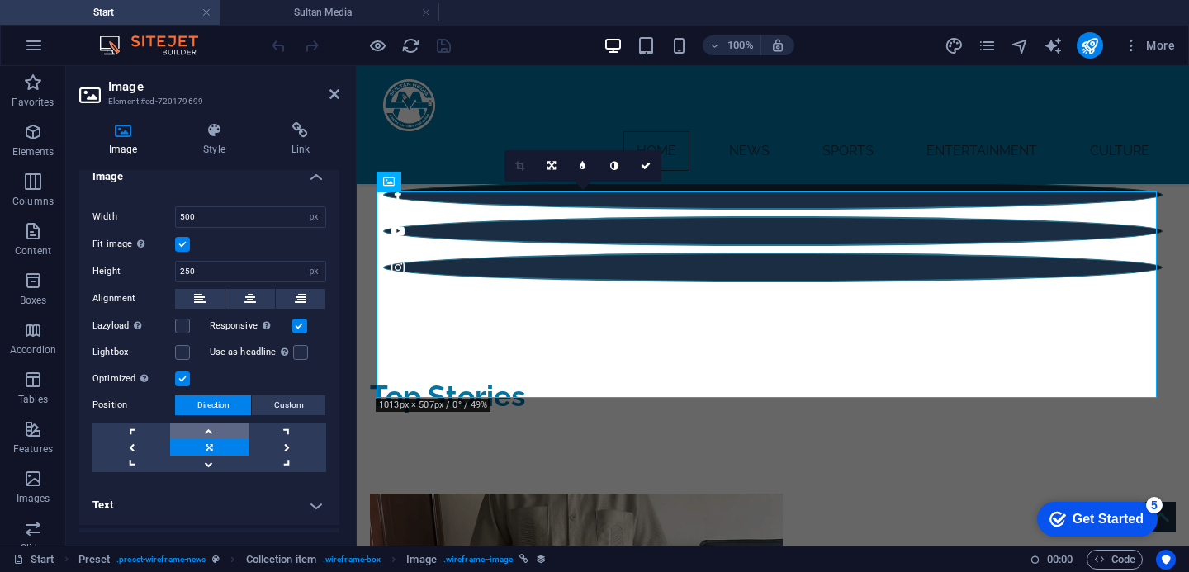
click at [201, 432] on link at bounding box center [209, 431] width 78 height 17
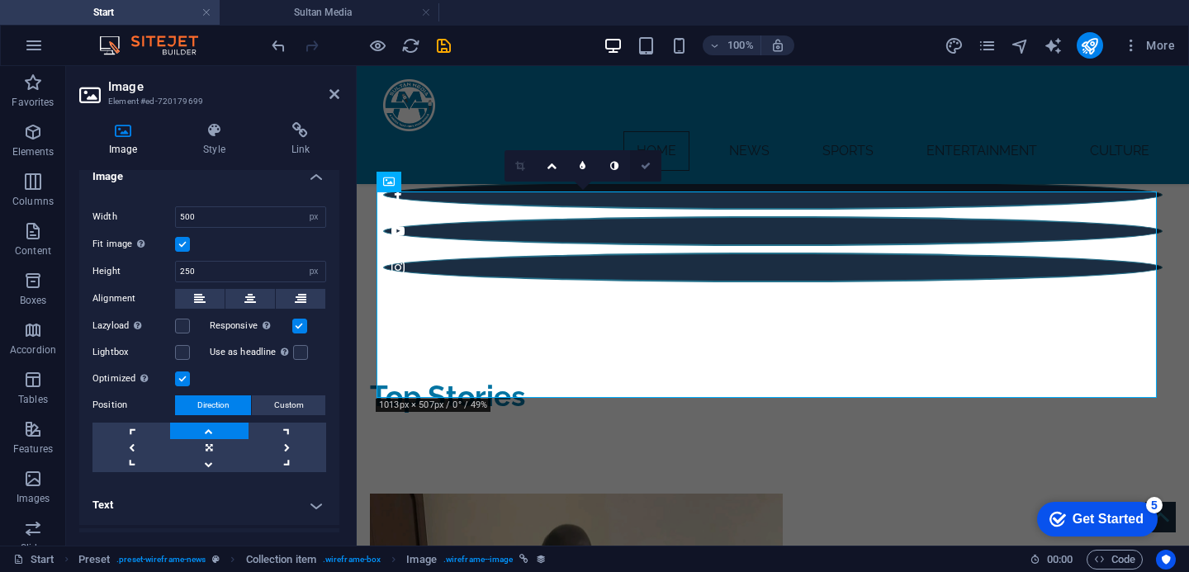
click at [644, 169] on icon at bounding box center [645, 166] width 10 height 10
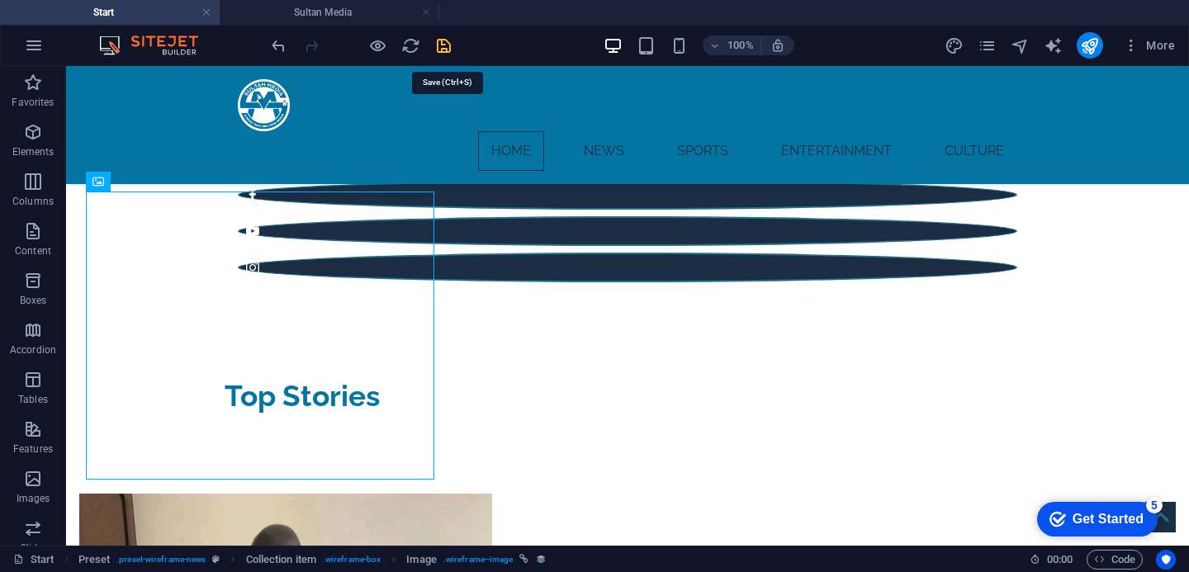
click at [453, 50] on icon "save" at bounding box center [443, 45] width 19 height 19
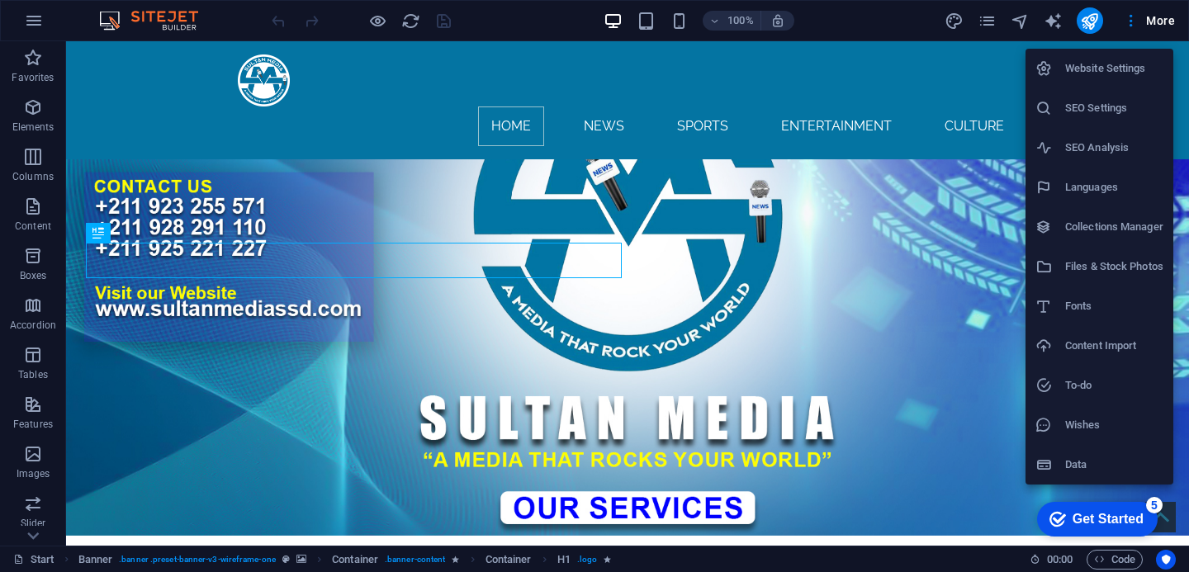
click at [1094, 229] on h6 "Collections Manager" at bounding box center [1114, 227] width 98 height 20
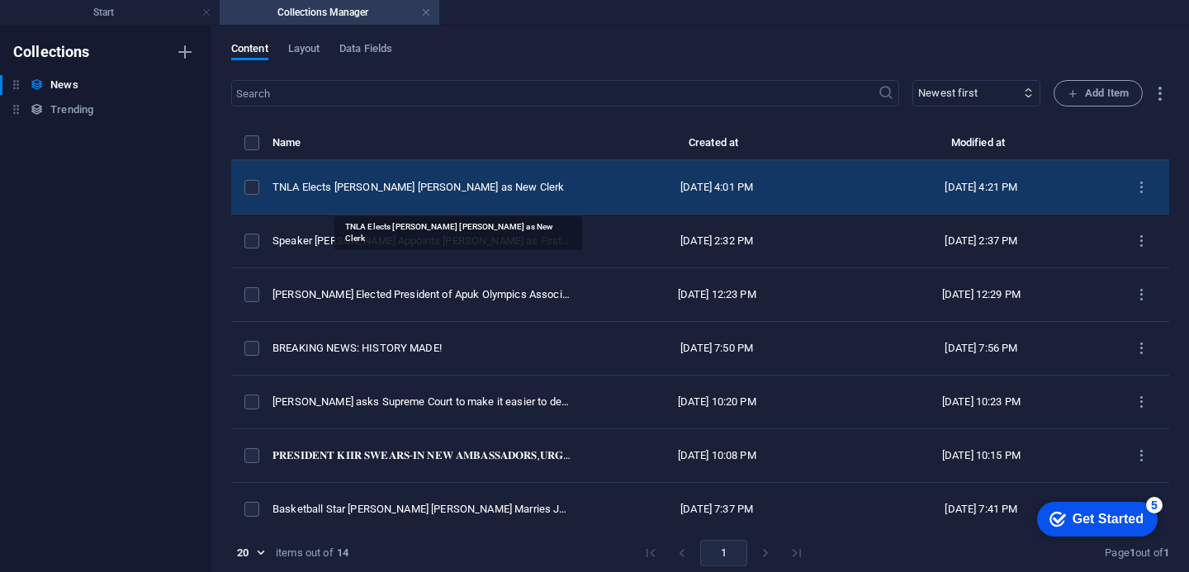
click at [442, 191] on div "TNLA Elects [PERSON_NAME] [PERSON_NAME] as New Clerk" at bounding box center [421, 187] width 299 height 15
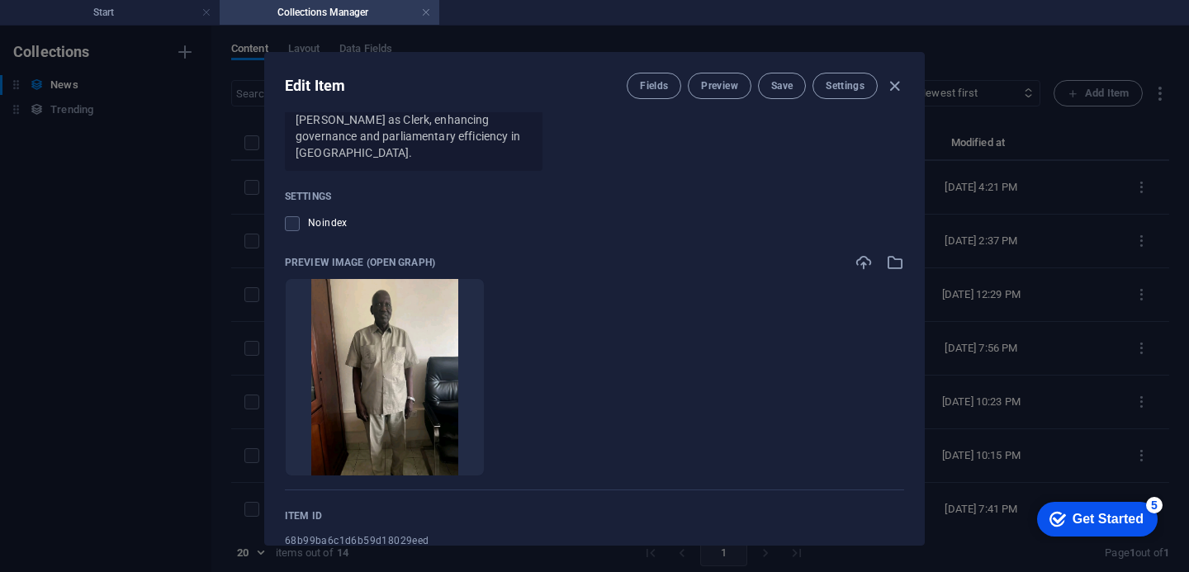
scroll to position [1440, 0]
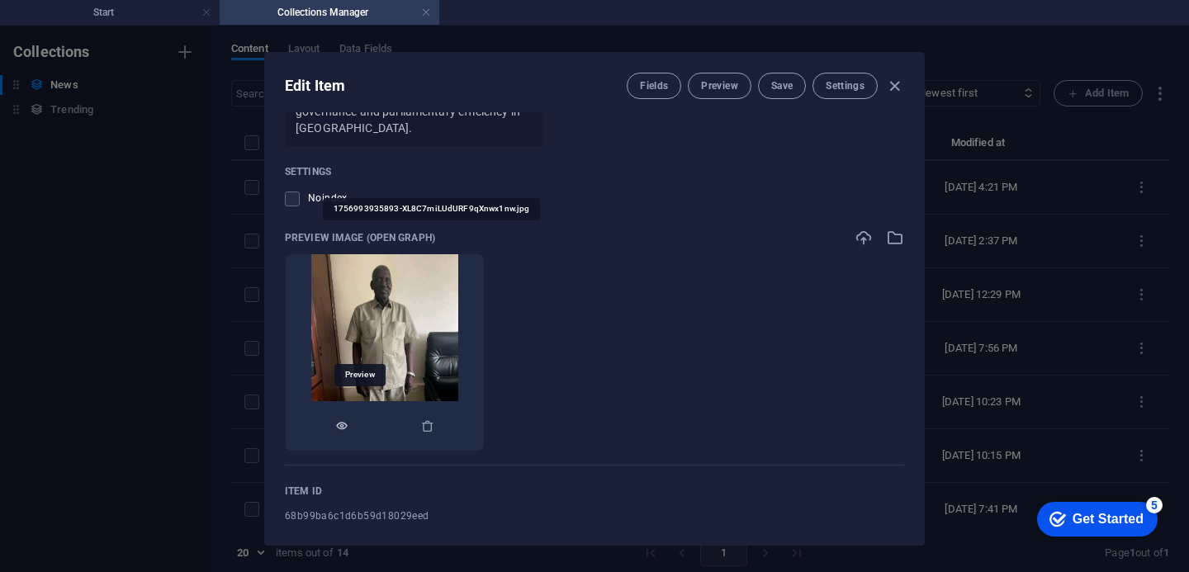
click at [348, 419] on icon "button" at bounding box center [341, 425] width 13 height 13
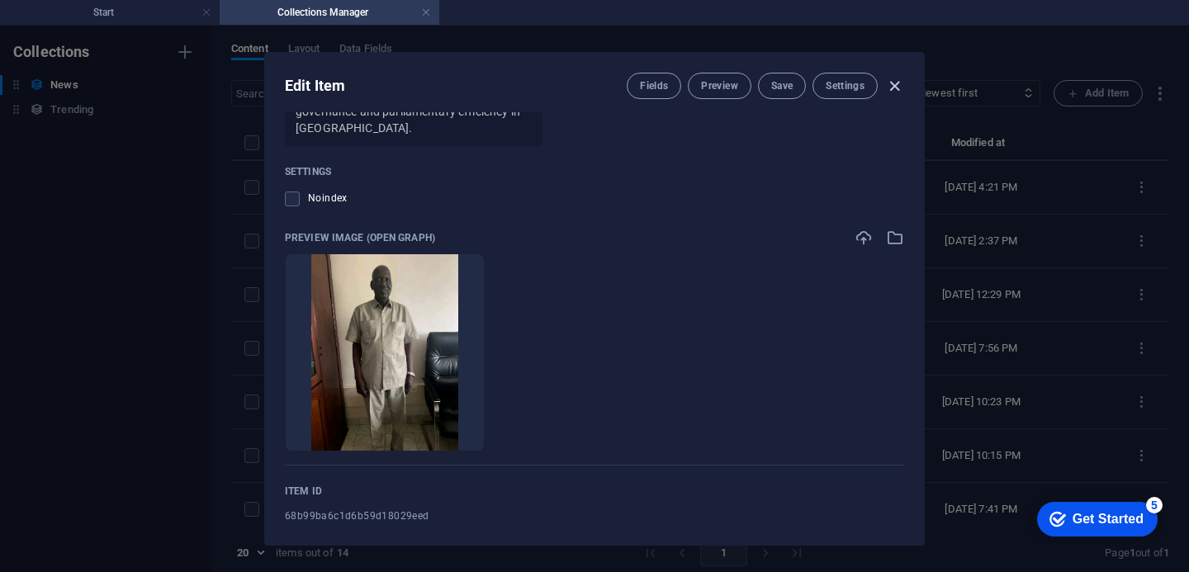
click at [897, 86] on icon "button" at bounding box center [894, 86] width 19 height 19
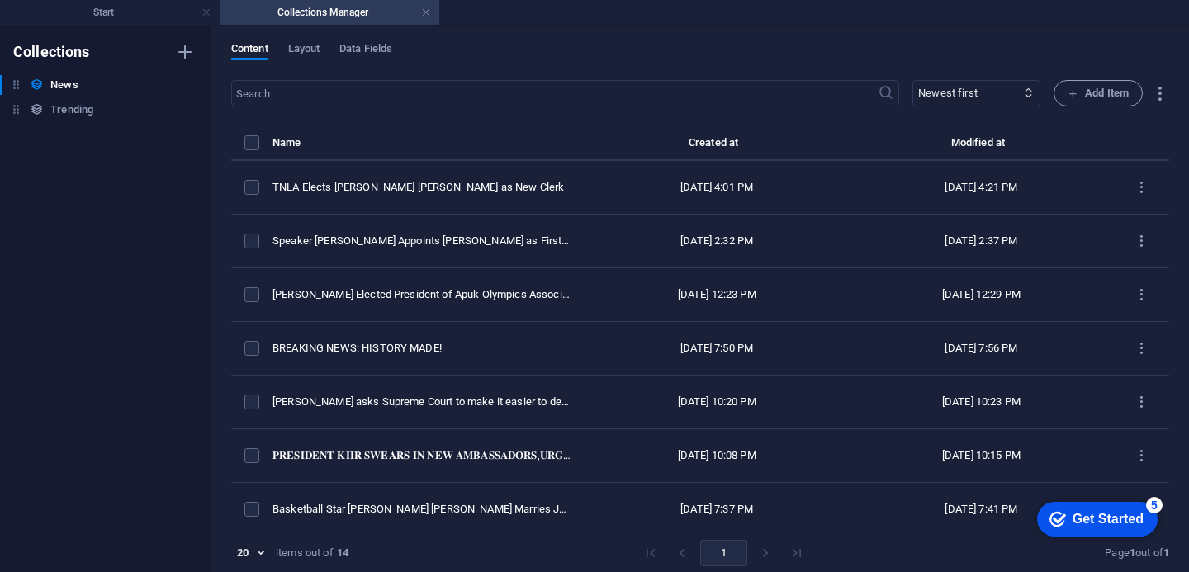
type input "tnla-elects-santino-[PERSON_NAME]-as-new-clerk"
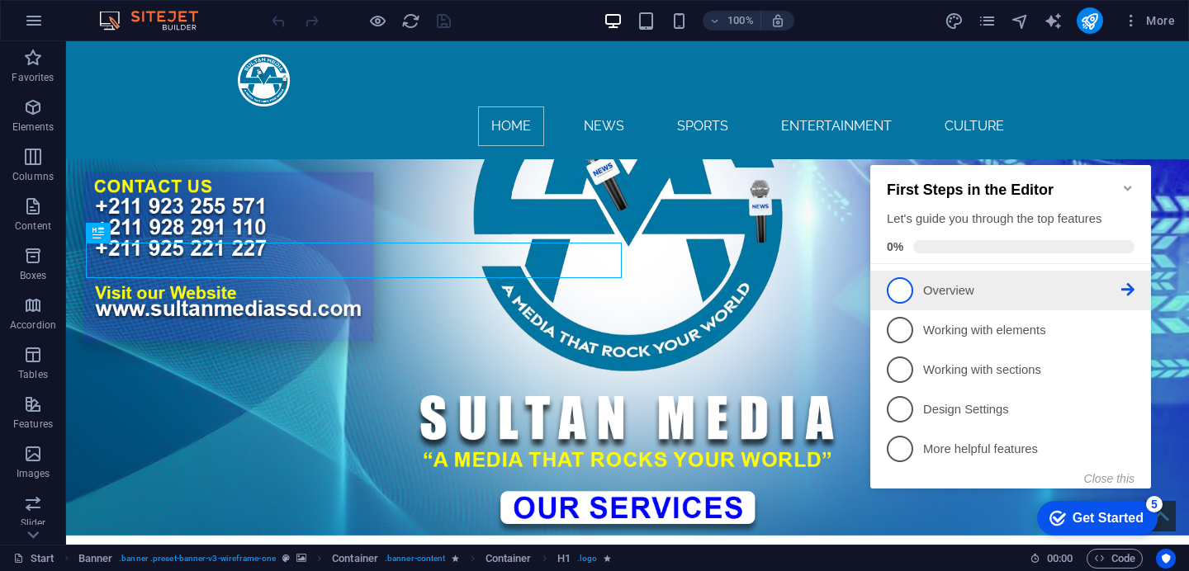
click at [906, 277] on span "1" at bounding box center [899, 290] width 26 height 26
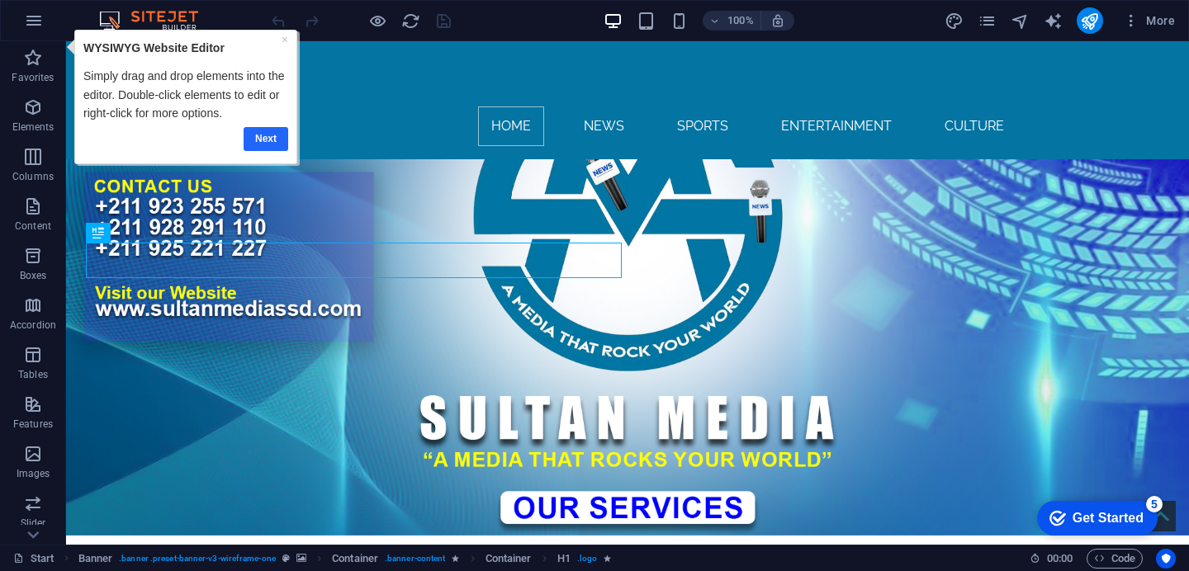
click at [267, 146] on link "Next" at bounding box center [265, 138] width 45 height 24
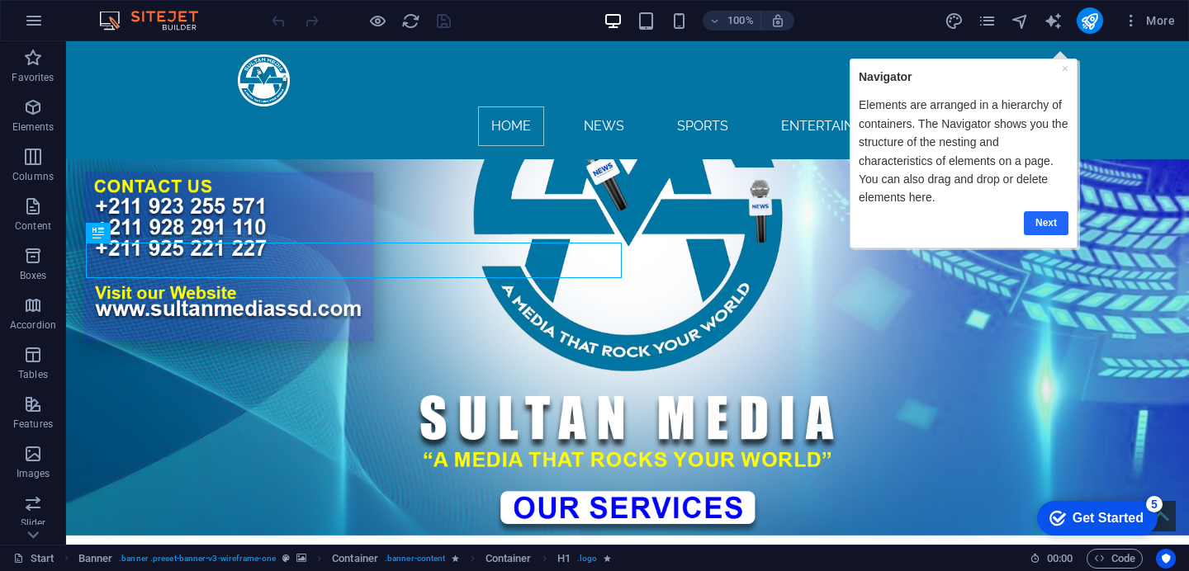
click at [1047, 227] on link "Next" at bounding box center [1045, 222] width 45 height 24
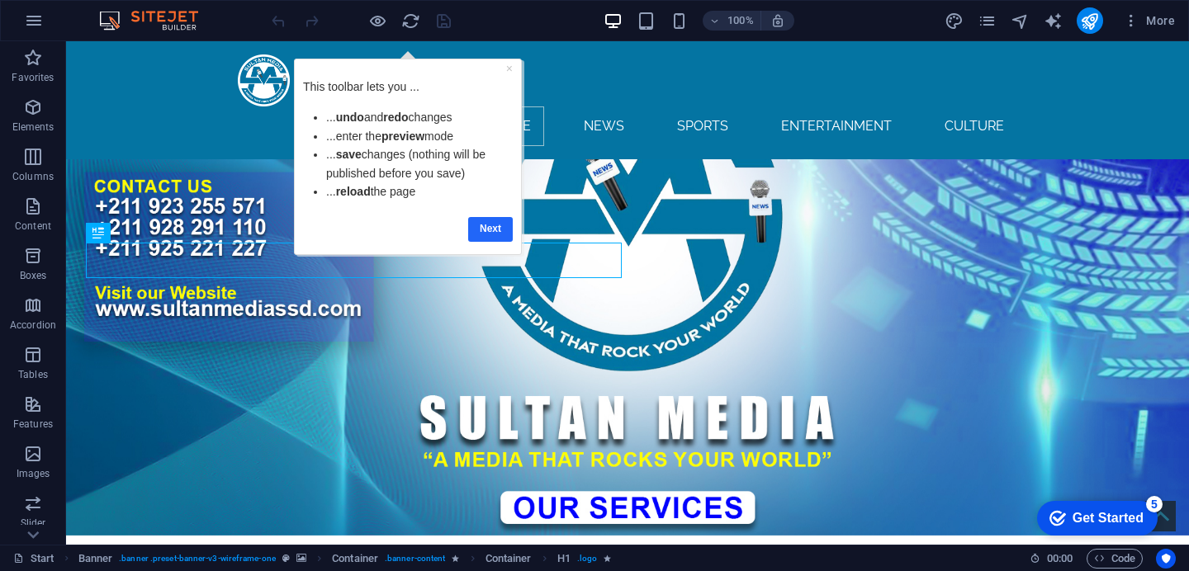
click at [499, 231] on link "Next" at bounding box center [490, 229] width 45 height 24
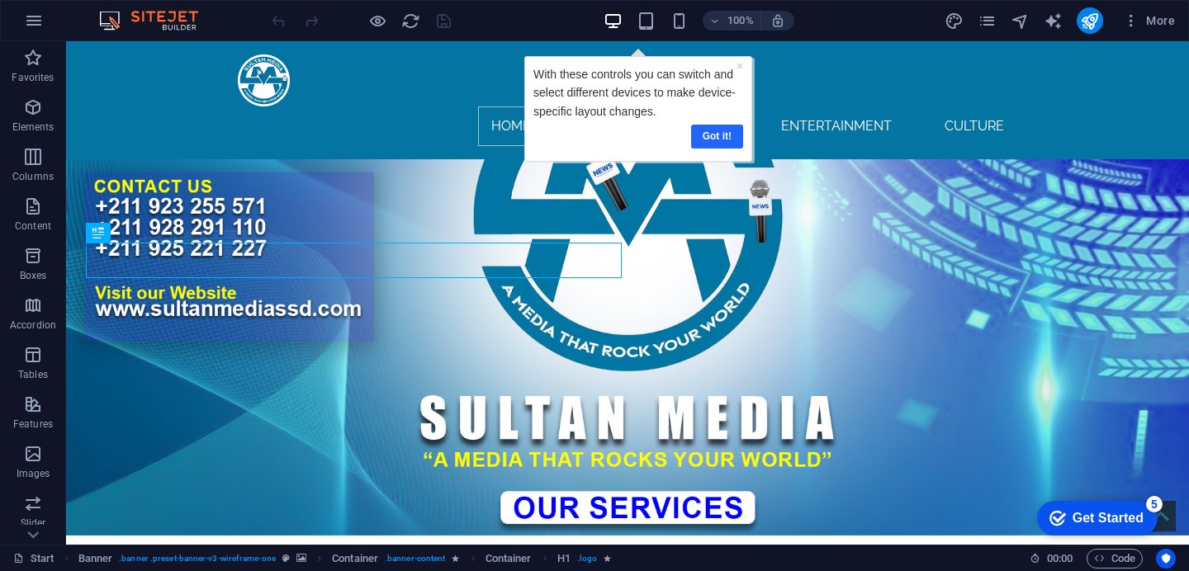
click at [716, 127] on link "Got it!" at bounding box center [716, 137] width 52 height 24
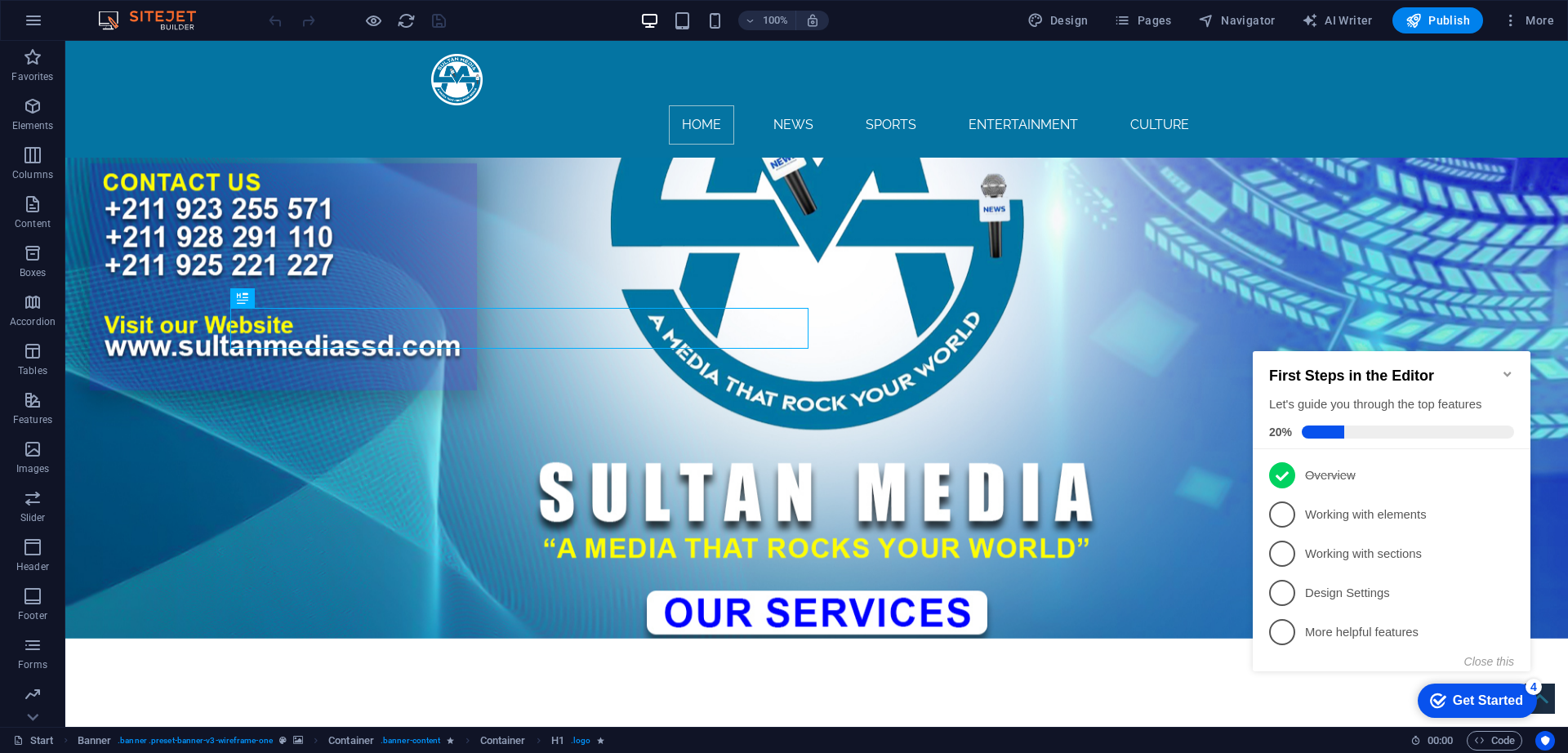
click at [1175, 367] on icon "Minimize checklist" at bounding box center [1507, 373] width 13 height 13
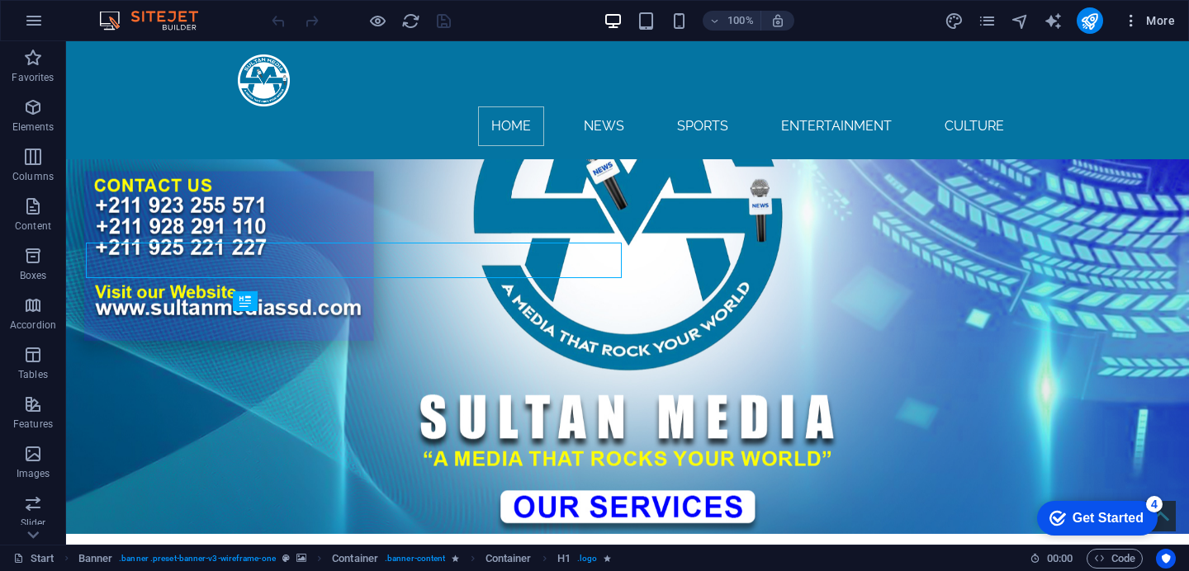
click at [0, 0] on span "More" at bounding box center [0, 0] width 0 height 0
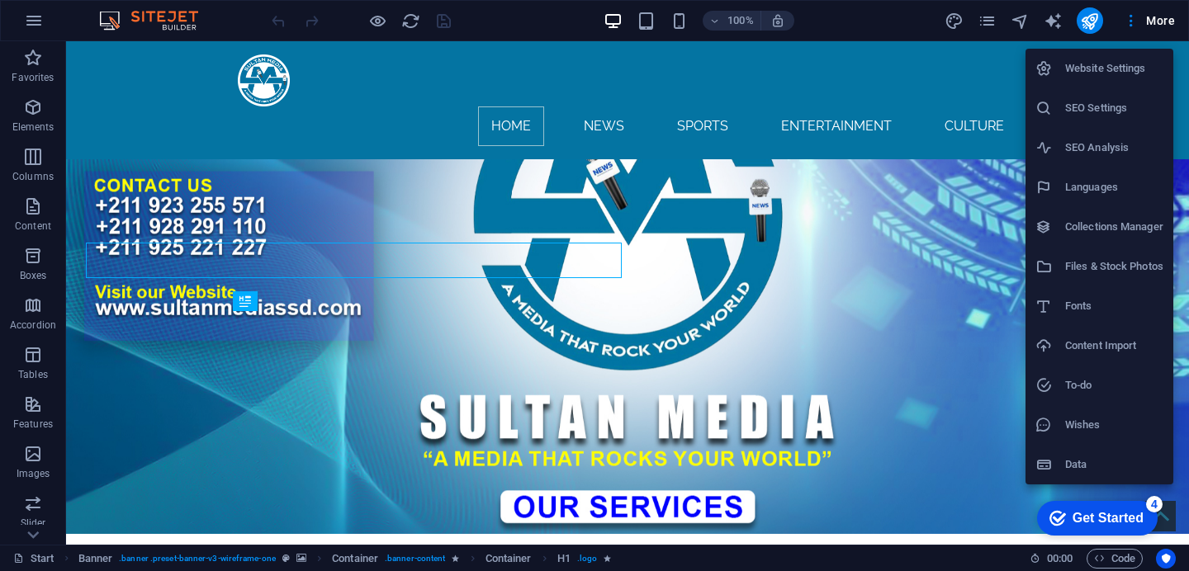
click at [1100, 212] on li "Collections Manager" at bounding box center [1099, 227] width 148 height 40
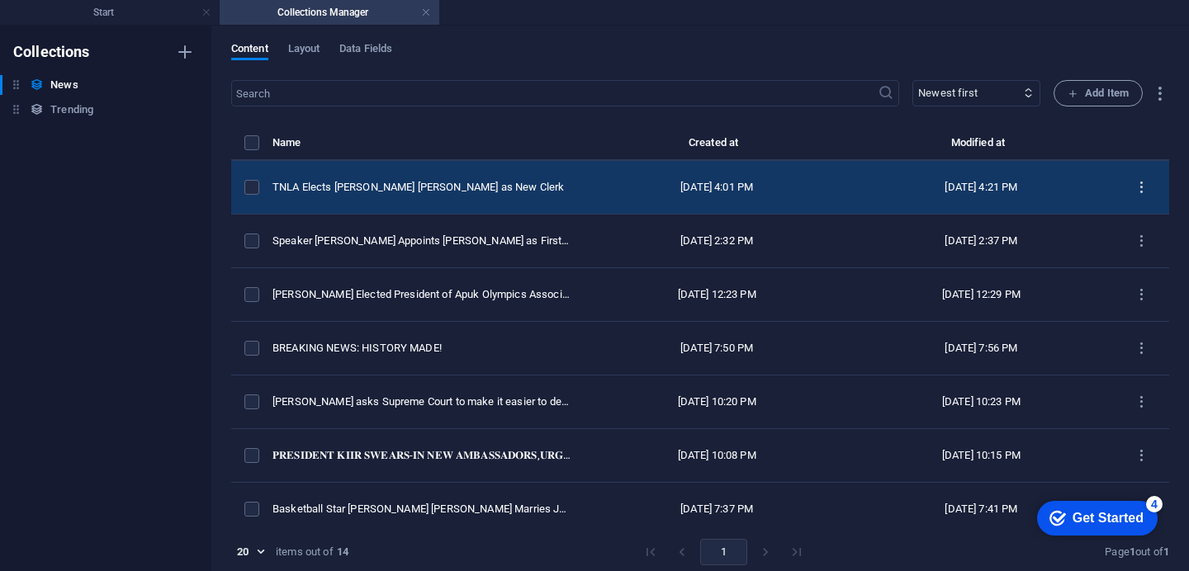
click at [1137, 196] on icon "items list" at bounding box center [1141, 188] width 16 height 16
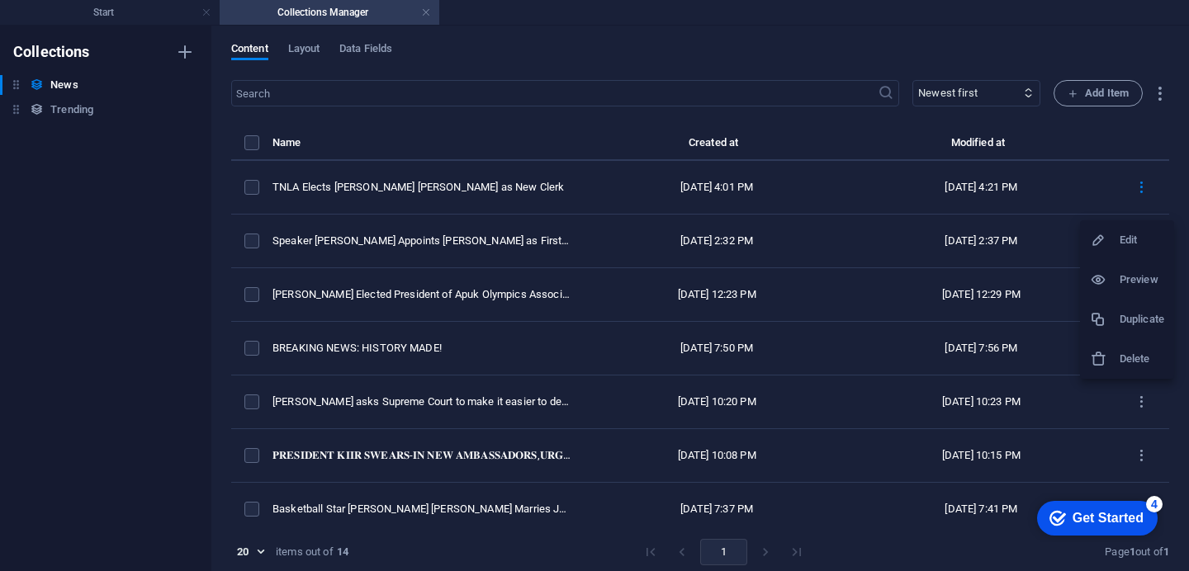
click at [1127, 305] on li "Duplicate" at bounding box center [1127, 320] width 94 height 40
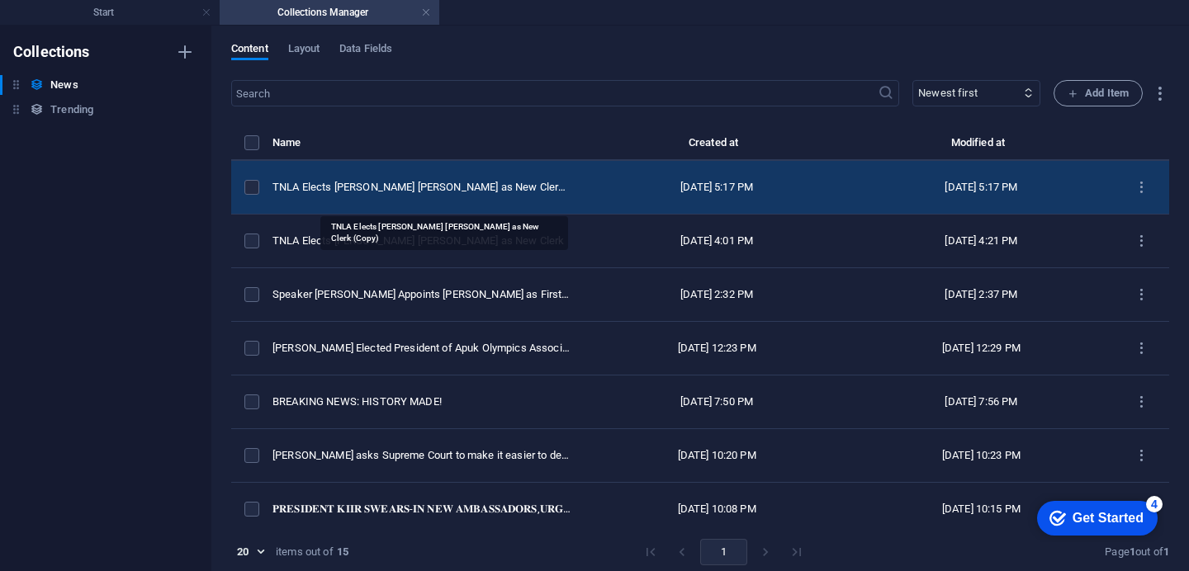
click at [520, 195] on div "TNLA Elects [PERSON_NAME] [PERSON_NAME] as New Clerk (Copy)" at bounding box center [421, 187] width 299 height 15
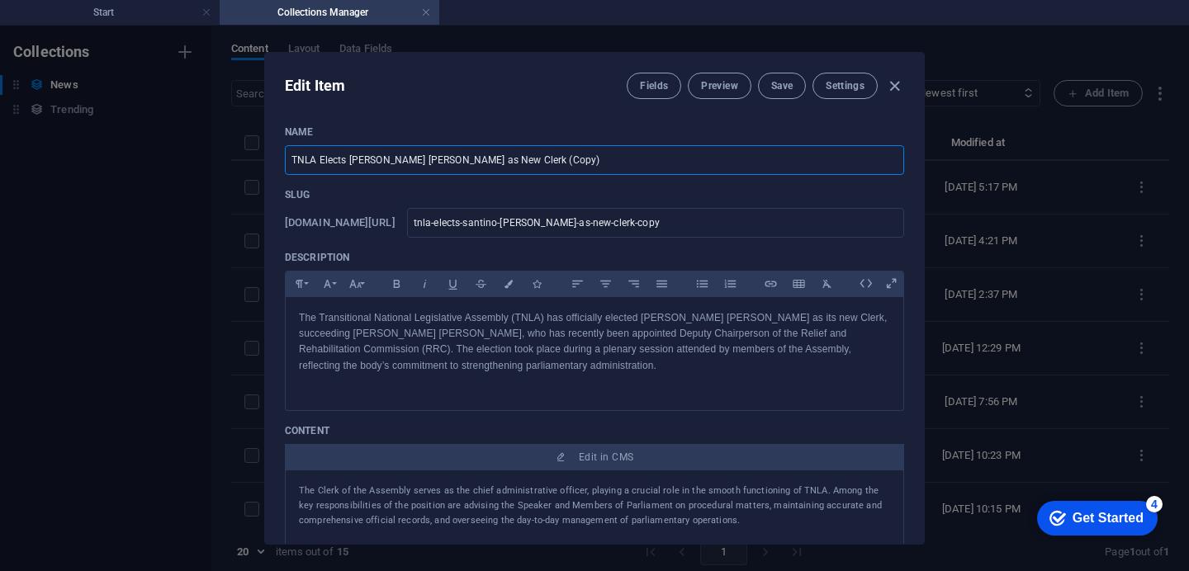
click at [506, 168] on input "TNLA Elects [PERSON_NAME] [PERSON_NAME] as New Clerk (Copy)" at bounding box center [594, 160] width 619 height 30
paste input "Afrobeat Star Giir West to Release Dedication Song ‘Nyan [PERSON_NAME]’ Honorin…"
type input "Afrobeat Star Giir West to Release Dedication Song ‘Nyan [PERSON_NAME]’ Honorin…"
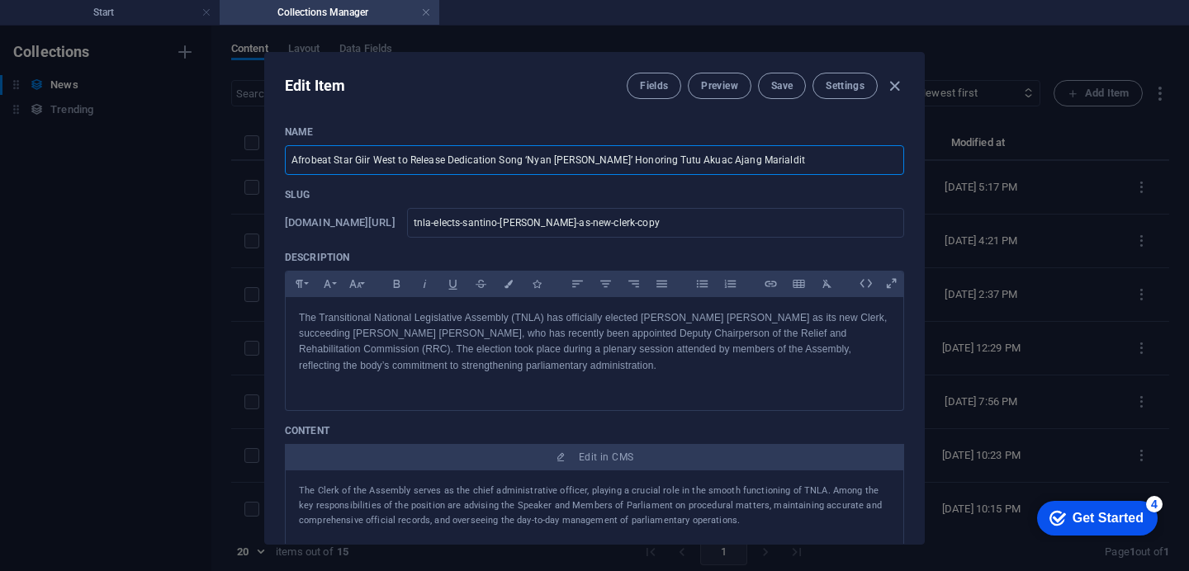
type input "afrobeat-star-giir-west-to-release-dedication-song-nyan-ta-nau-honoring-tutu-ak…"
type input "Afrobeat Star Giir West to Release Dedication Song ‘Nyan [PERSON_NAME]’ Honorin…"
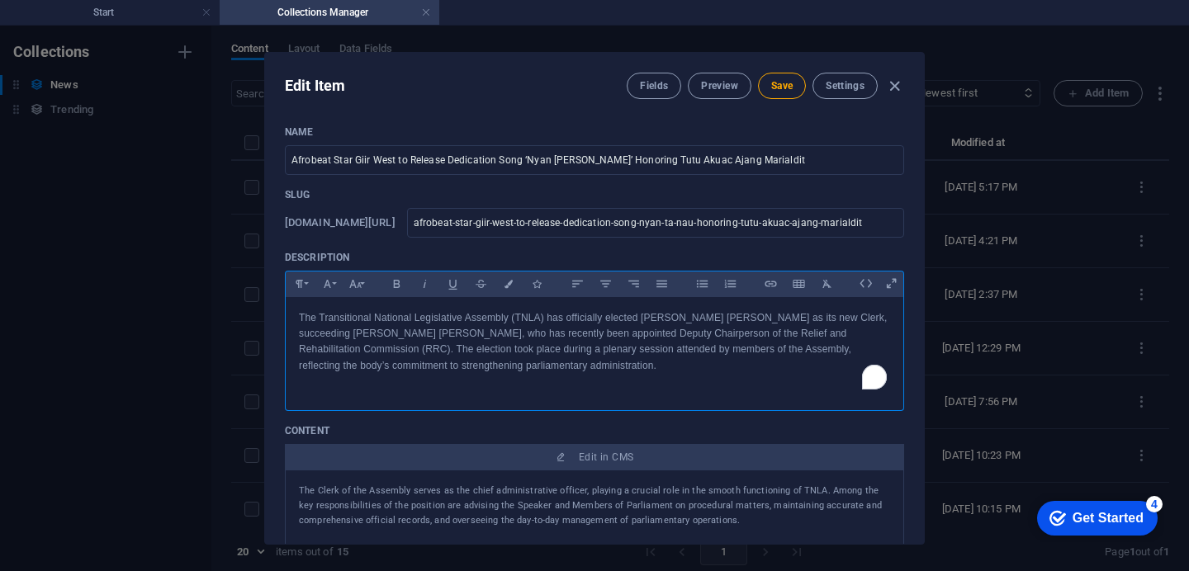
click at [299, 318] on p "The Transitional National Legislative Assembly (TNLA) has officially elected [P…" at bounding box center [594, 342] width 591 height 64
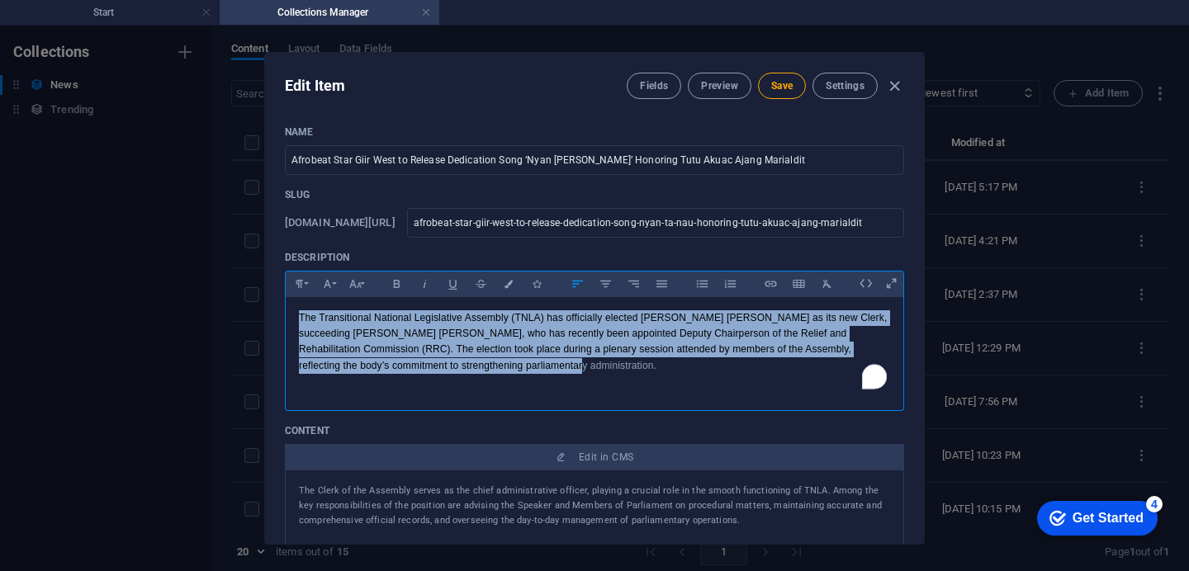
drag, startPoint x: 355, startPoint y: 337, endPoint x: 519, endPoint y: 366, distance: 166.8
click at [519, 366] on p "The Transitional National Legislative Assembly (TNLA) has officially elected [P…" at bounding box center [594, 342] width 591 height 64
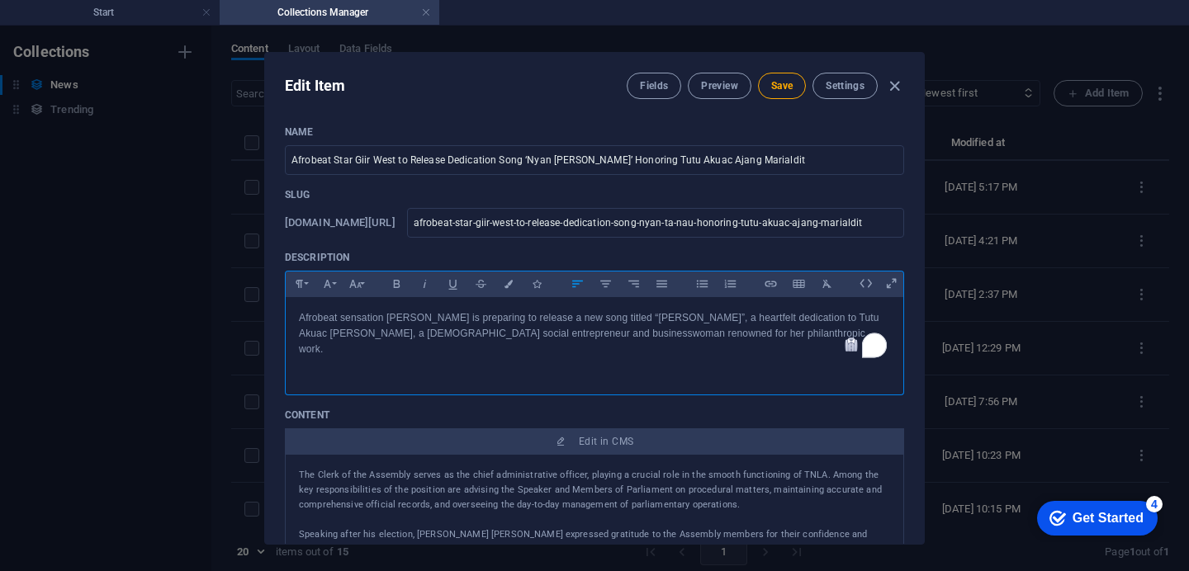
scroll to position [2327, 2]
click at [777, 89] on span "Save" at bounding box center [781, 85] width 21 height 13
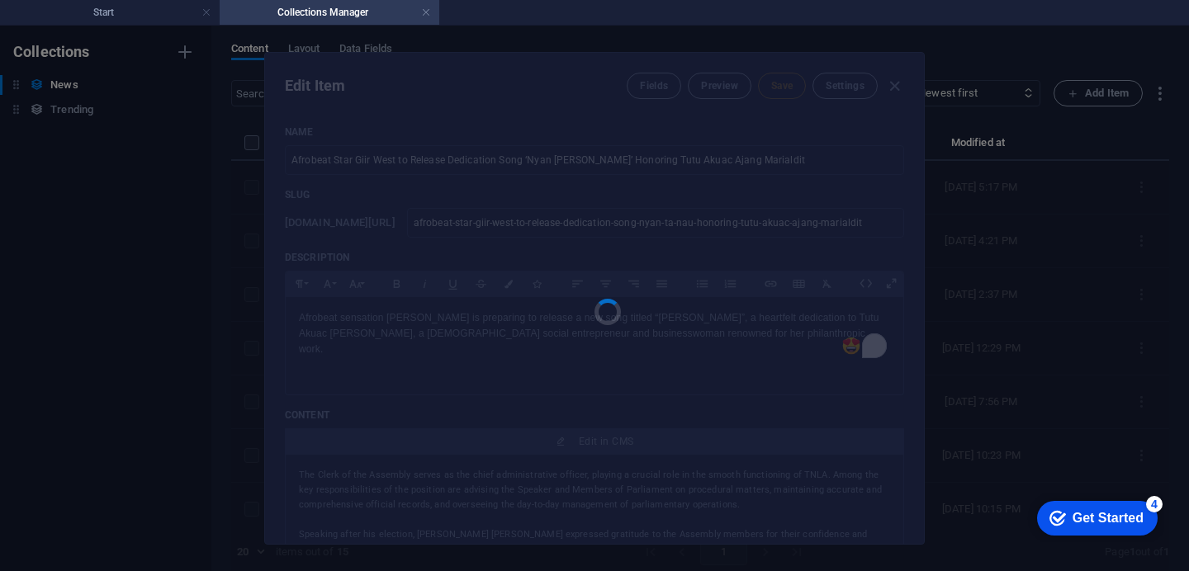
type input "afrobeat-star-giir-west-to-release-dedication-song-nyan-ta-nau-honoring-tutu-ak…"
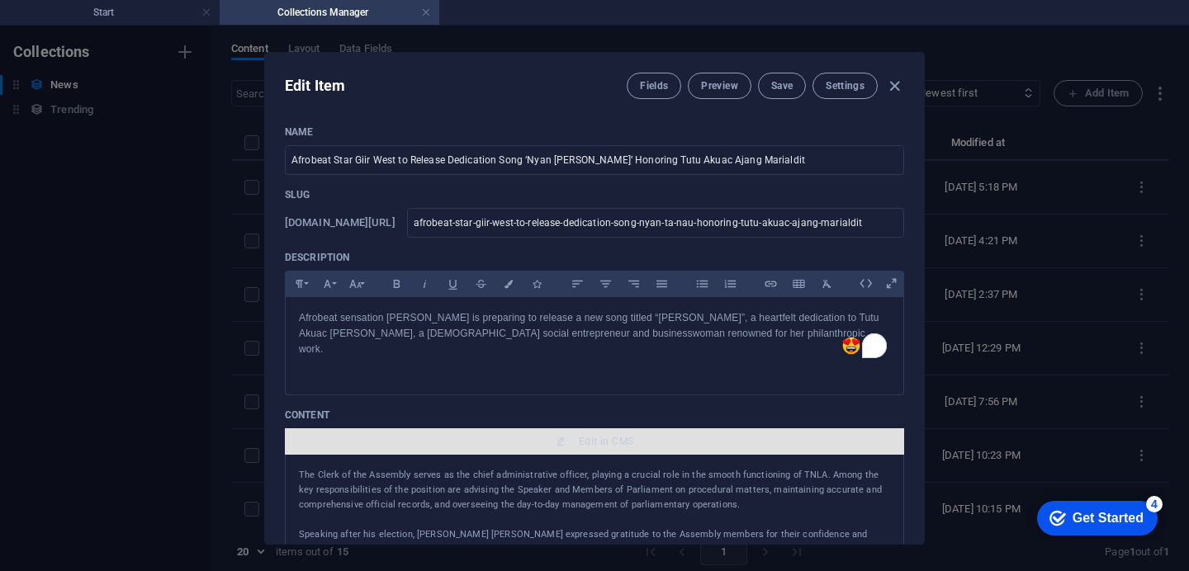
click at [586, 435] on span "Edit in CMS" at bounding box center [606, 441] width 54 height 13
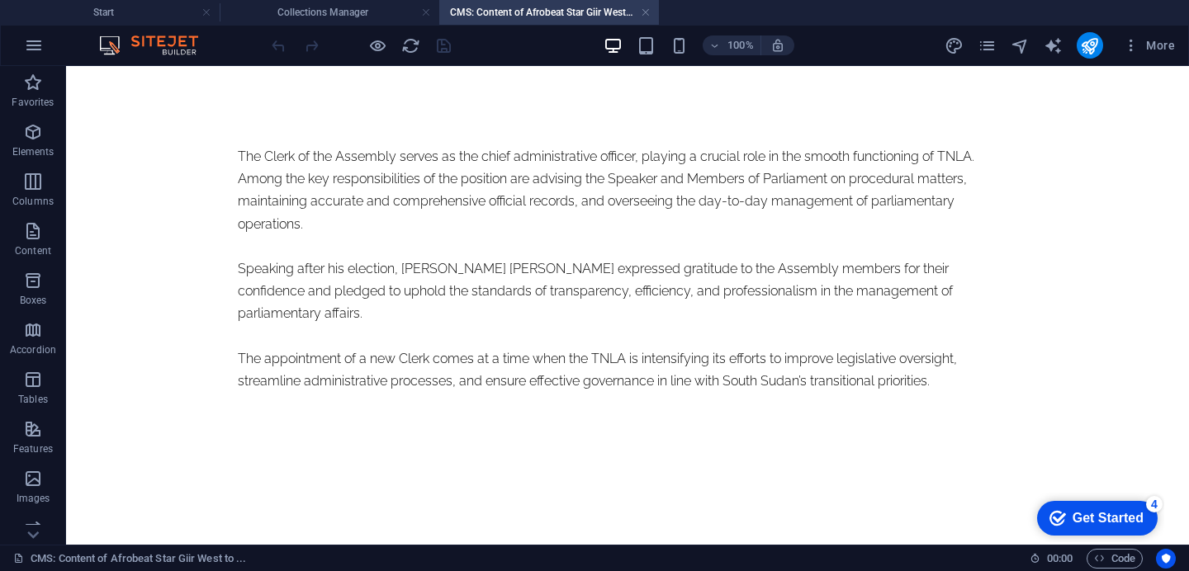
scroll to position [0, 0]
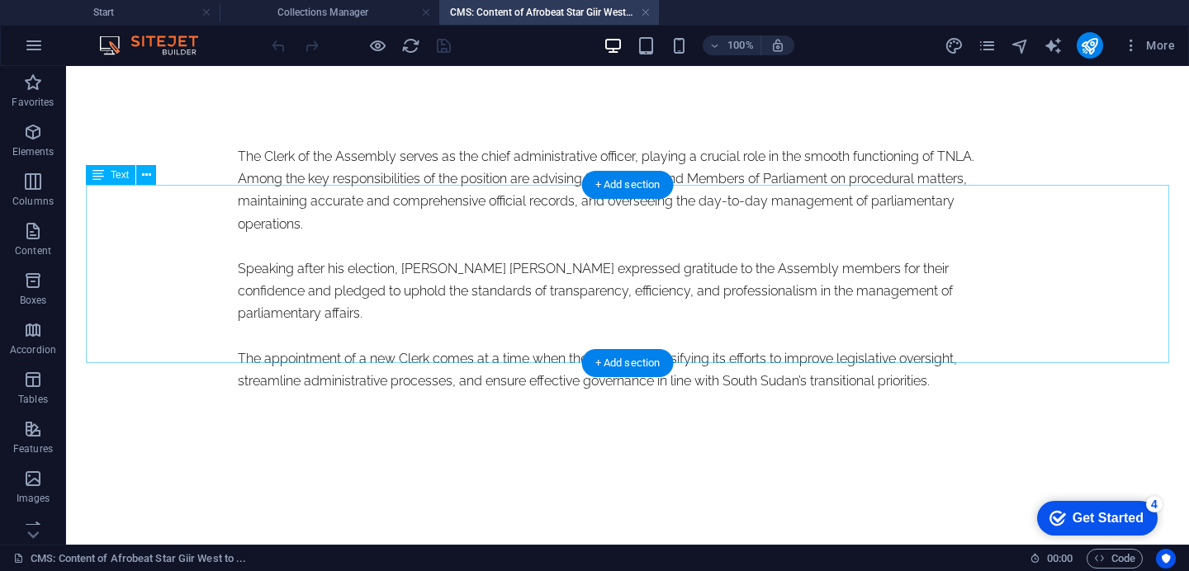
click at [238, 206] on div "The Clerk of the Assembly serves as the chief administrative officer, playing a…" at bounding box center [627, 268] width 779 height 247
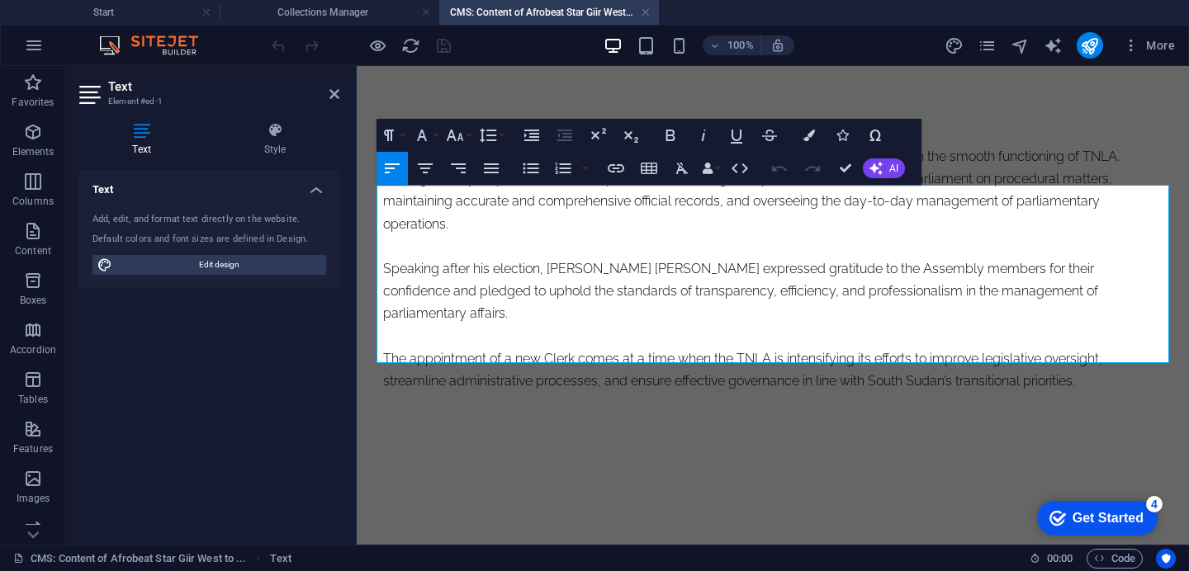
click at [395, 201] on p "The Clerk of the Assembly serves as the chief administrative officer, playing a…" at bounding box center [772, 190] width 779 height 90
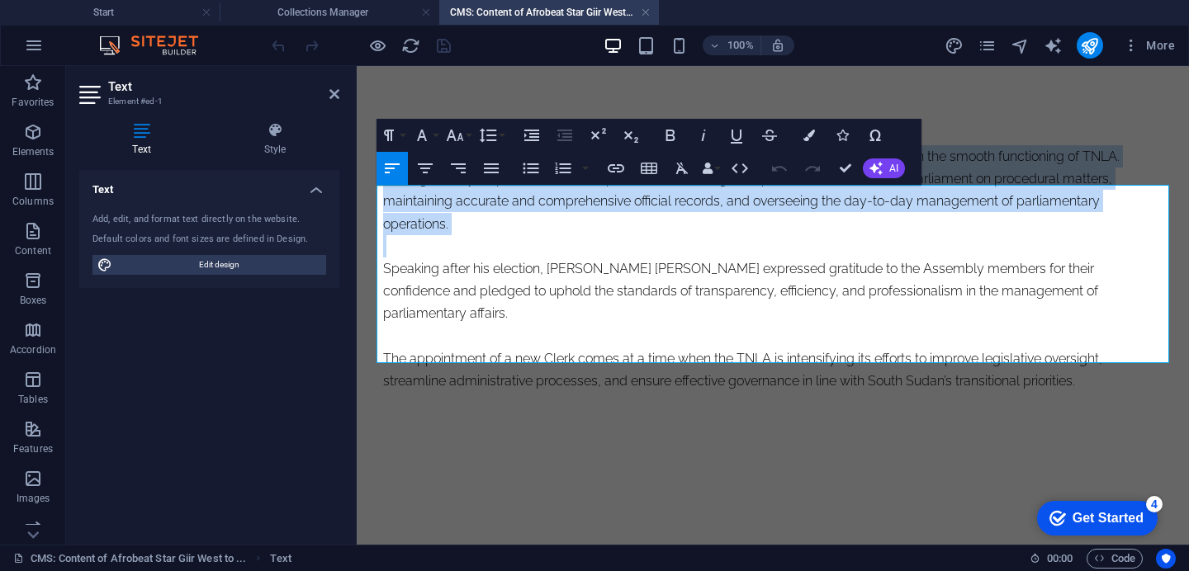
click at [395, 201] on p "The Clerk of the Assembly serves as the chief administrative officer, playing a…" at bounding box center [772, 190] width 779 height 90
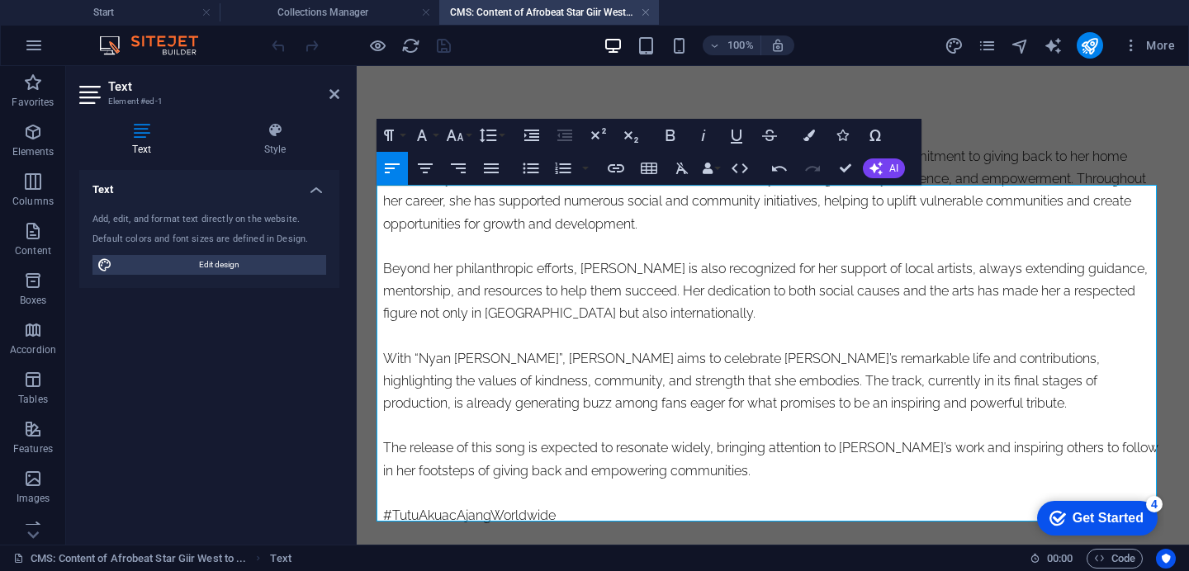
scroll to position [19011, 7]
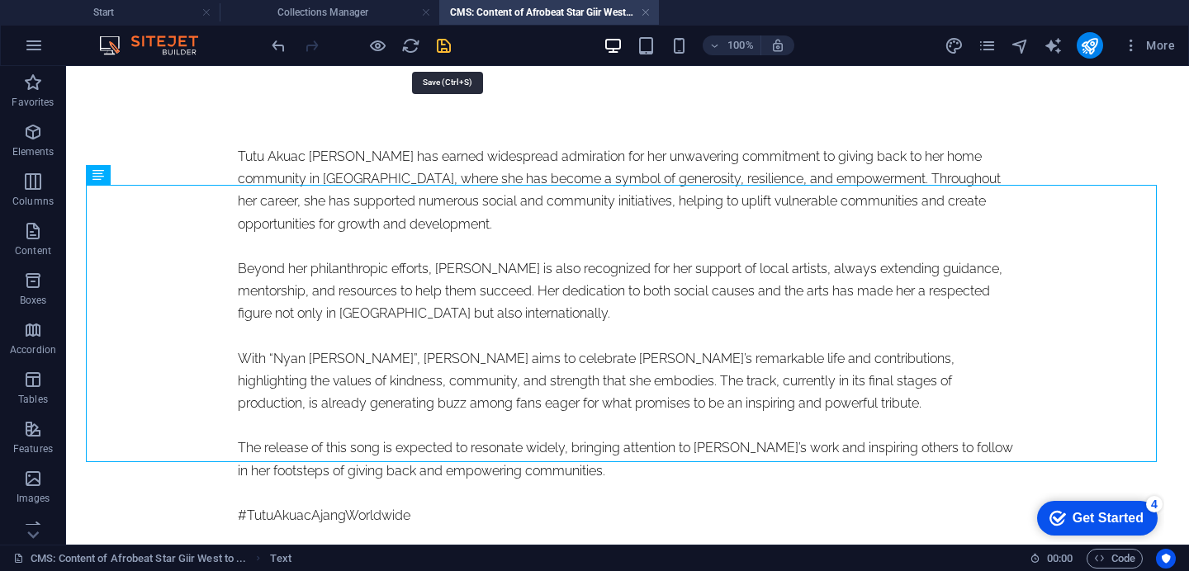
click at [450, 55] on icon "save" at bounding box center [443, 45] width 19 height 19
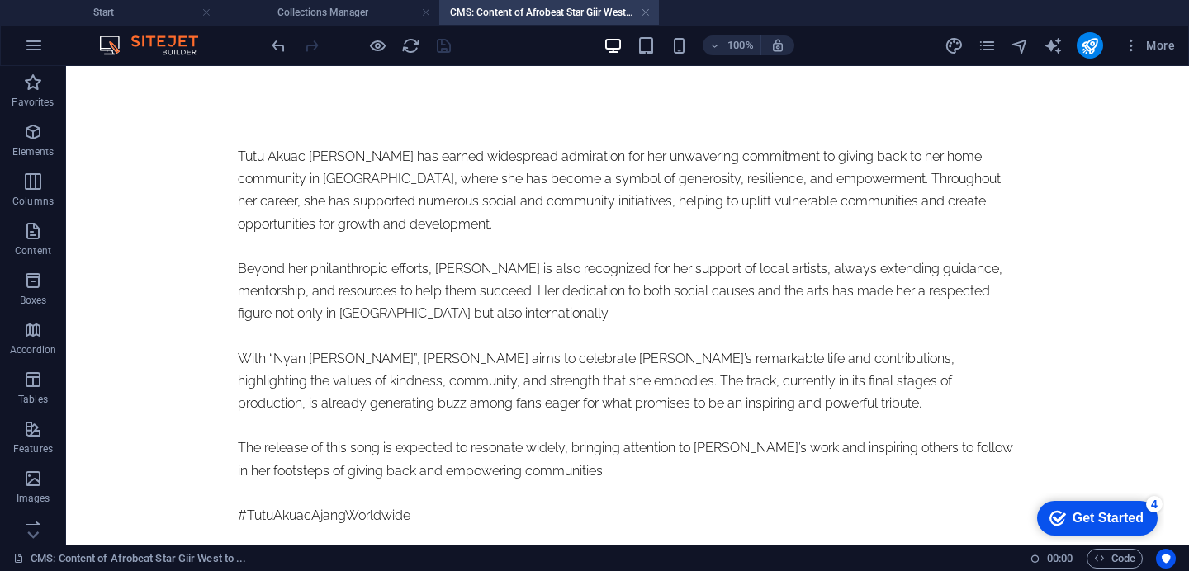
click at [450, 58] on div at bounding box center [360, 45] width 185 height 26
click at [372, 12] on h4 "Collections Manager" at bounding box center [330, 12] width 220 height 18
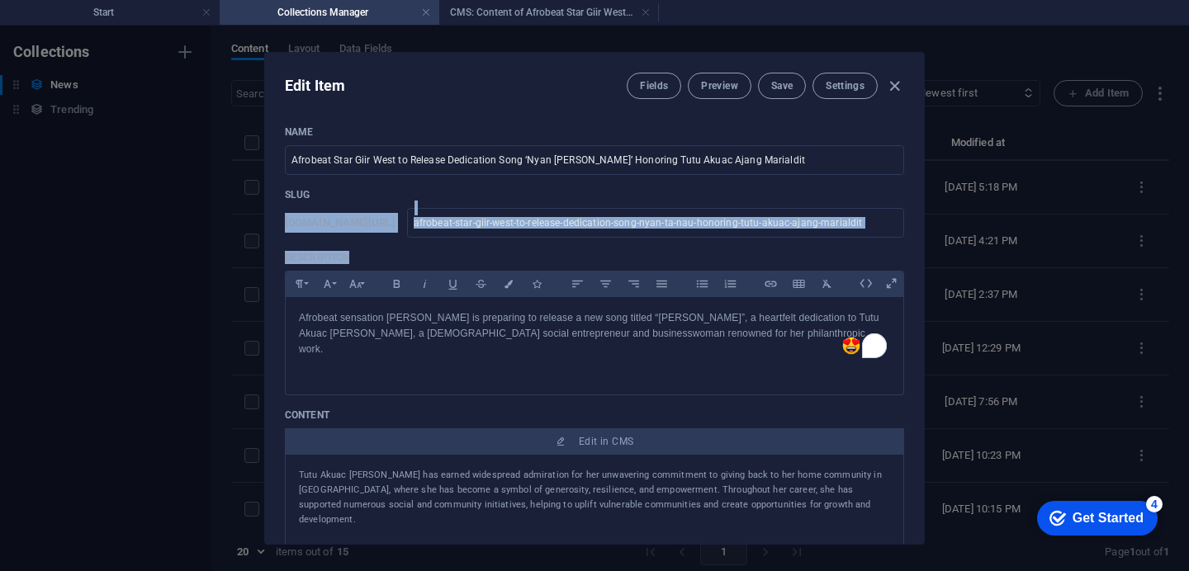
drag, startPoint x: 922, startPoint y: 196, endPoint x: 905, endPoint y: 281, distance: 85.8
click at [905, 281] on div "Edit Item Fields Preview Save Settings Name Afrobeat Star Giir West to Release …" at bounding box center [594, 298] width 660 height 493
click at [908, 239] on div "Name Afrobeat Star Giir West to Release Dedication Song ‘Nyan [PERSON_NAME]’ Ho…" at bounding box center [594, 357] width 659 height 491
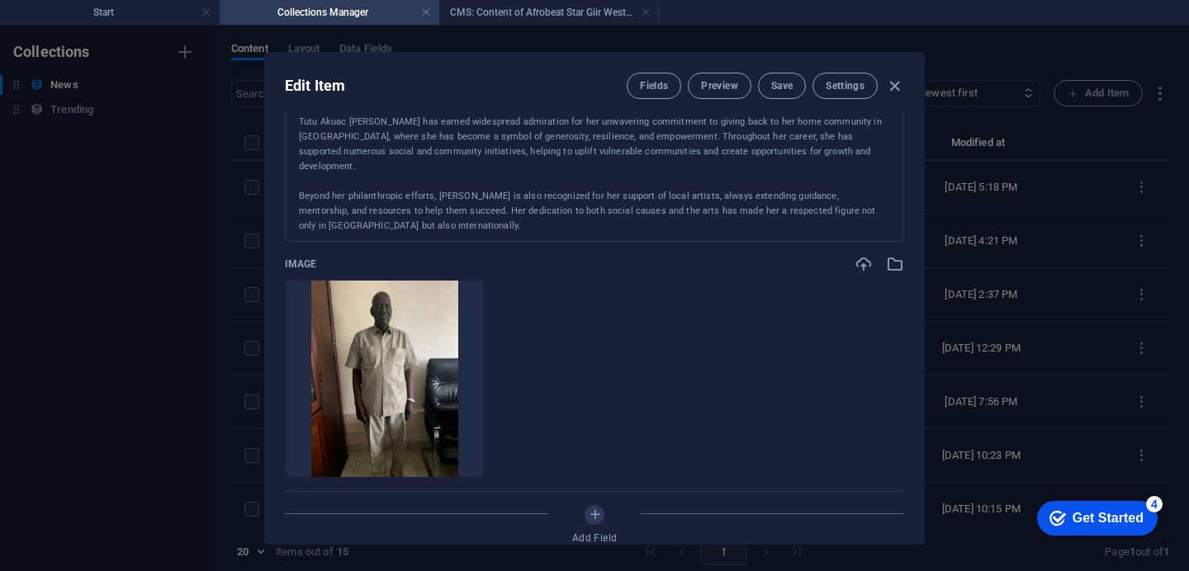
scroll to position [371, 0]
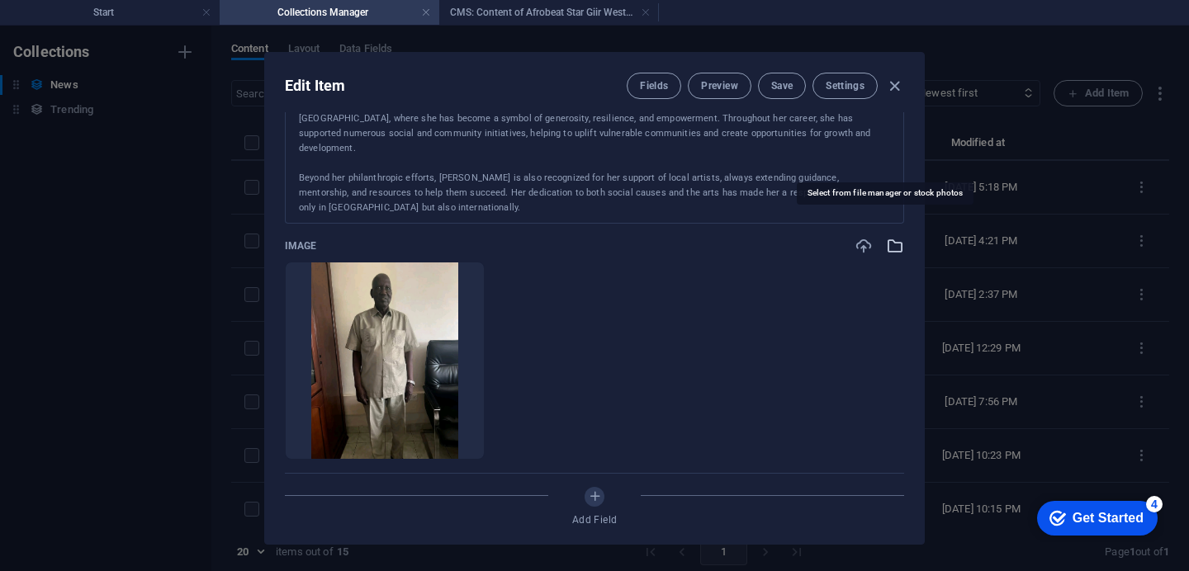
click at [888, 237] on icon "button" at bounding box center [895, 246] width 18 height 18
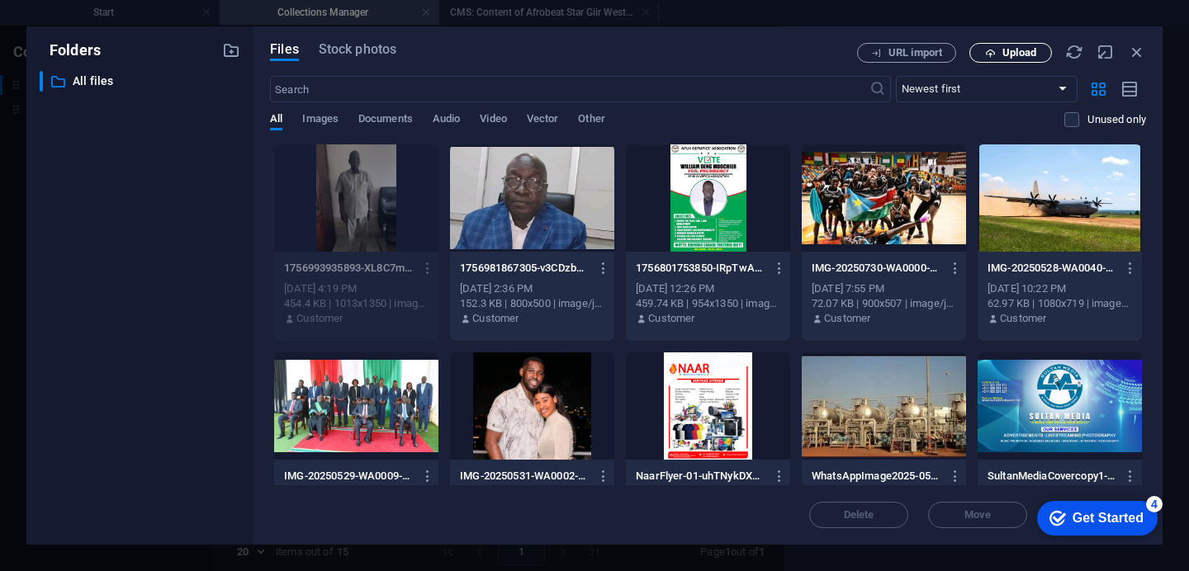
click at [1014, 53] on span "Upload" at bounding box center [1019, 53] width 34 height 10
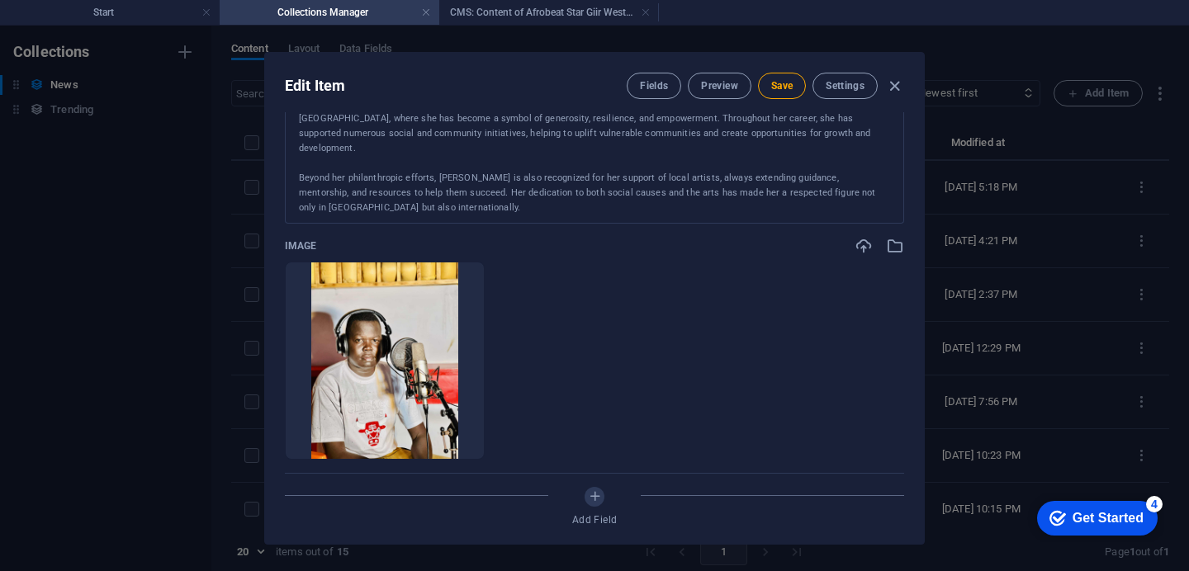
drag, startPoint x: 922, startPoint y: 248, endPoint x: 922, endPoint y: 293, distance: 45.4
click at [922, 293] on div "Edit Item Fields Preview Save Settings Name Afrobeat Star Giir West to Release …" at bounding box center [594, 298] width 660 height 493
drag, startPoint x: 921, startPoint y: 292, endPoint x: 917, endPoint y: 335, distance: 43.1
click at [922, 321] on div "Edit Item Fields Preview Save Settings Name Afrobeat Star Giir West to Release …" at bounding box center [594, 298] width 660 height 493
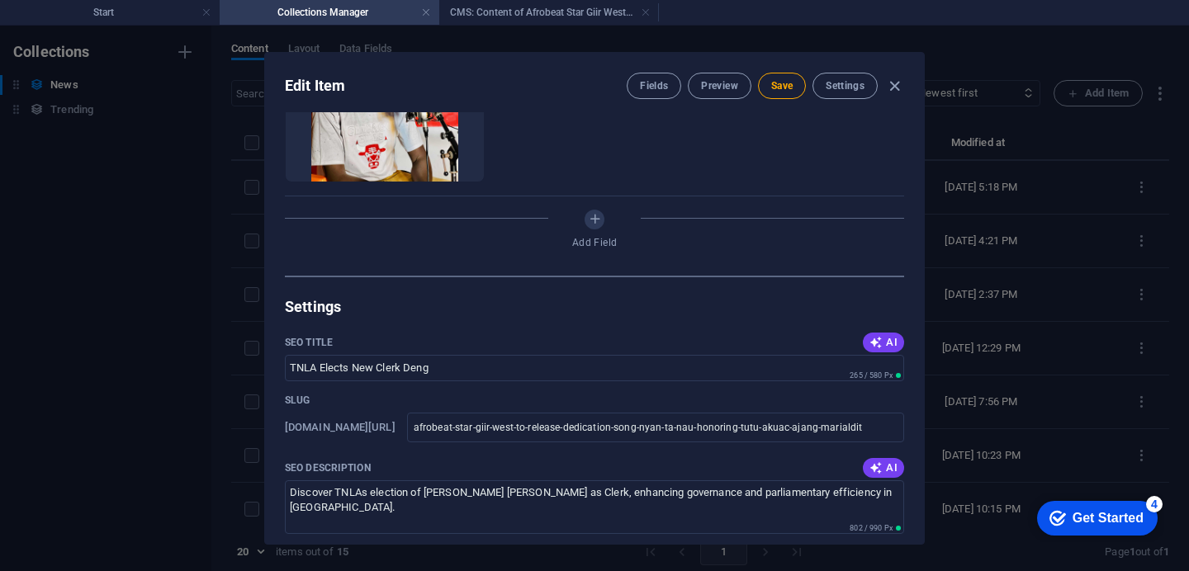
scroll to position [641, 0]
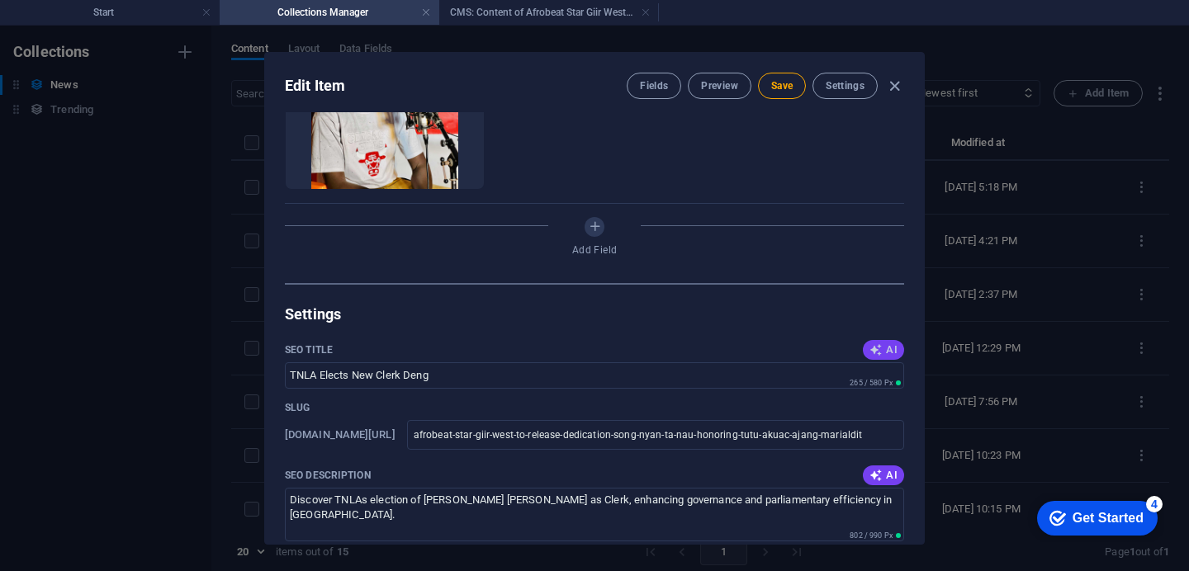
click at [875, 343] on icon "button" at bounding box center [875, 349] width 13 height 13
type input "Giir Wests Tribute: [PERSON_NAME]"
click at [883, 469] on span "AI" at bounding box center [883, 475] width 28 height 13
type textarea "Afrobeat star Giir West honors Tutu Akuac [PERSON_NAME] with [PERSON_NAME], cel…"
drag, startPoint x: 922, startPoint y: 344, endPoint x: 922, endPoint y: 370, distance: 25.6
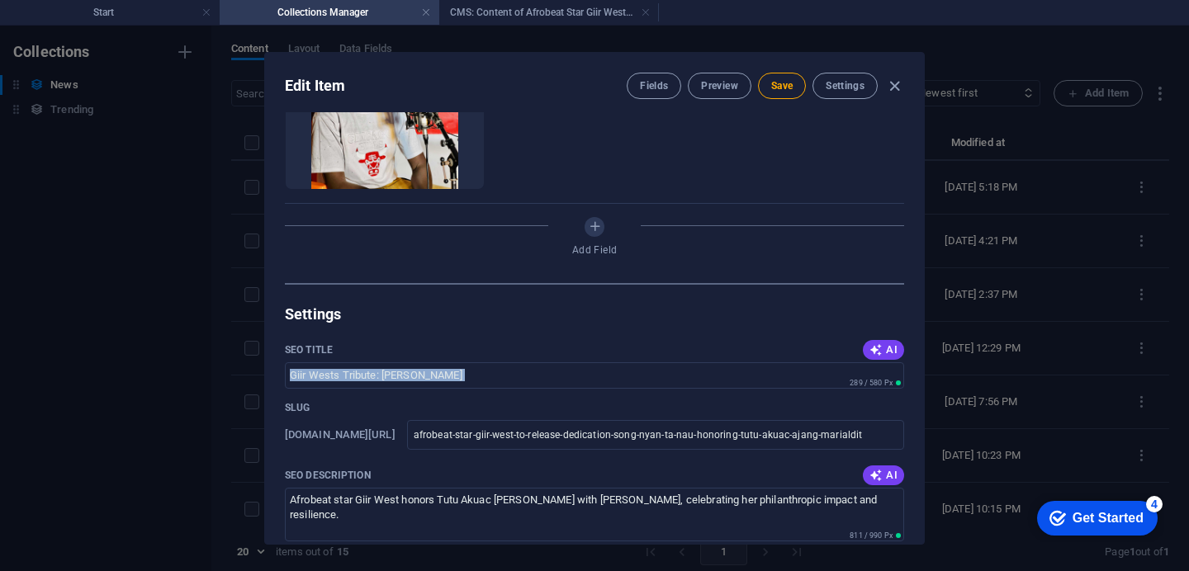
click at [922, 370] on div "Edit Item Fields Preview Save Settings Name Afrobeat Star Giir West to Release …" at bounding box center [594, 298] width 660 height 493
drag, startPoint x: 924, startPoint y: 338, endPoint x: 922, endPoint y: 361, distance: 23.2
click at [920, 371] on div "Edit Item Fields Preview Save Settings Name Afrobeat Star Giir West to Release …" at bounding box center [594, 299] width 1189 height 546
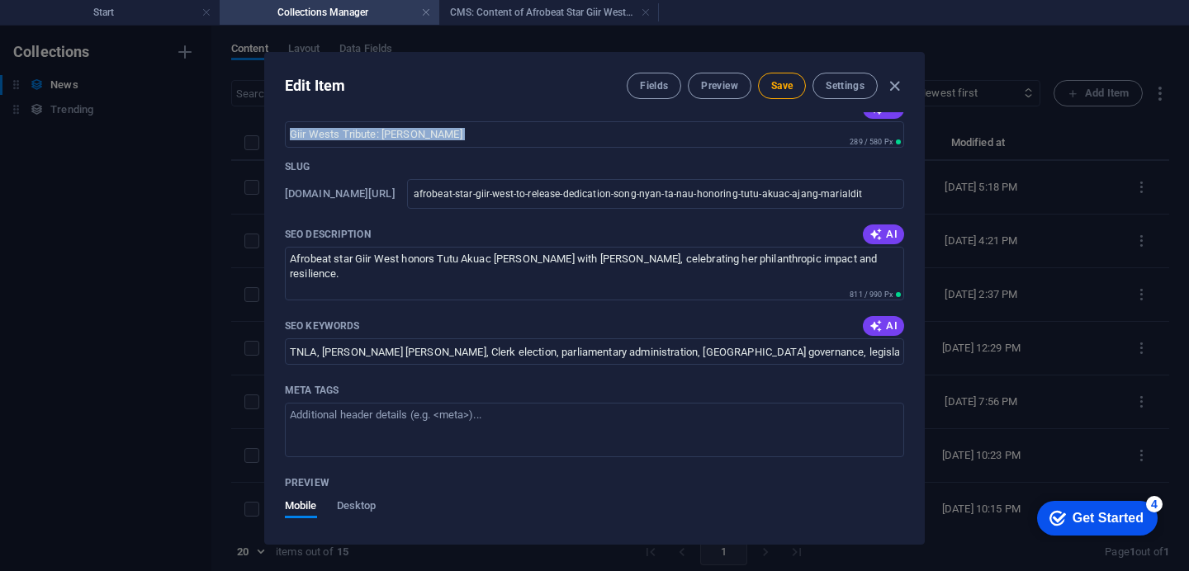
scroll to position [885, 0]
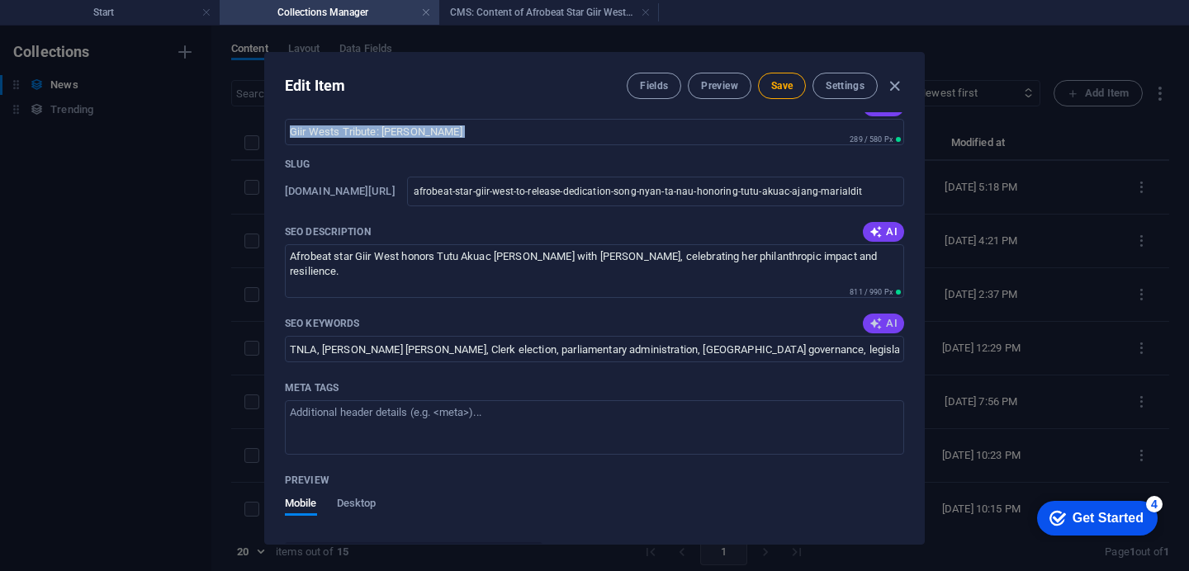
click at [887, 317] on span "AI" at bounding box center [883, 323] width 28 height 13
type input "Giir West, Nyan [PERSON_NAME], [PERSON_NAME], Tutu Akuac [PERSON_NAME], philant…"
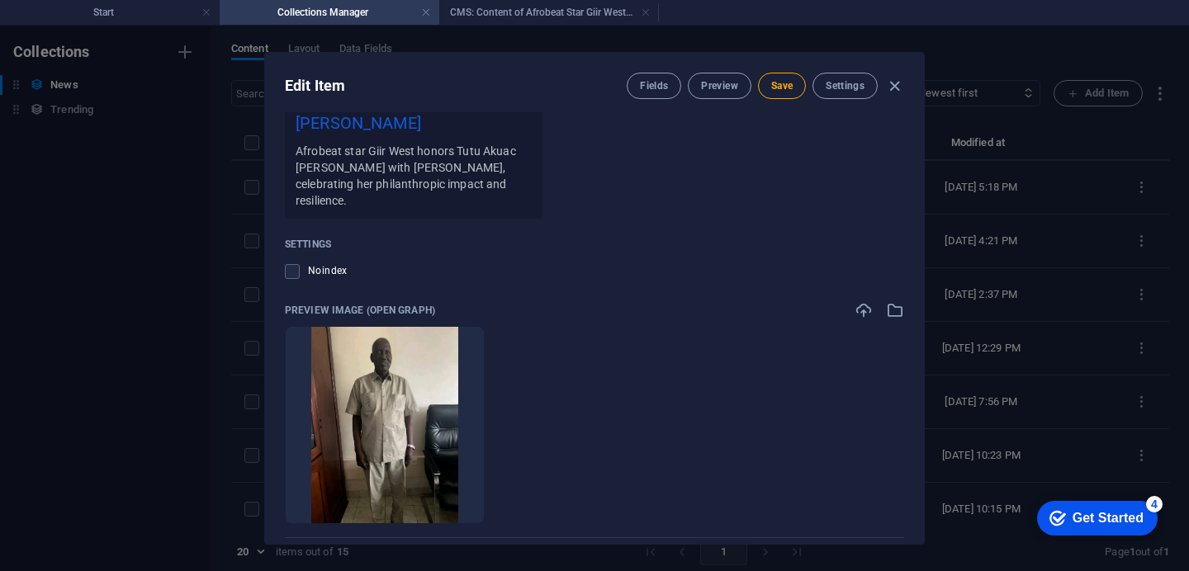
scroll to position [1393, 0]
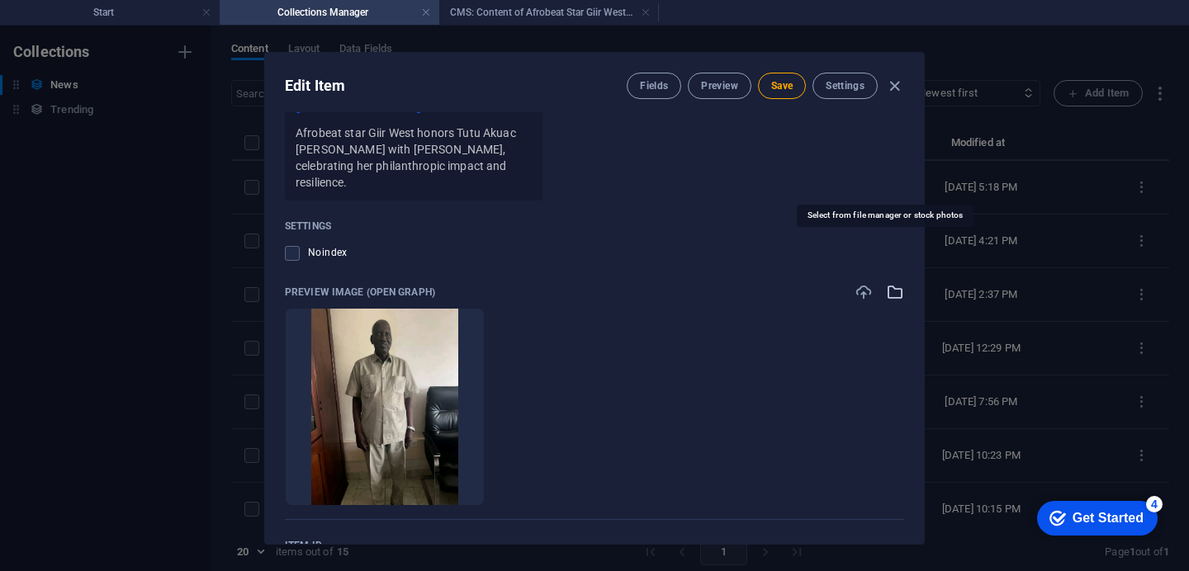
click at [892, 283] on icon "button" at bounding box center [895, 292] width 18 height 18
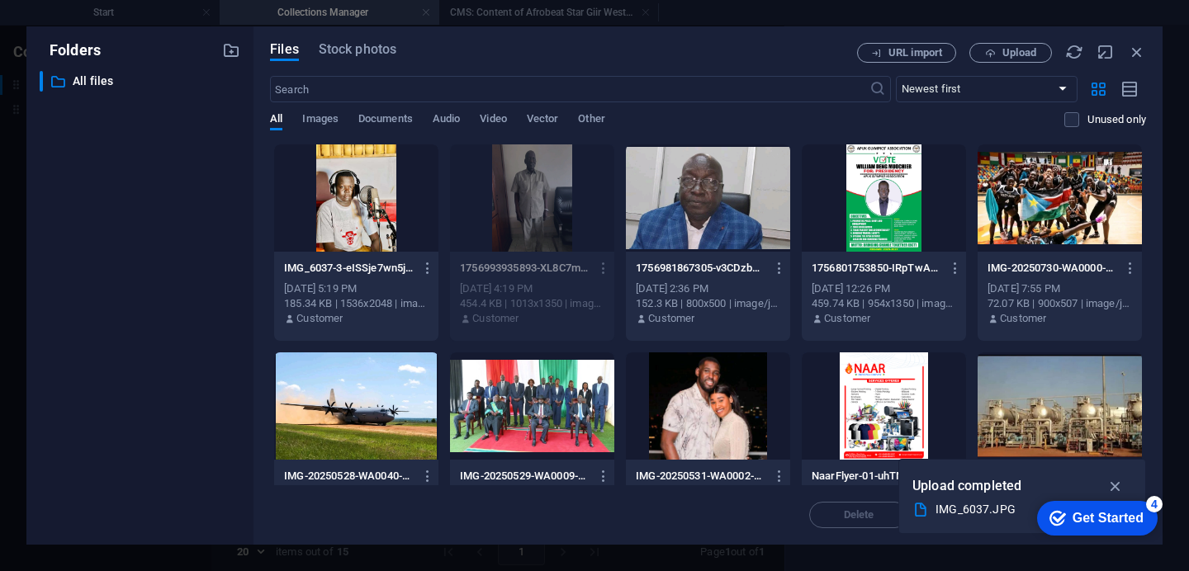
click at [333, 179] on div at bounding box center [356, 197] width 164 height 107
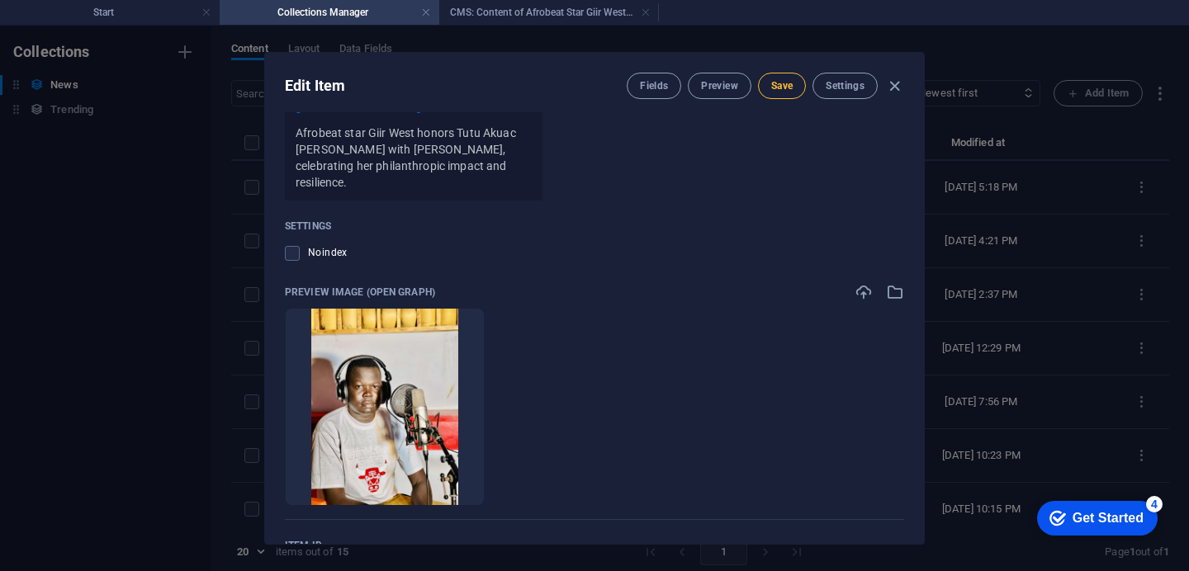
click at [777, 85] on span "Save" at bounding box center [781, 85] width 21 height 13
click at [588, 18] on h4 "CMS: Content of Afrobeat Star Giir West to ..." at bounding box center [549, 12] width 220 height 18
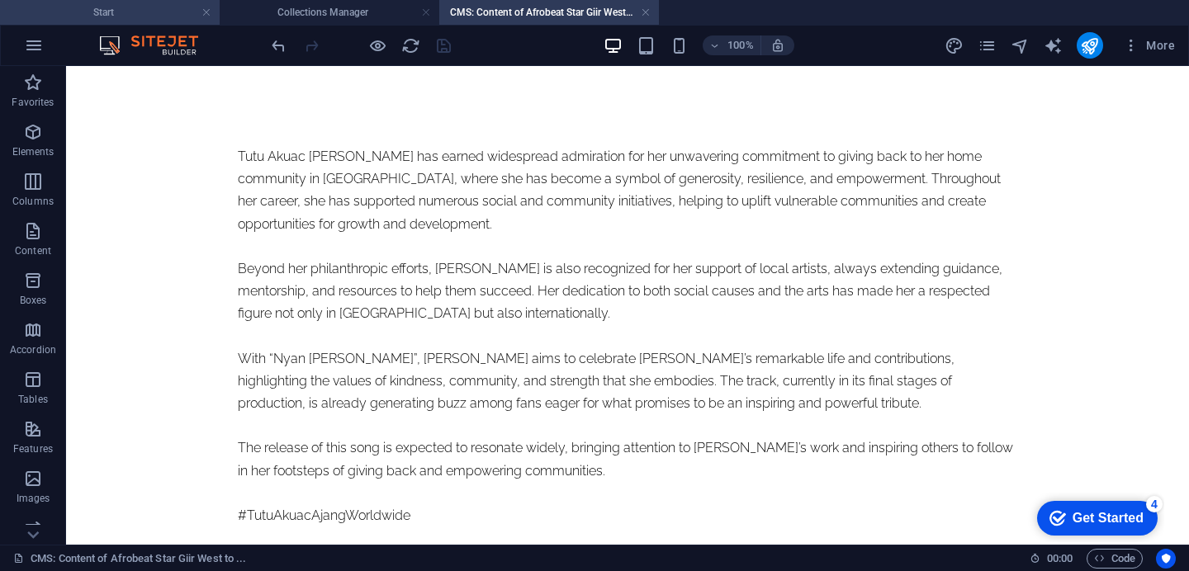
click at [158, 17] on h4 "Start" at bounding box center [110, 12] width 220 height 18
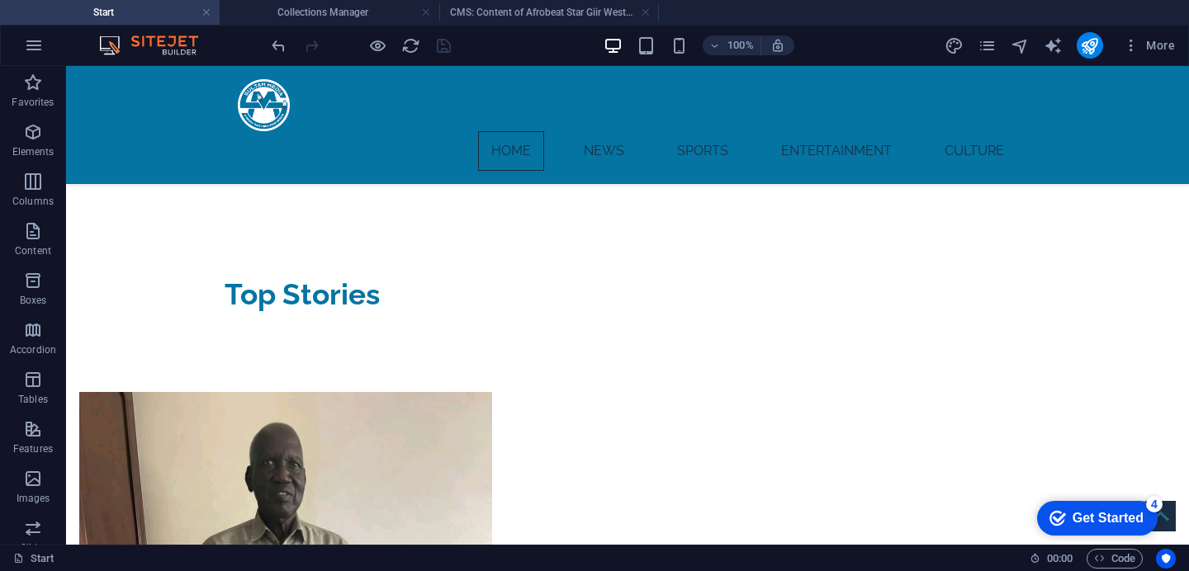
scroll to position [589, 0]
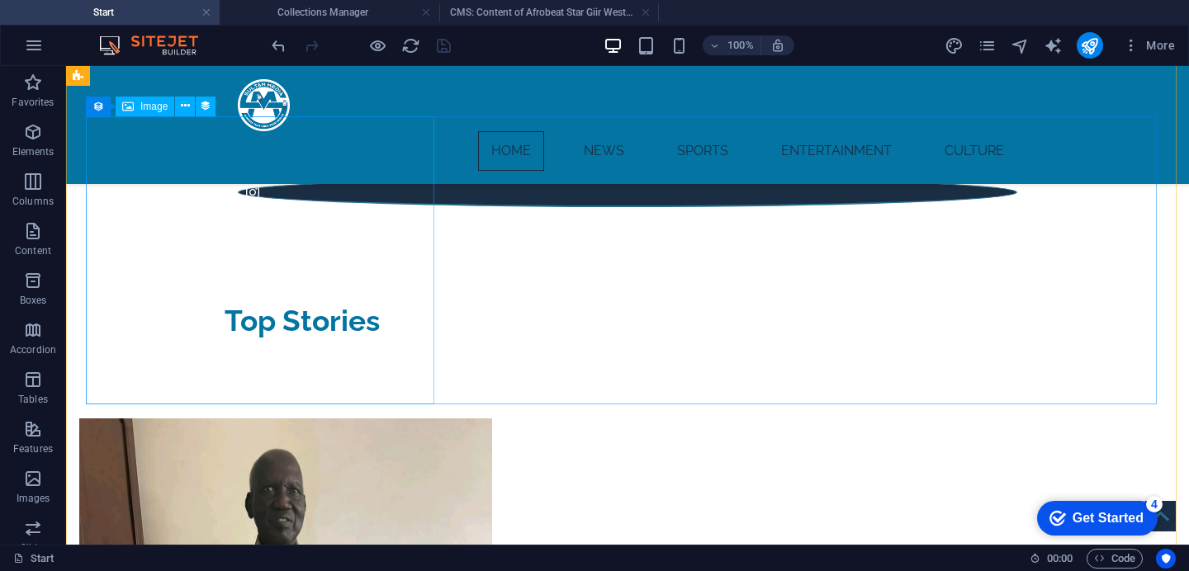
click at [372, 418] on figure at bounding box center [468, 521] width 779 height 206
select select "image"
select select "px"
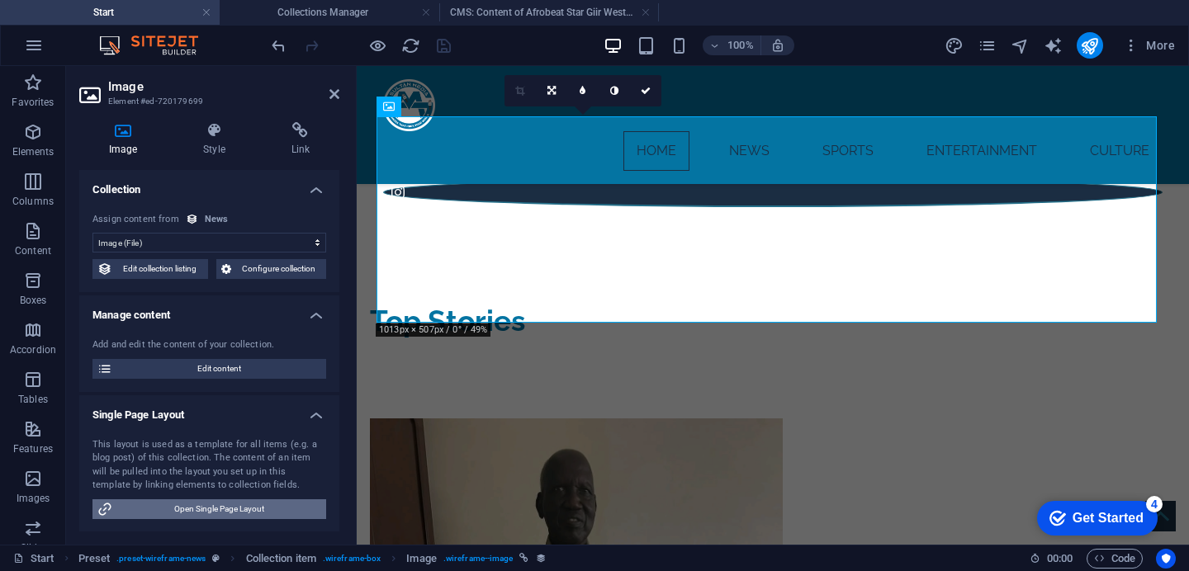
click at [235, 508] on span "Open Single Page Layout" at bounding box center [219, 509] width 204 height 20
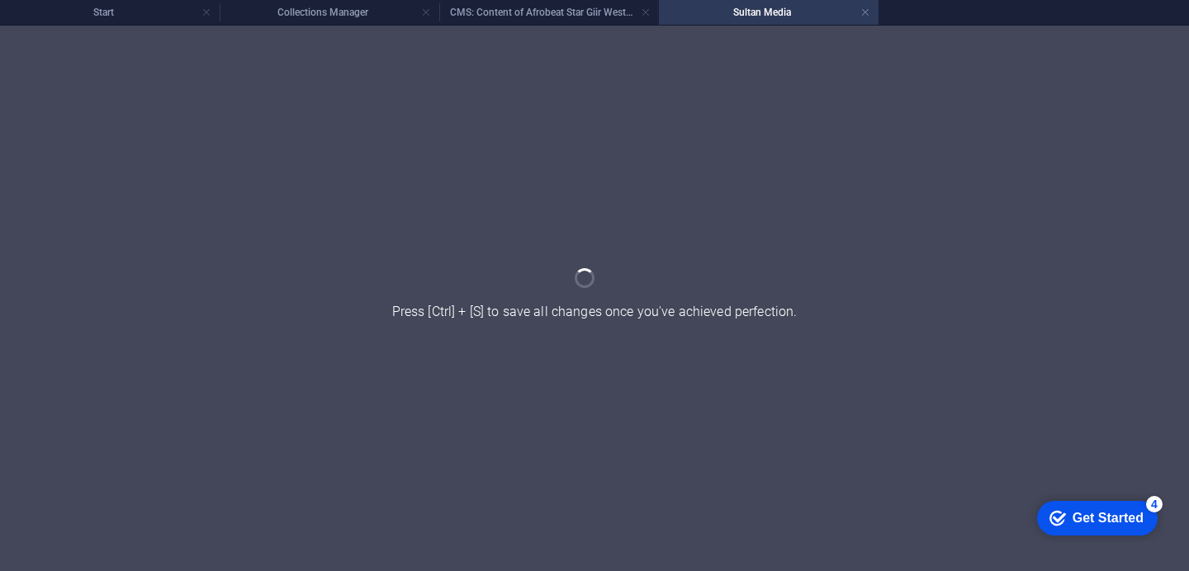
scroll to position [0, 0]
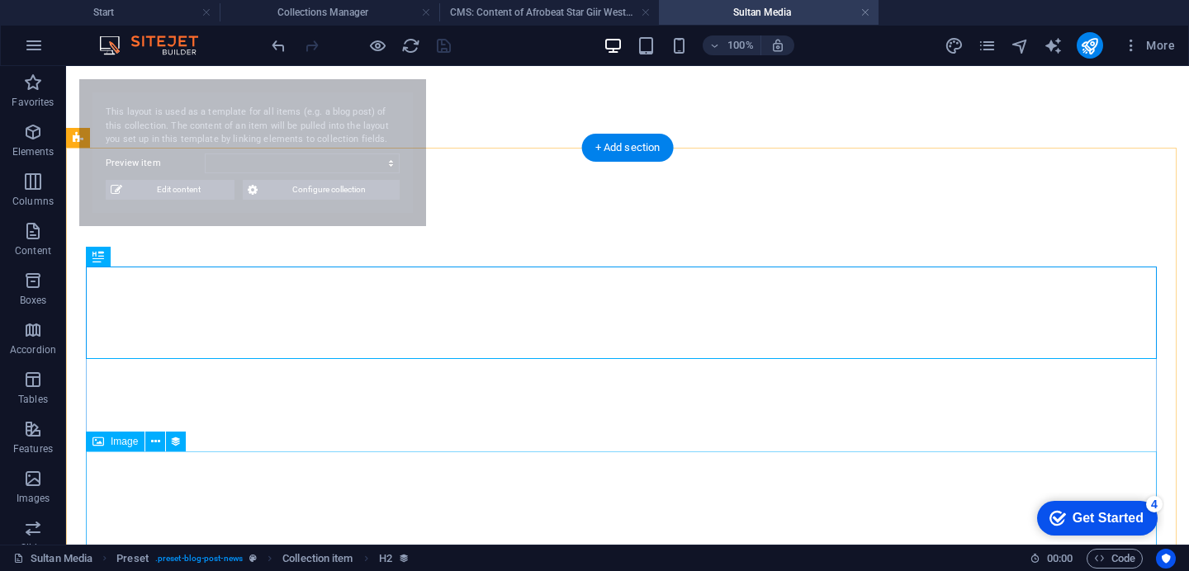
select select "68b9ad6eba5b8add7a04a14d"
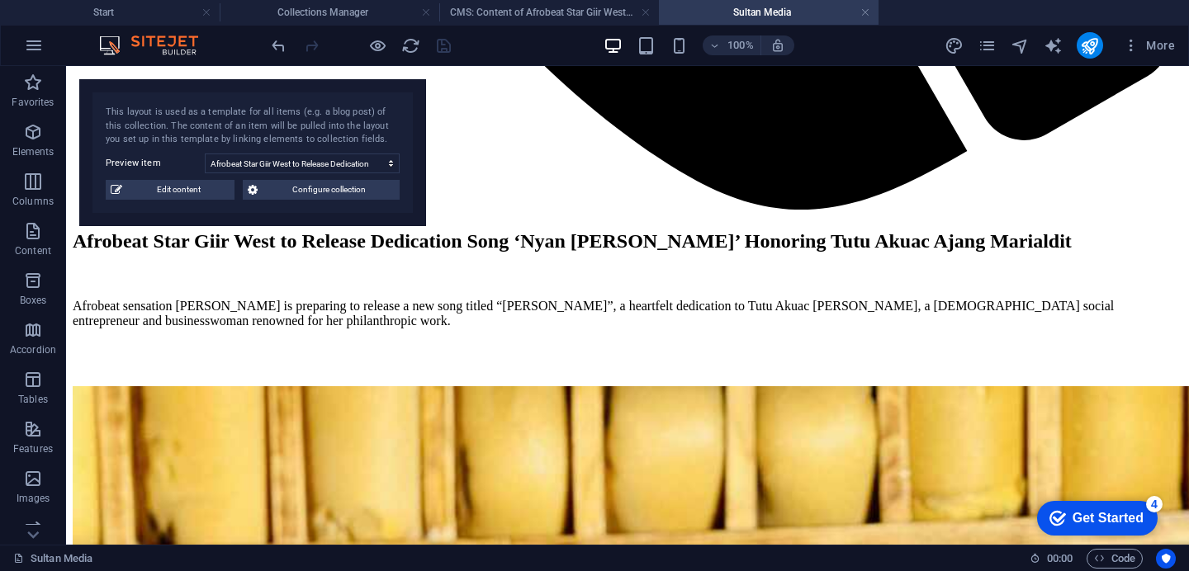
scroll to position [1489, 0]
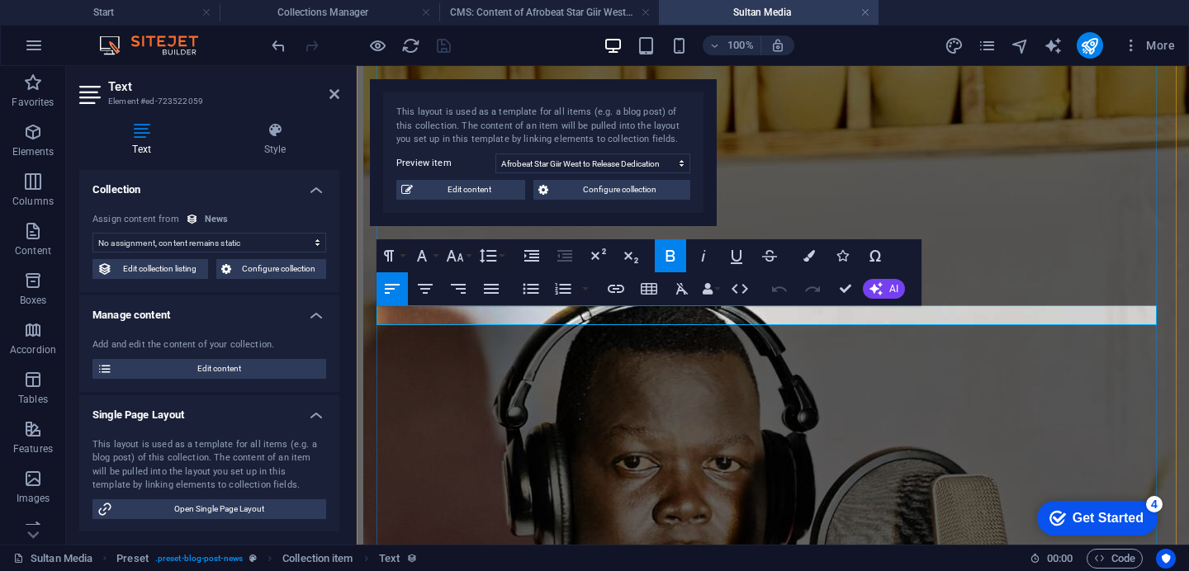
scroll to position [1232, 0]
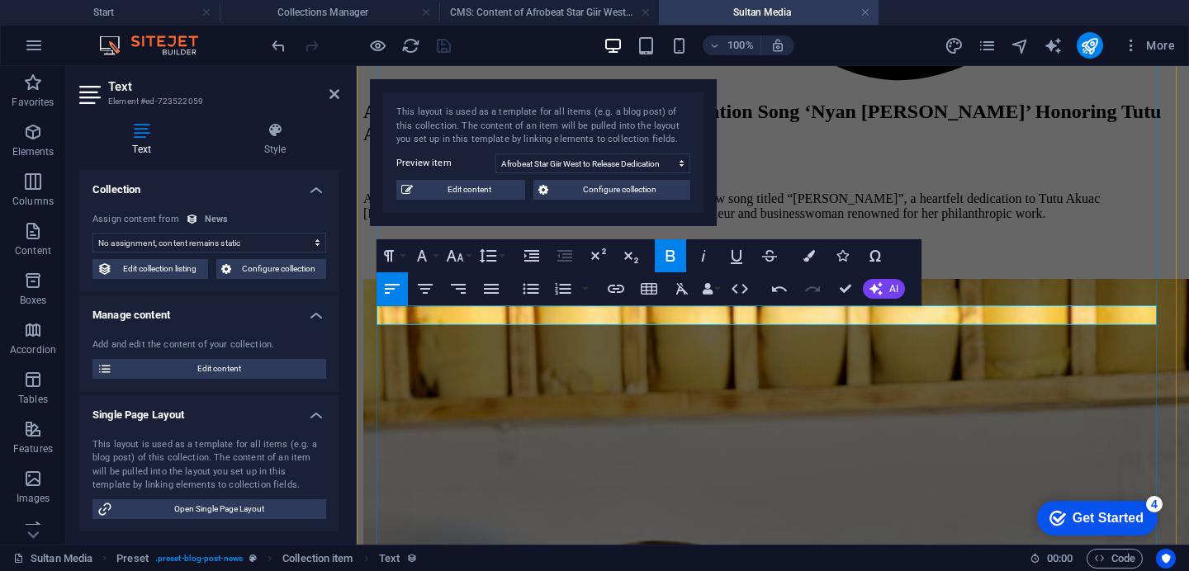
drag, startPoint x: 543, startPoint y: 312, endPoint x: 409, endPoint y: 315, distance: 133.7
click at [668, 252] on icon "button" at bounding box center [670, 256] width 20 height 20
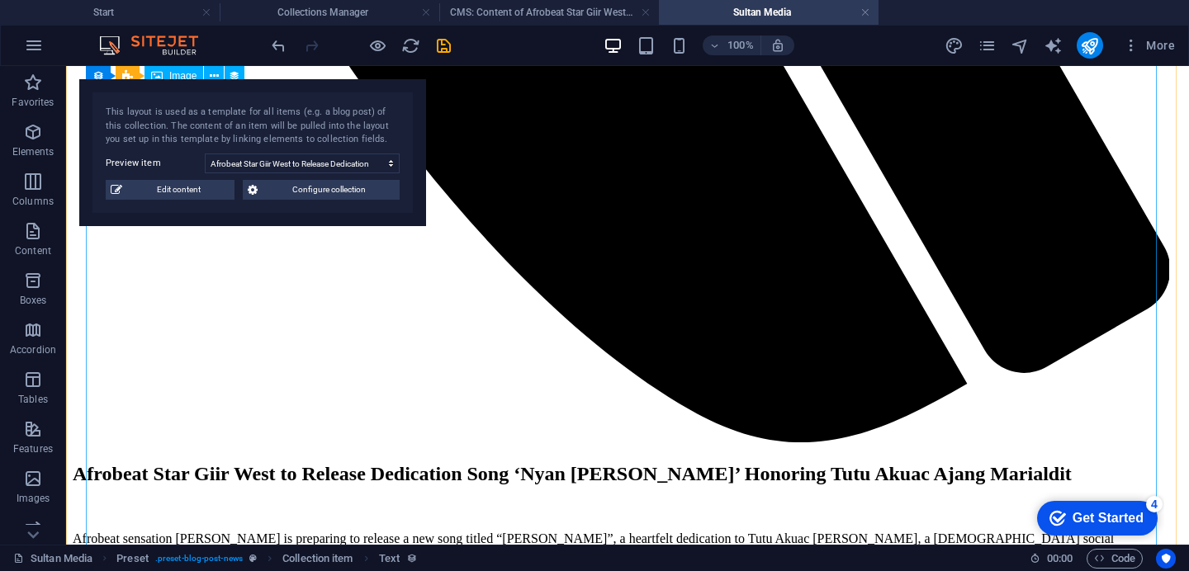
scroll to position [1583, 0]
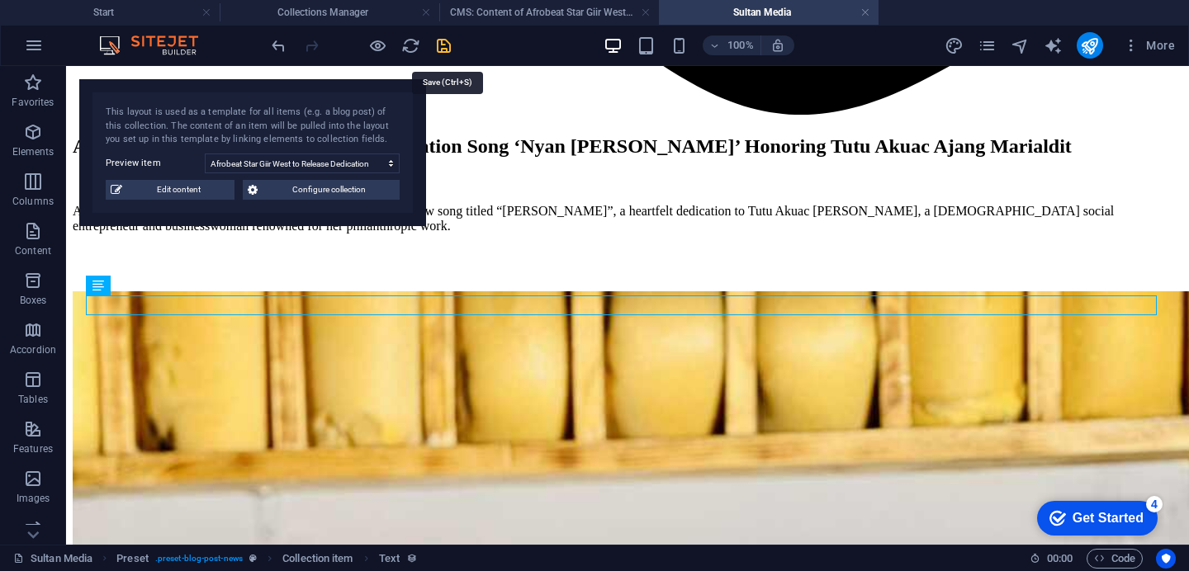
click at [451, 47] on icon "save" at bounding box center [443, 45] width 19 height 19
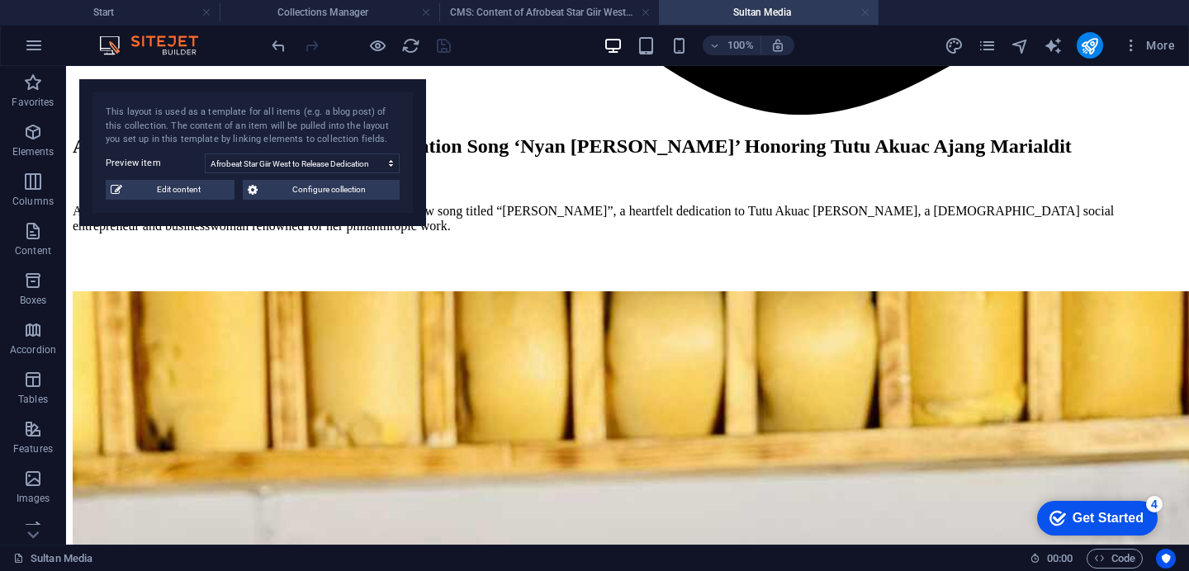
click at [865, 13] on link at bounding box center [865, 13] width 10 height 16
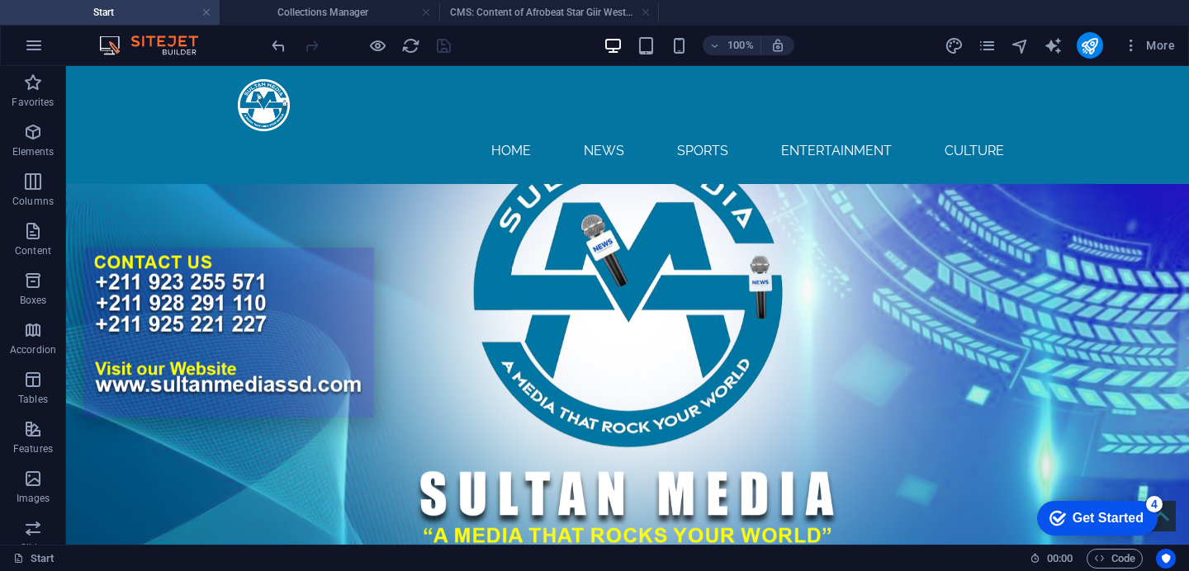
scroll to position [595, 0]
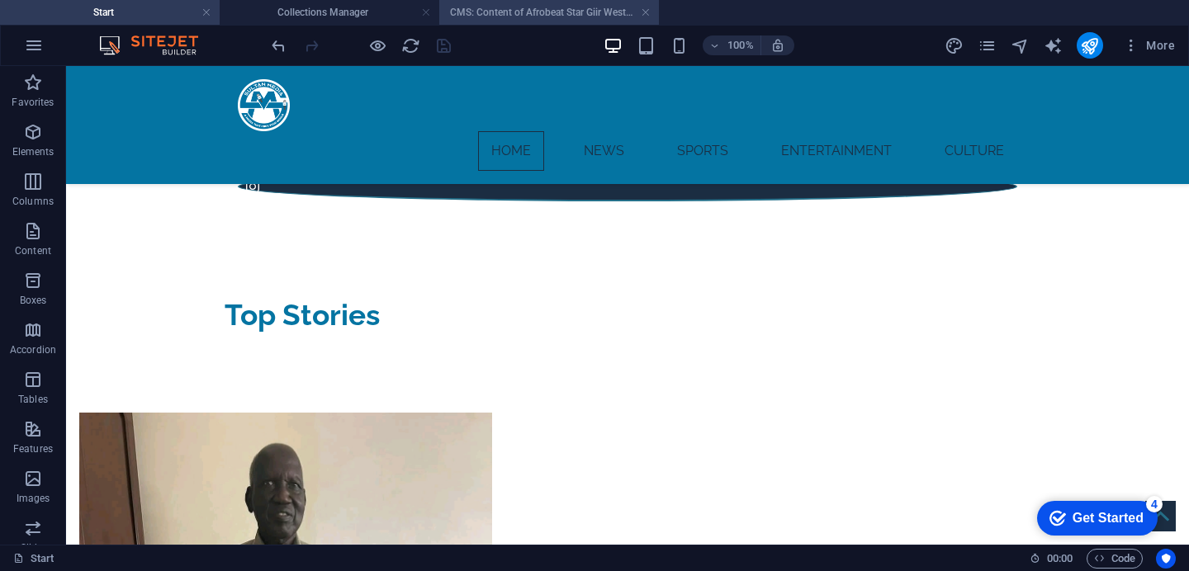
click at [561, 13] on h4 "CMS: Content of Afrobeat Star Giir West to ..." at bounding box center [549, 12] width 220 height 18
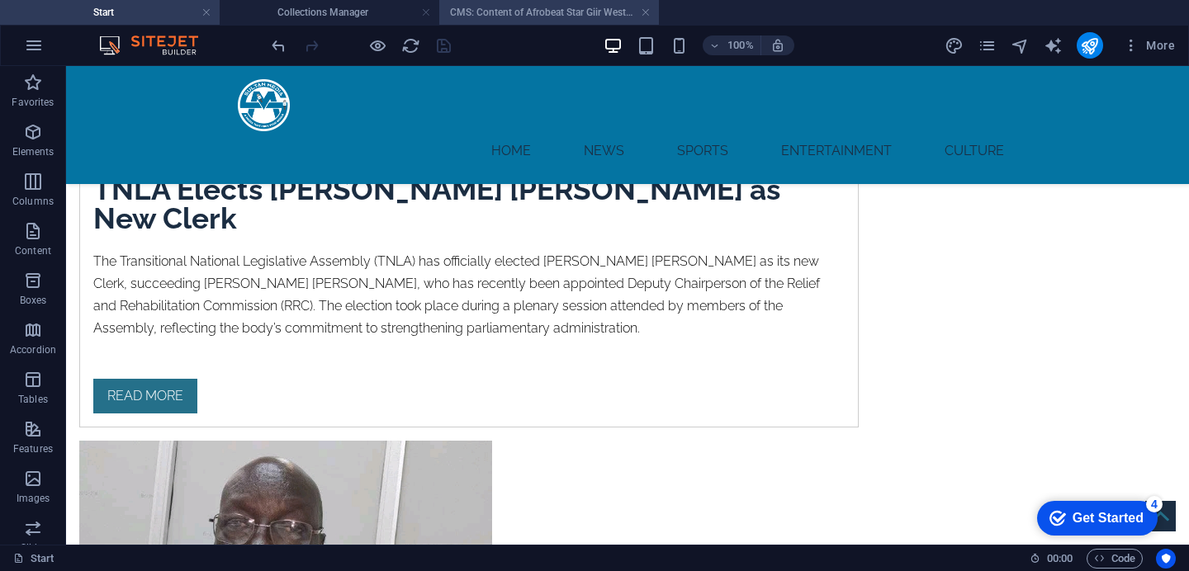
scroll to position [0, 0]
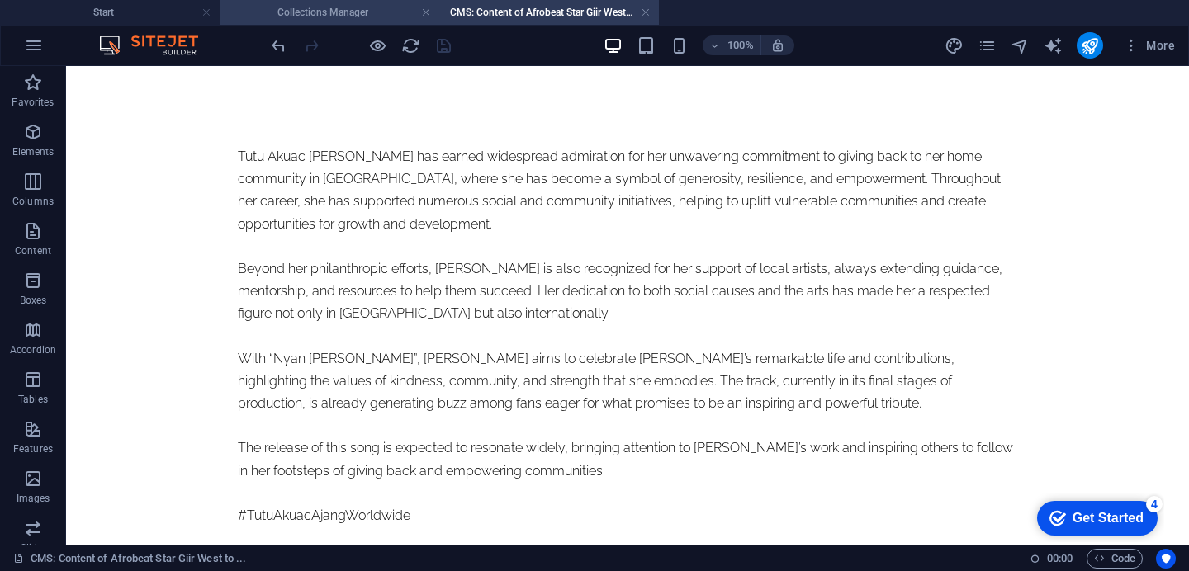
click at [371, 7] on h4 "Collections Manager" at bounding box center [330, 12] width 220 height 18
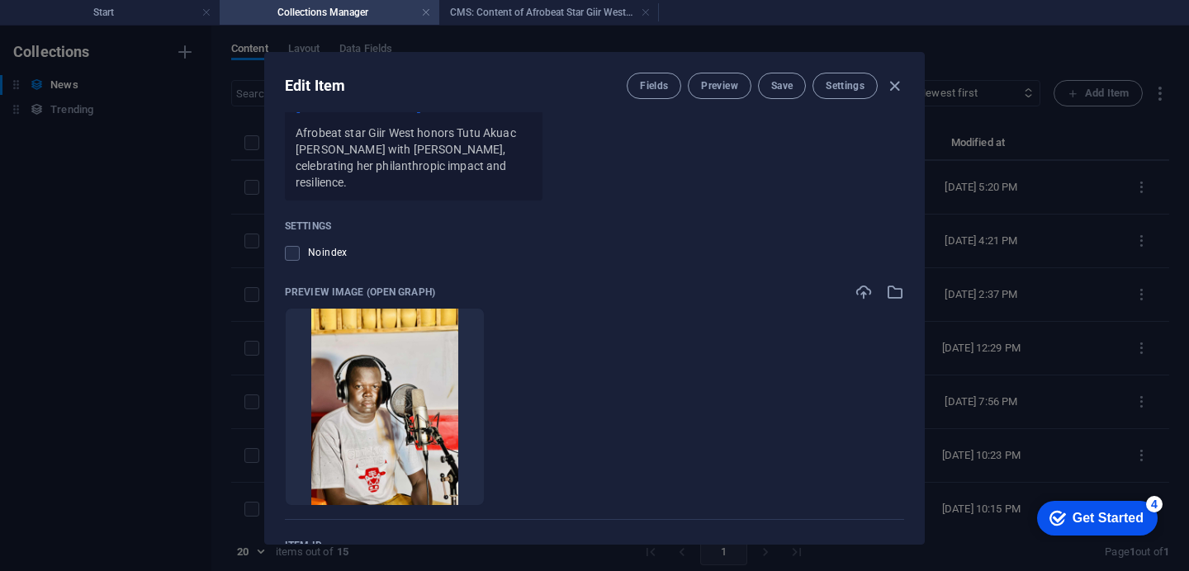
scroll to position [1366, 0]
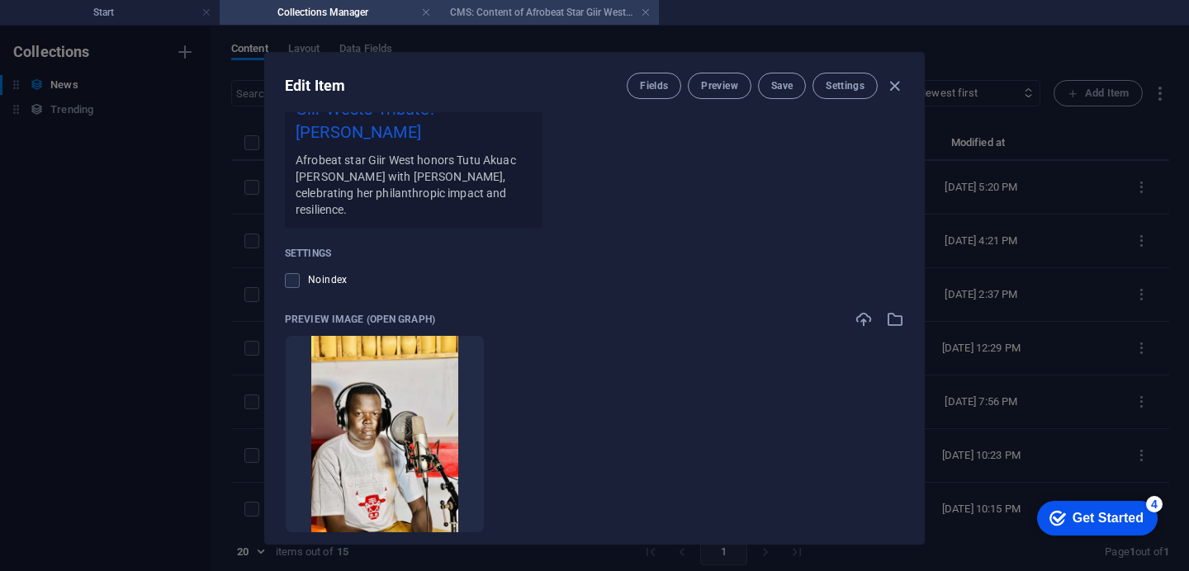
click at [540, 12] on h4 "CMS: Content of Afrobeat Star Giir West to ..." at bounding box center [549, 12] width 220 height 18
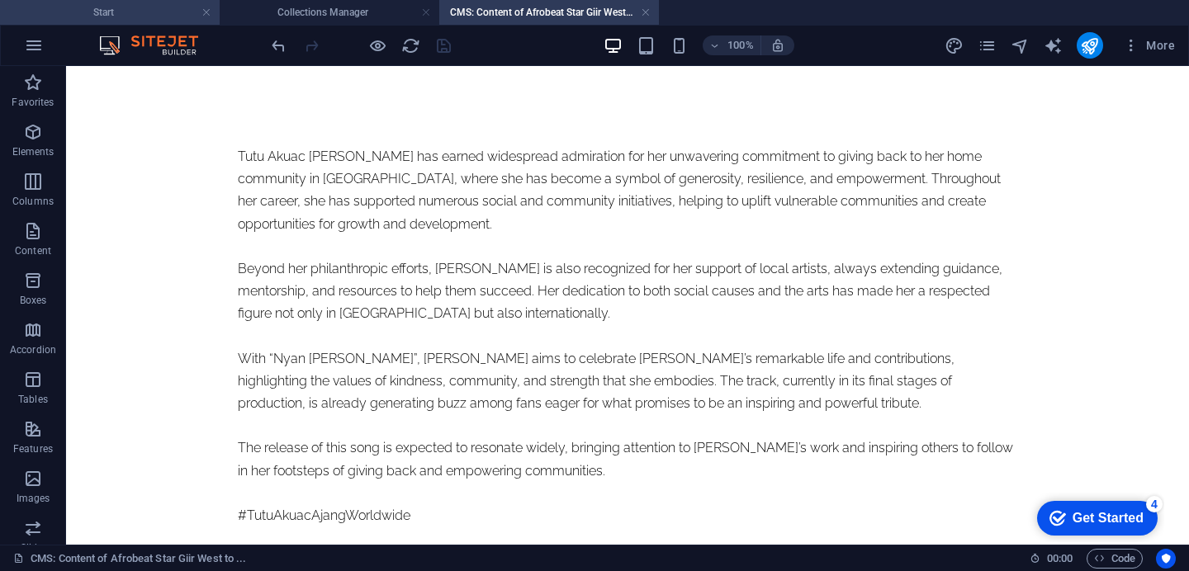
click at [85, 9] on h4 "Start" at bounding box center [110, 12] width 220 height 18
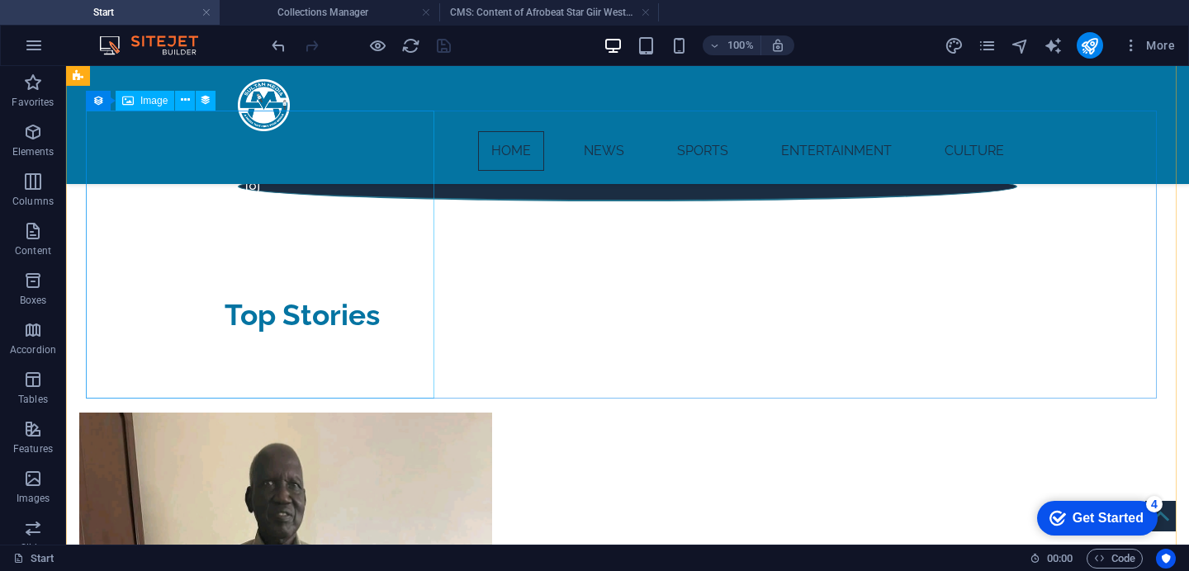
click at [177, 413] on figure at bounding box center [468, 516] width 779 height 206
select select "image"
select select "px"
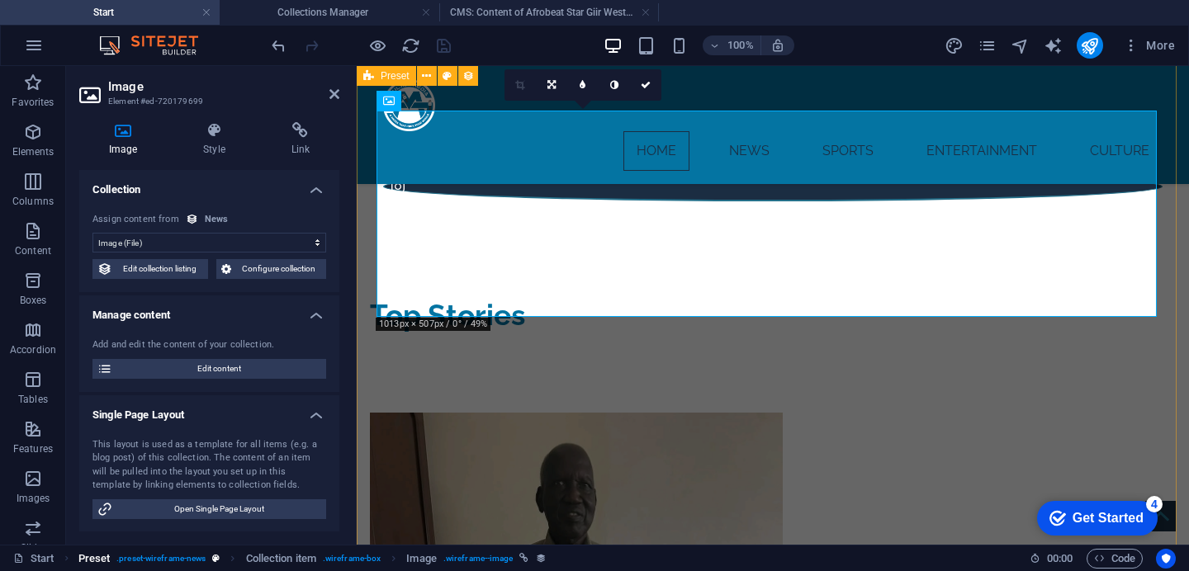
click at [198, 551] on span ". preset-wireframe-news" at bounding box center [160, 559] width 89 height 20
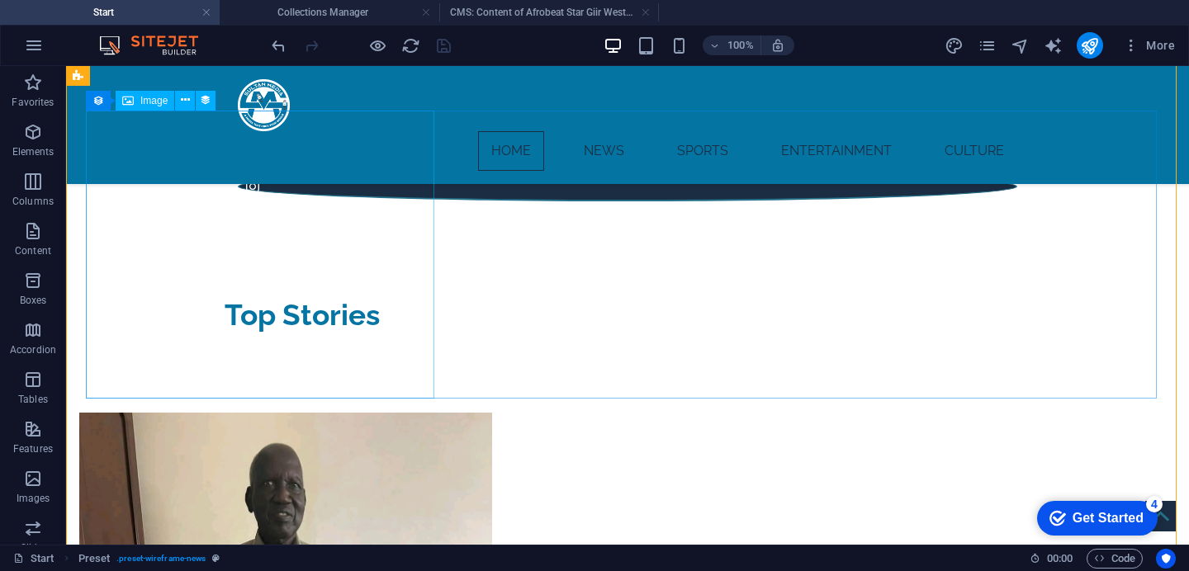
click at [154, 413] on figure at bounding box center [468, 516] width 779 height 206
select select "image"
select select "px"
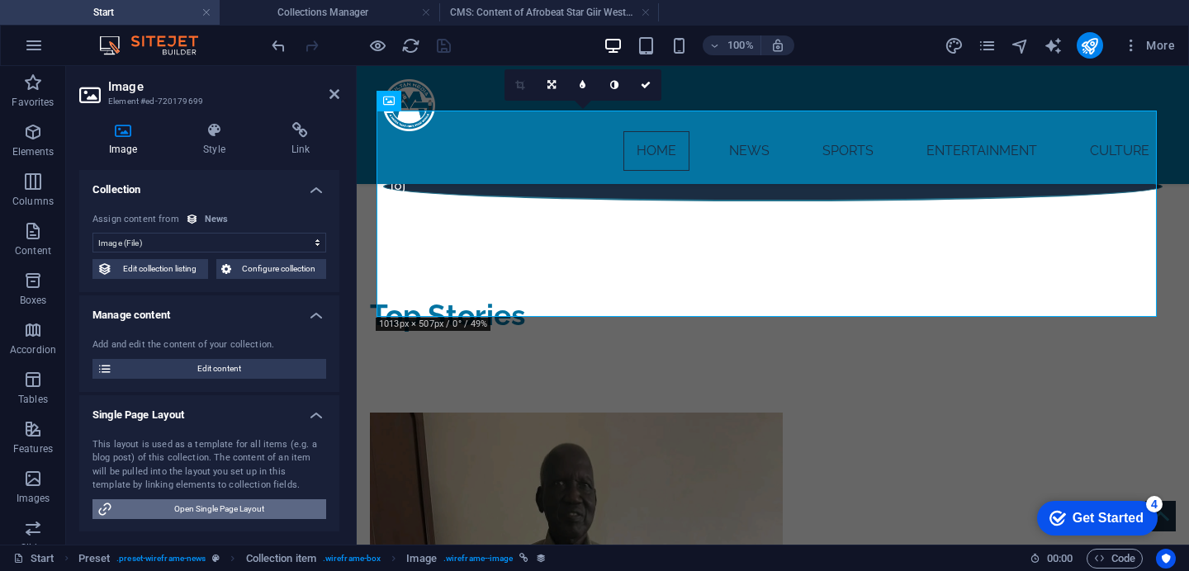
click at [182, 517] on span "Open Single Page Layout" at bounding box center [219, 509] width 204 height 20
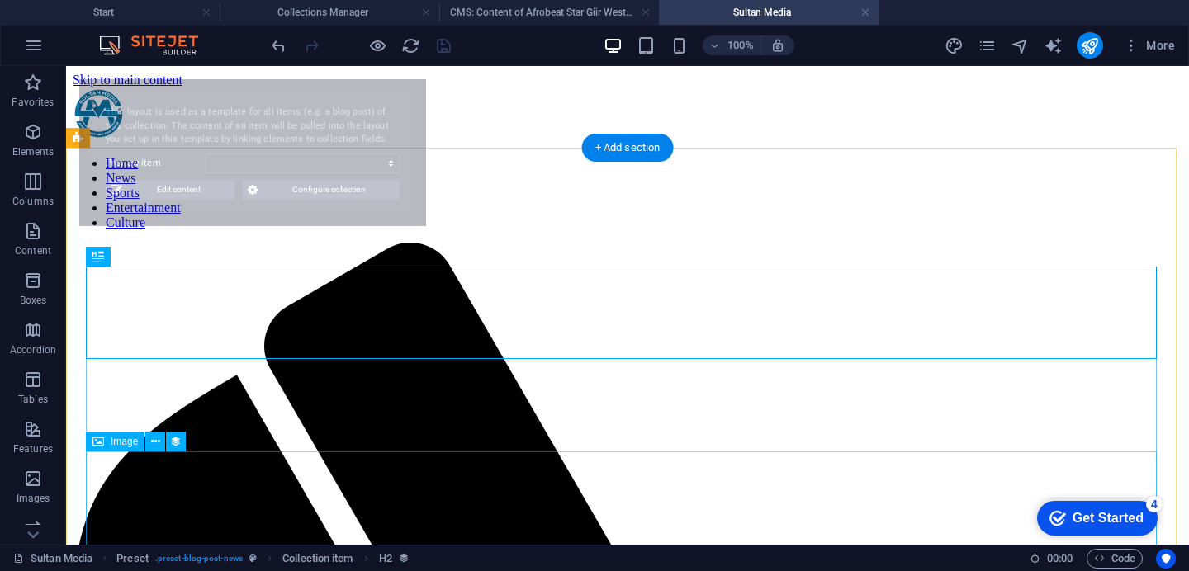
scroll to position [0, 0]
select select "68b9ad6eba5b8add7a04a14d"
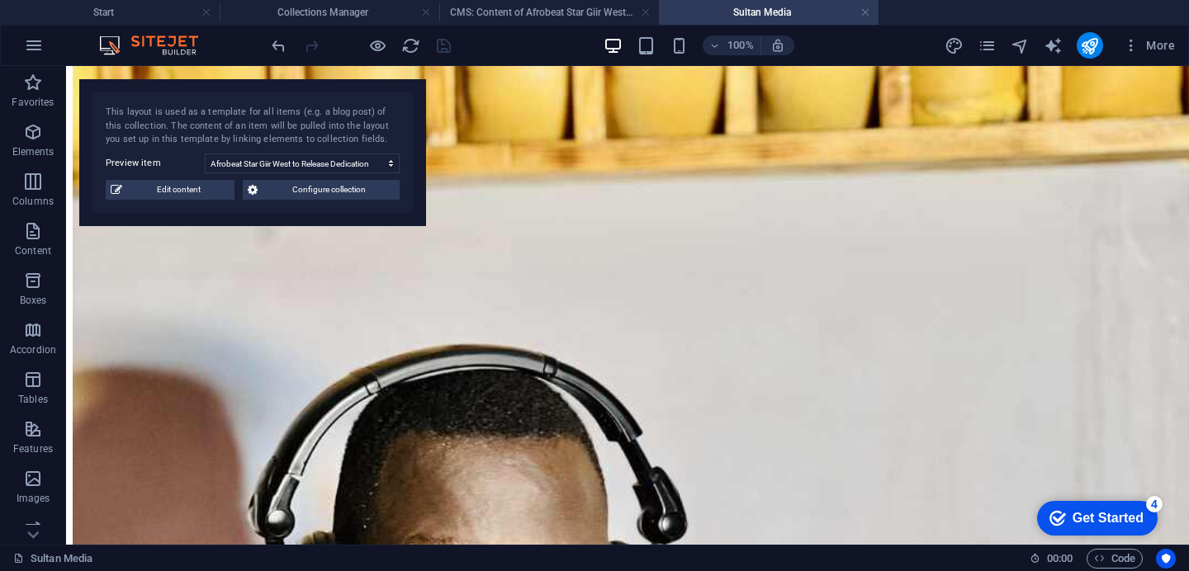
scroll to position [1888, 0]
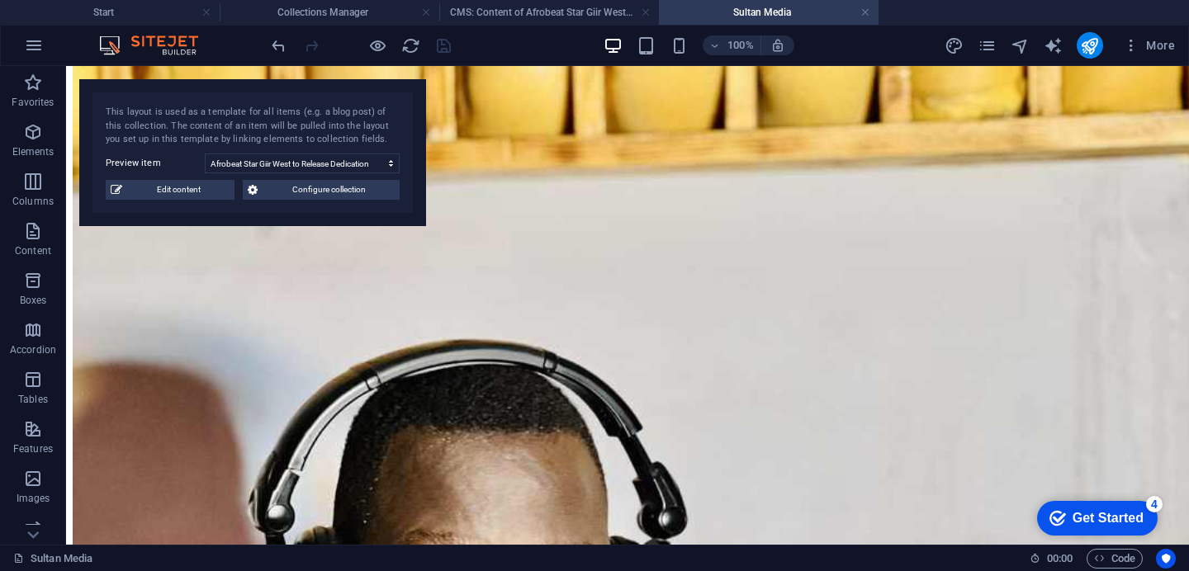
click at [870, 11] on h4 "Sultan Media" at bounding box center [769, 12] width 220 height 18
click at [371, 12] on h4 "Collections Manager" at bounding box center [330, 12] width 220 height 18
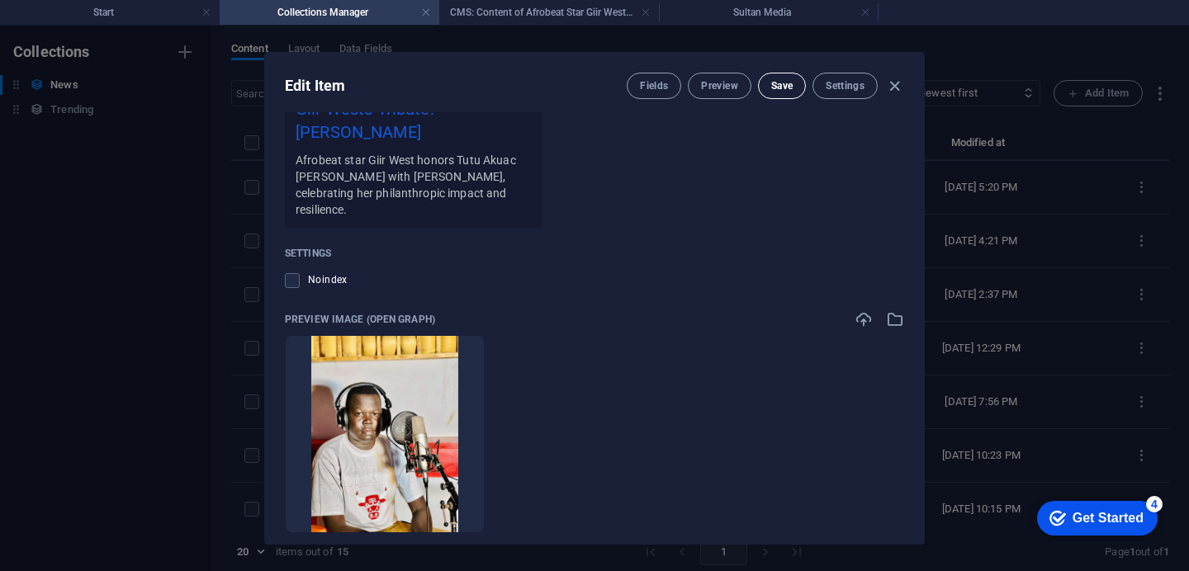
click at [785, 90] on span "Save" at bounding box center [781, 85] width 21 height 13
click at [892, 90] on icon "button" at bounding box center [894, 86] width 19 height 19
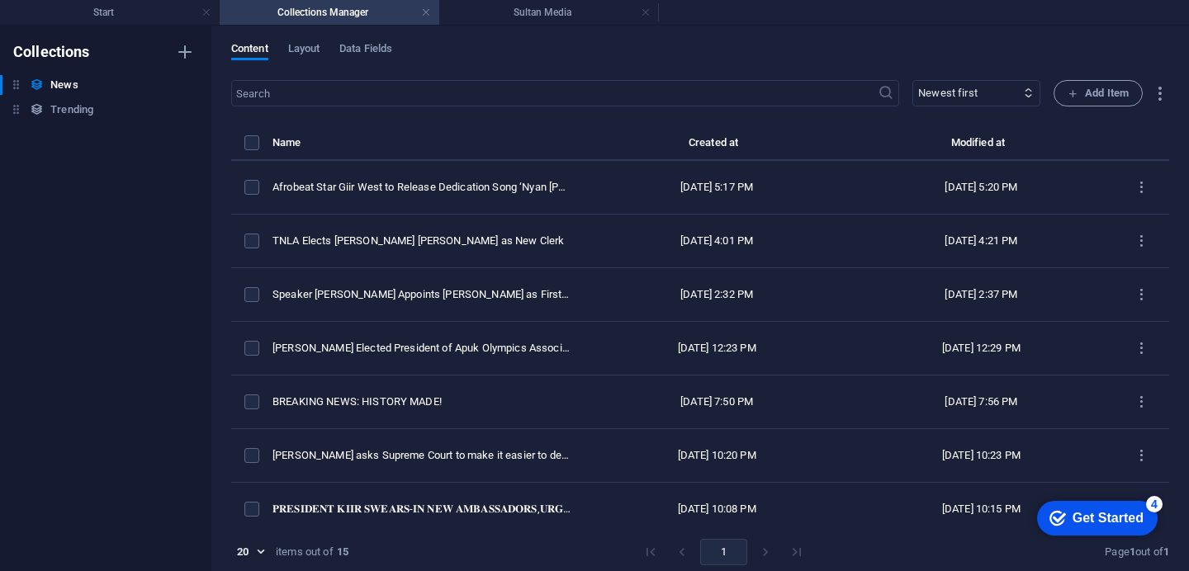
type input "afrobeat-star-giir-west-to-release-dedication-song-nyan-ta-nau-honoring-tutu-ak…"
click at [593, 10] on h4 "Sultan Media" at bounding box center [549, 12] width 220 height 18
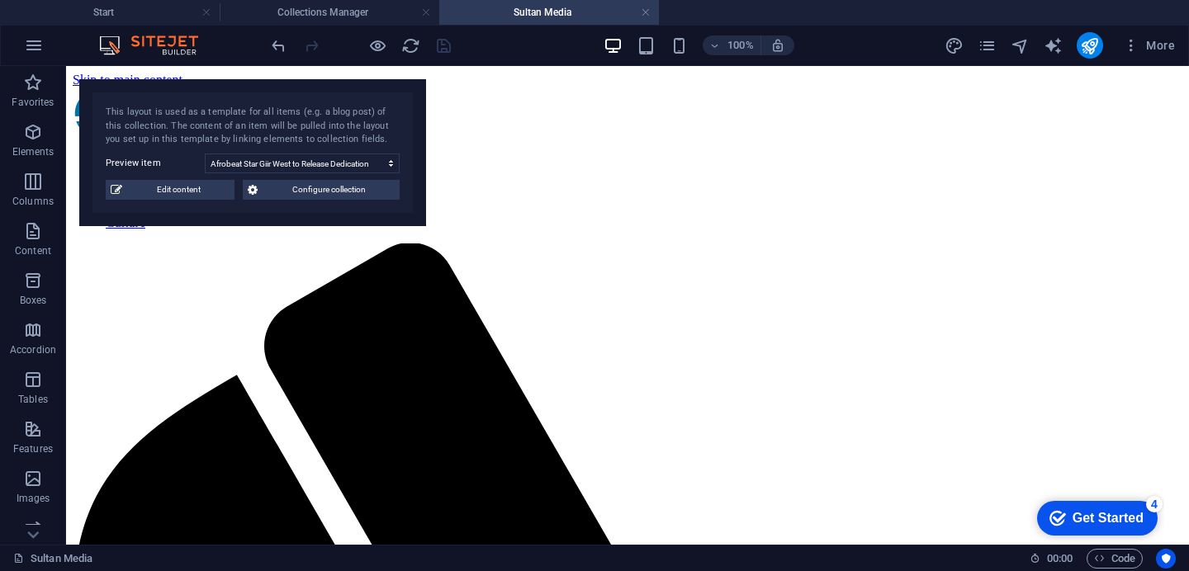
scroll to position [1888, 0]
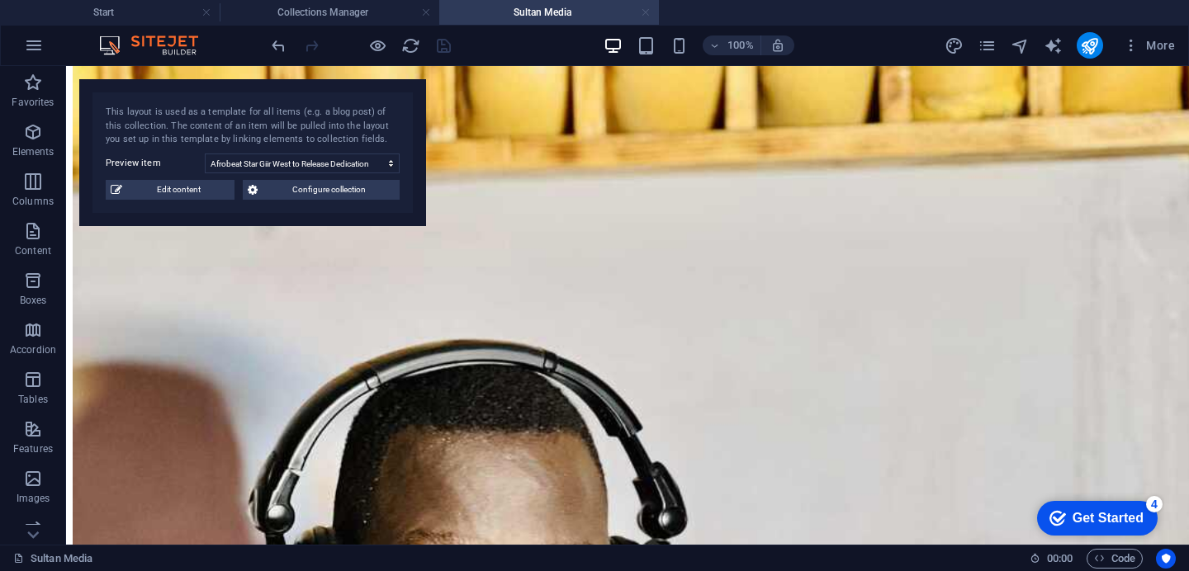
click at [647, 13] on link at bounding box center [645, 13] width 10 height 16
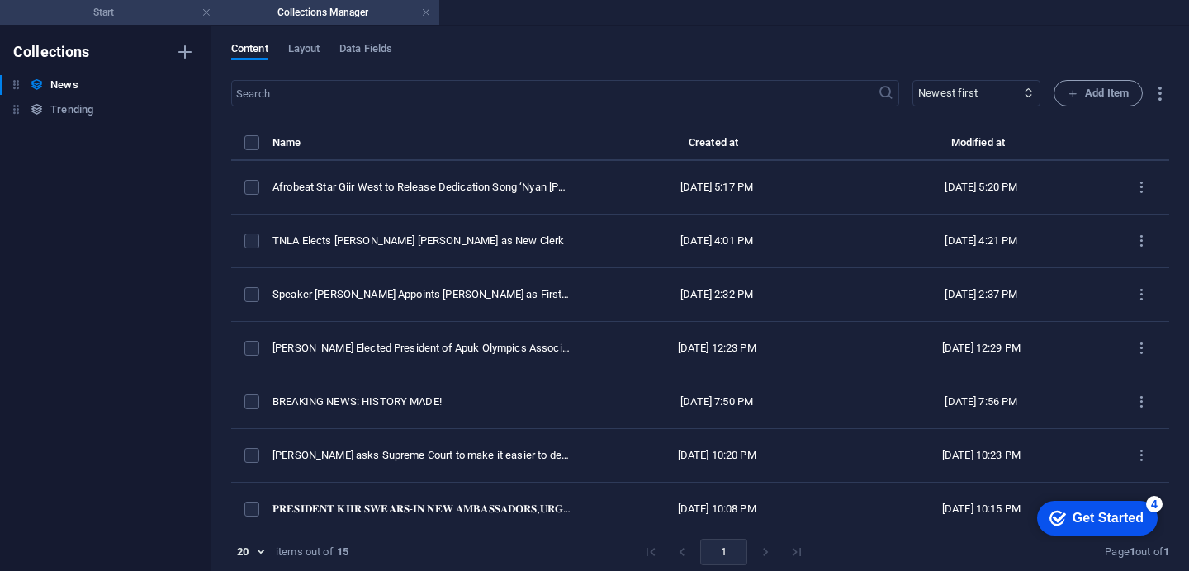
click at [143, 3] on h4 "Start" at bounding box center [110, 12] width 220 height 18
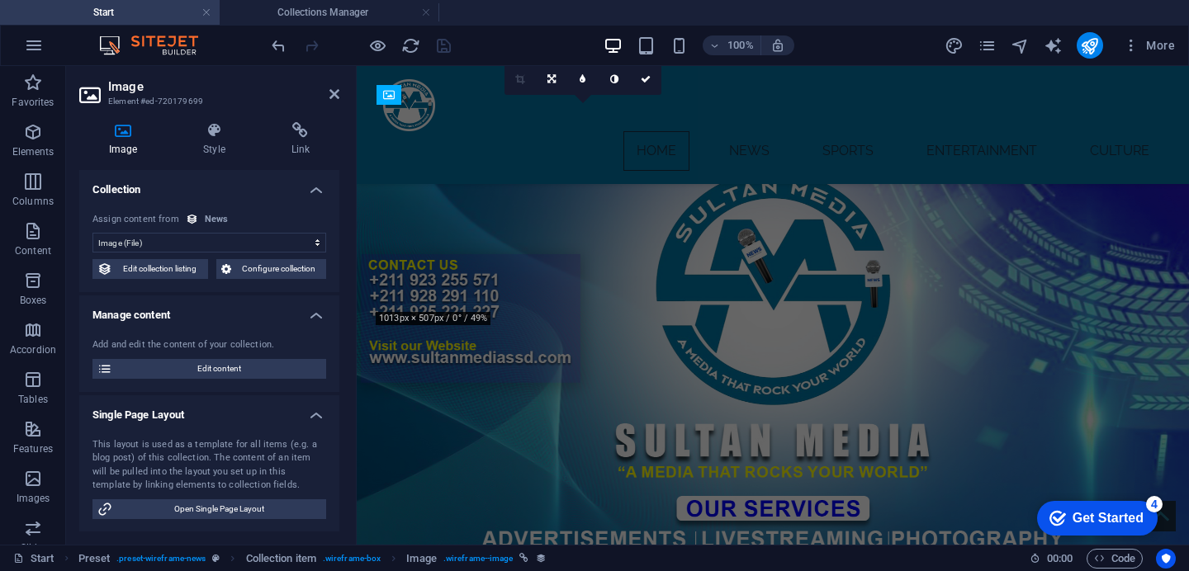
scroll to position [601, 0]
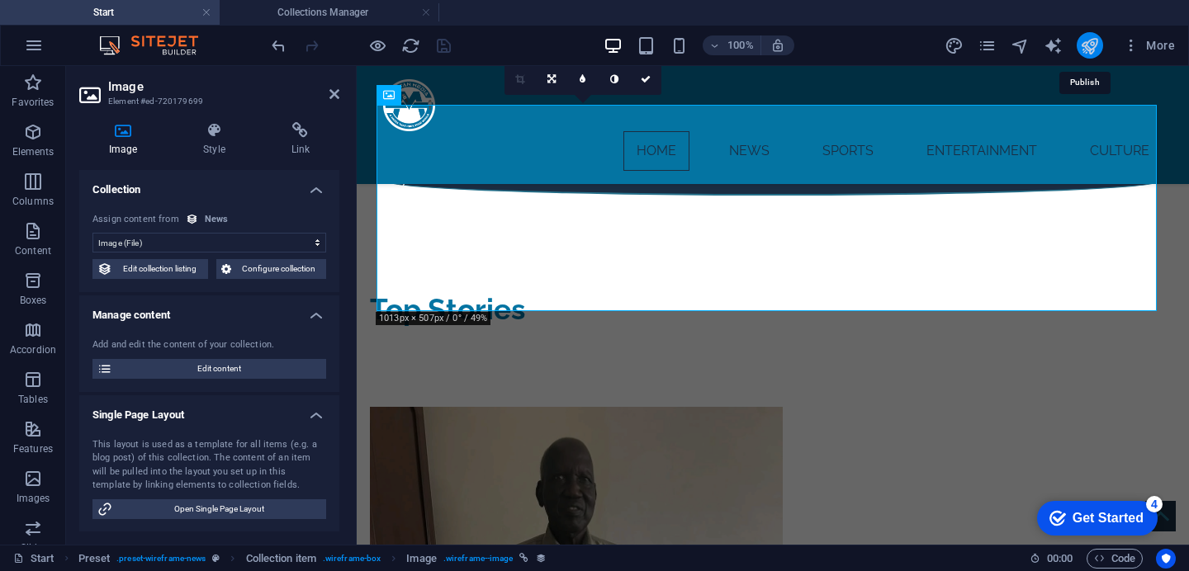
click at [1087, 50] on icon "publish" at bounding box center [1089, 45] width 19 height 19
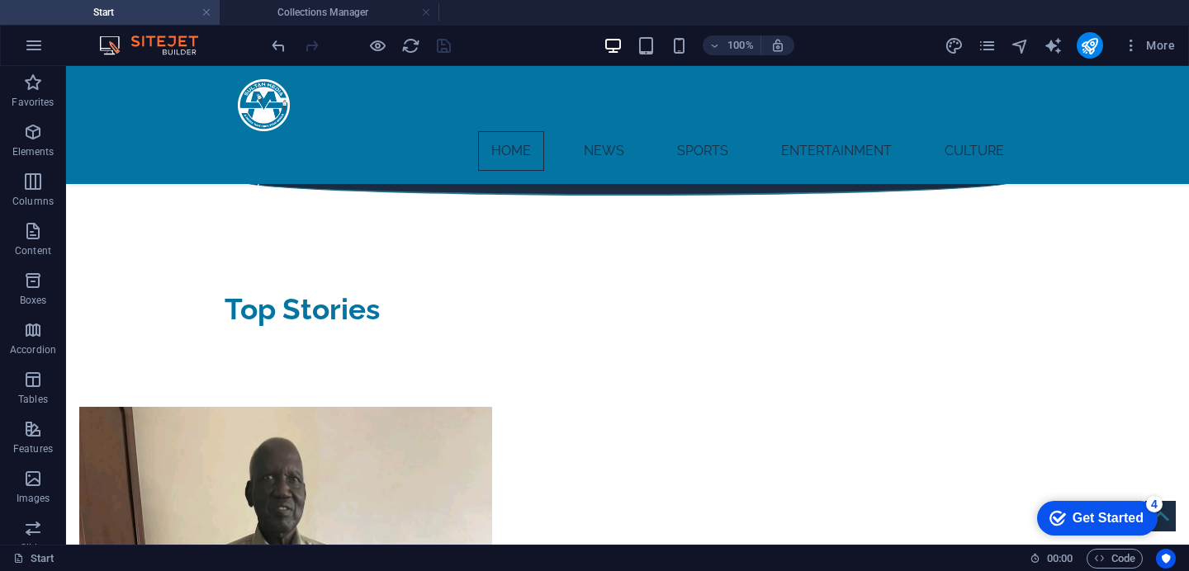
click at [453, 58] on div at bounding box center [360, 45] width 185 height 26
click at [418, 54] on icon "reload" at bounding box center [410, 45] width 19 height 19
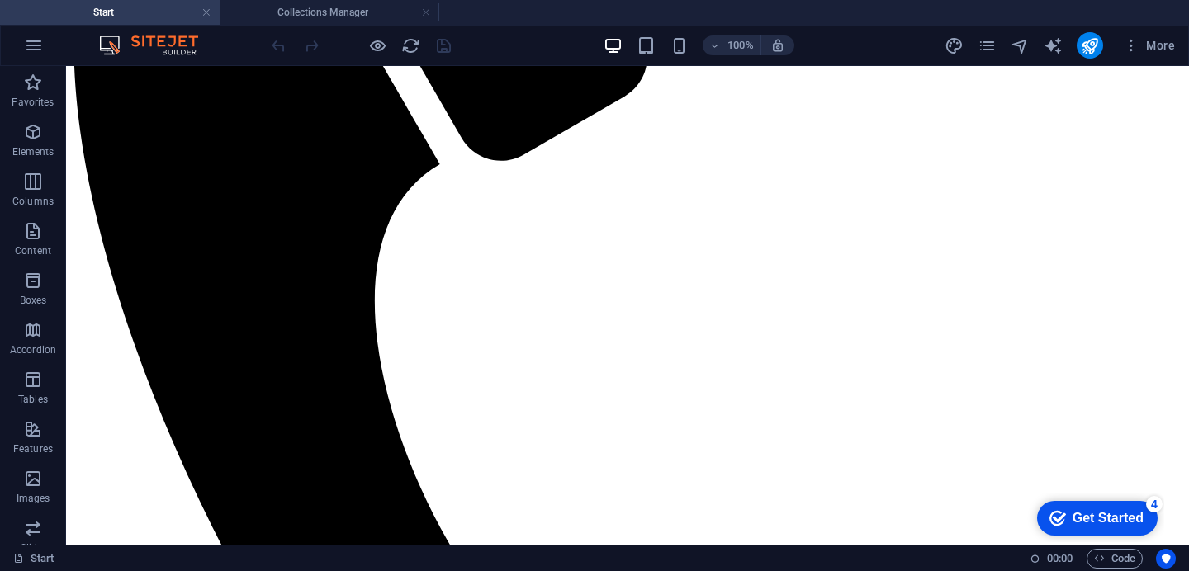
scroll to position [526, 0]
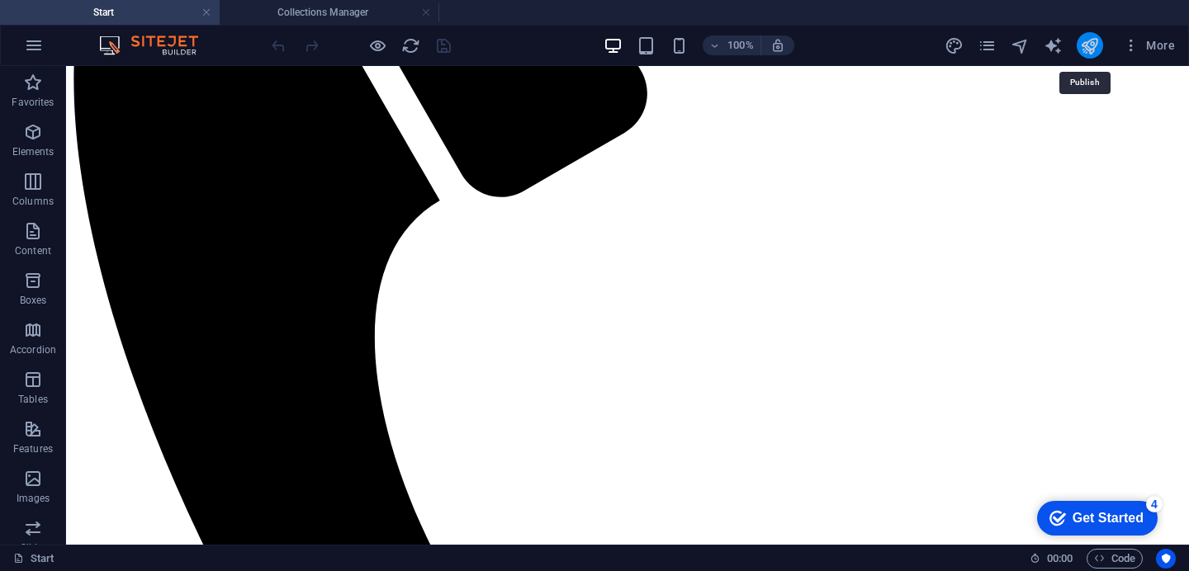
click at [1098, 42] on icon "publish" at bounding box center [1089, 45] width 19 height 19
